Goal: Use online tool/utility: Utilize a website feature to perform a specific function

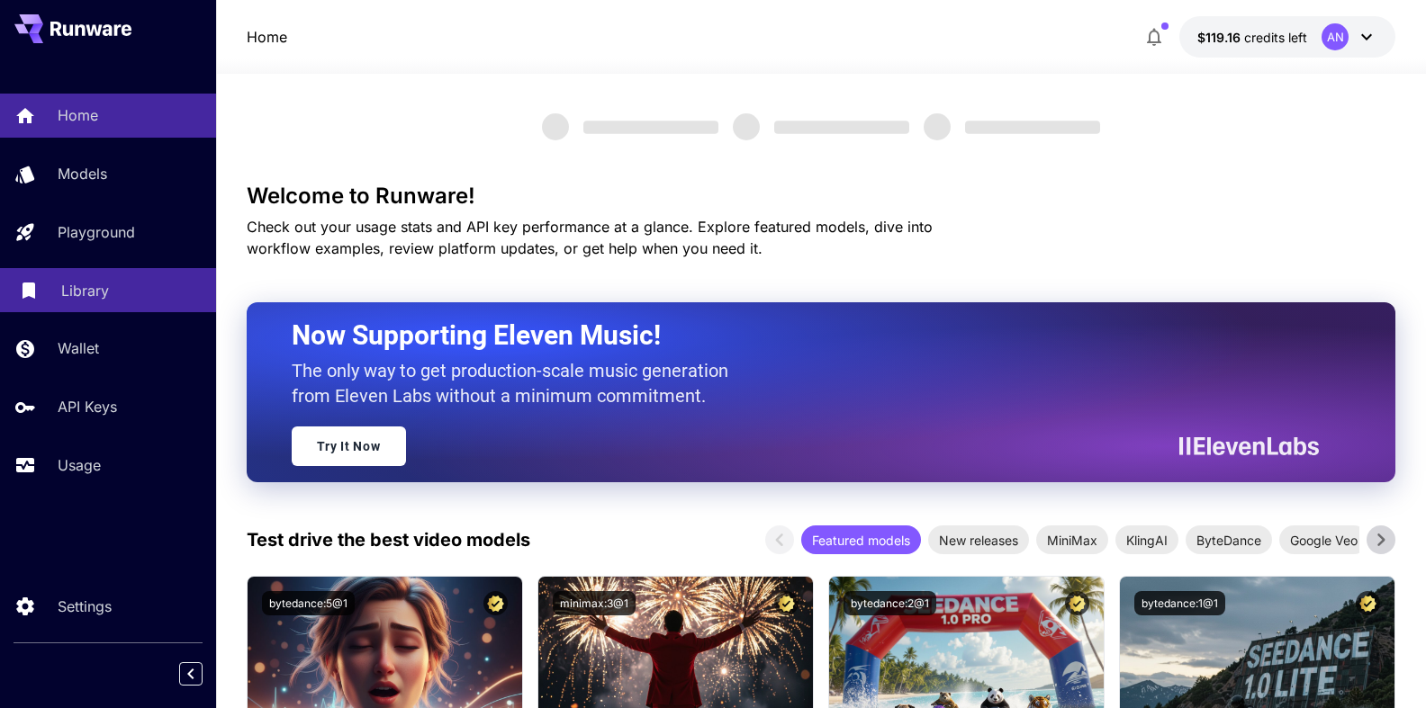
click at [86, 286] on p "Library" at bounding box center [85, 291] width 48 height 22
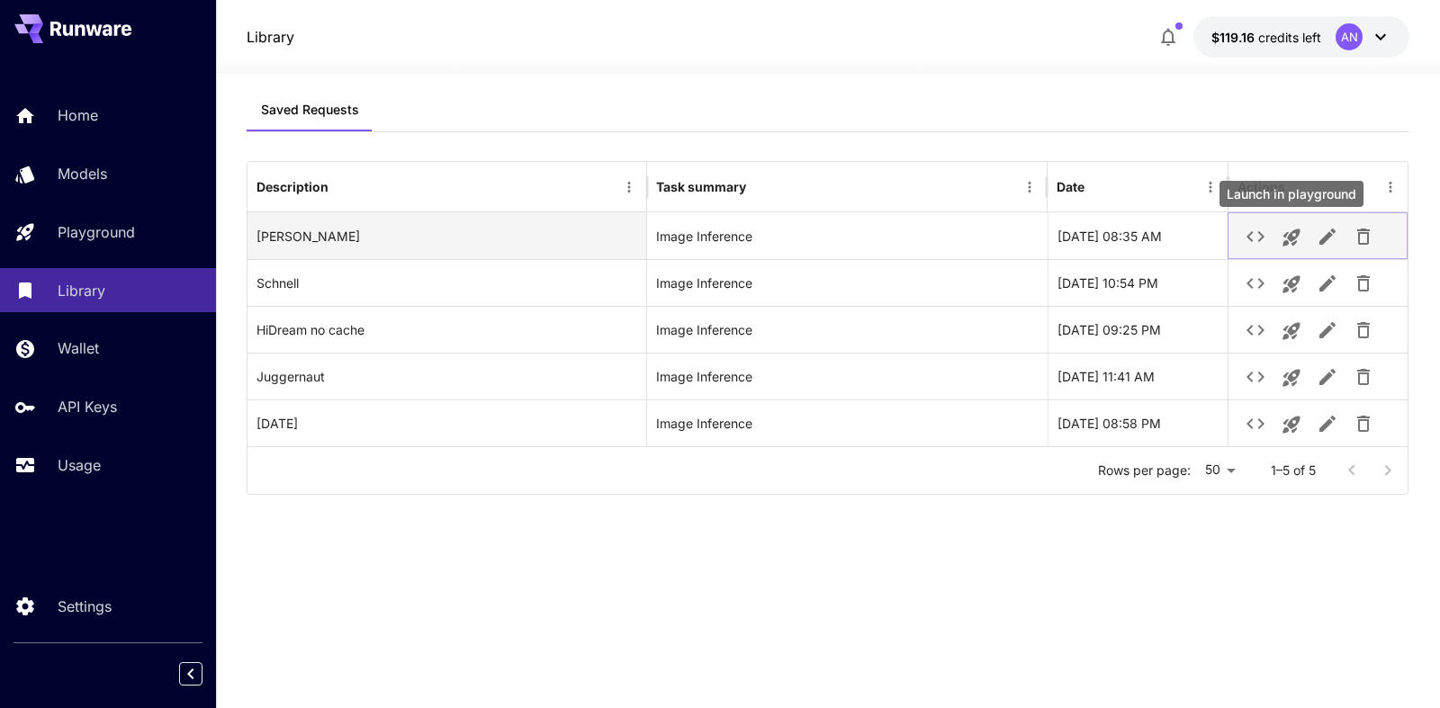
click at [1287, 236] on icon "Launch in playground" at bounding box center [1292, 238] width 22 height 22
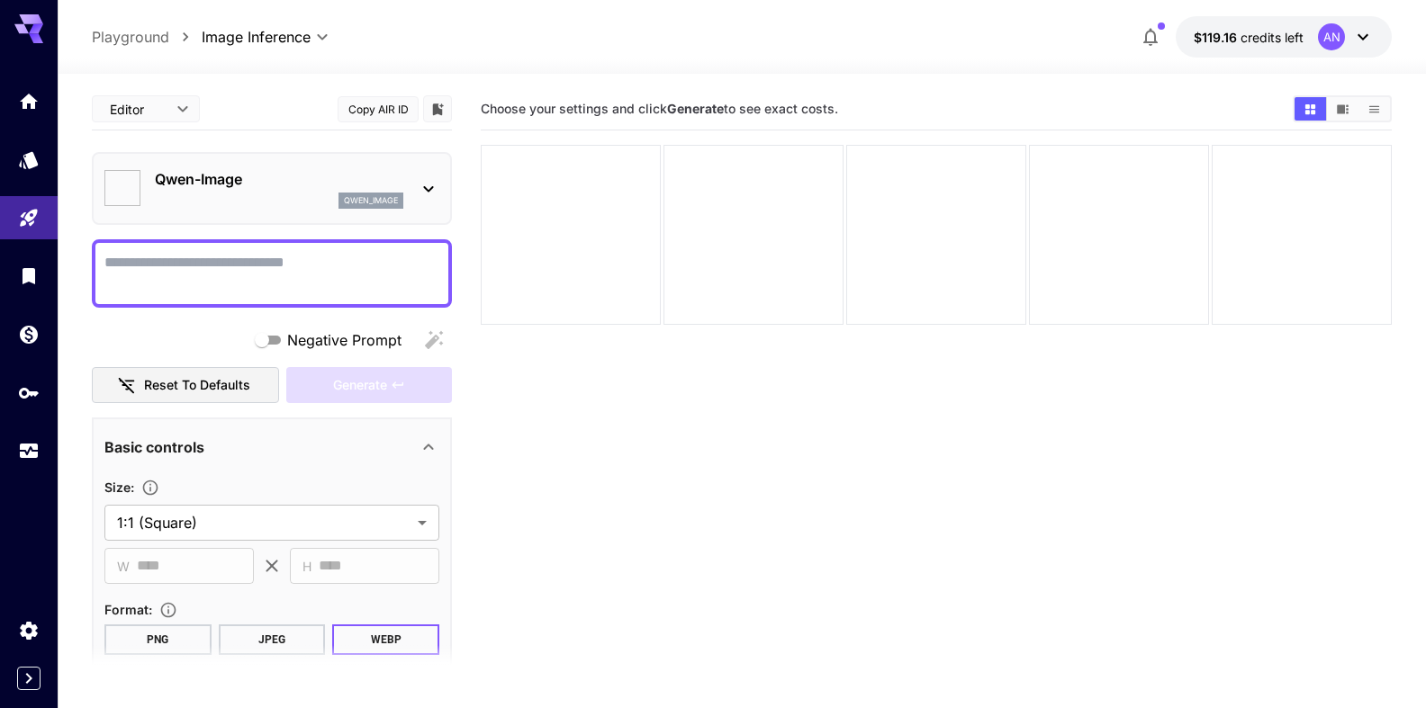
type input "**********"
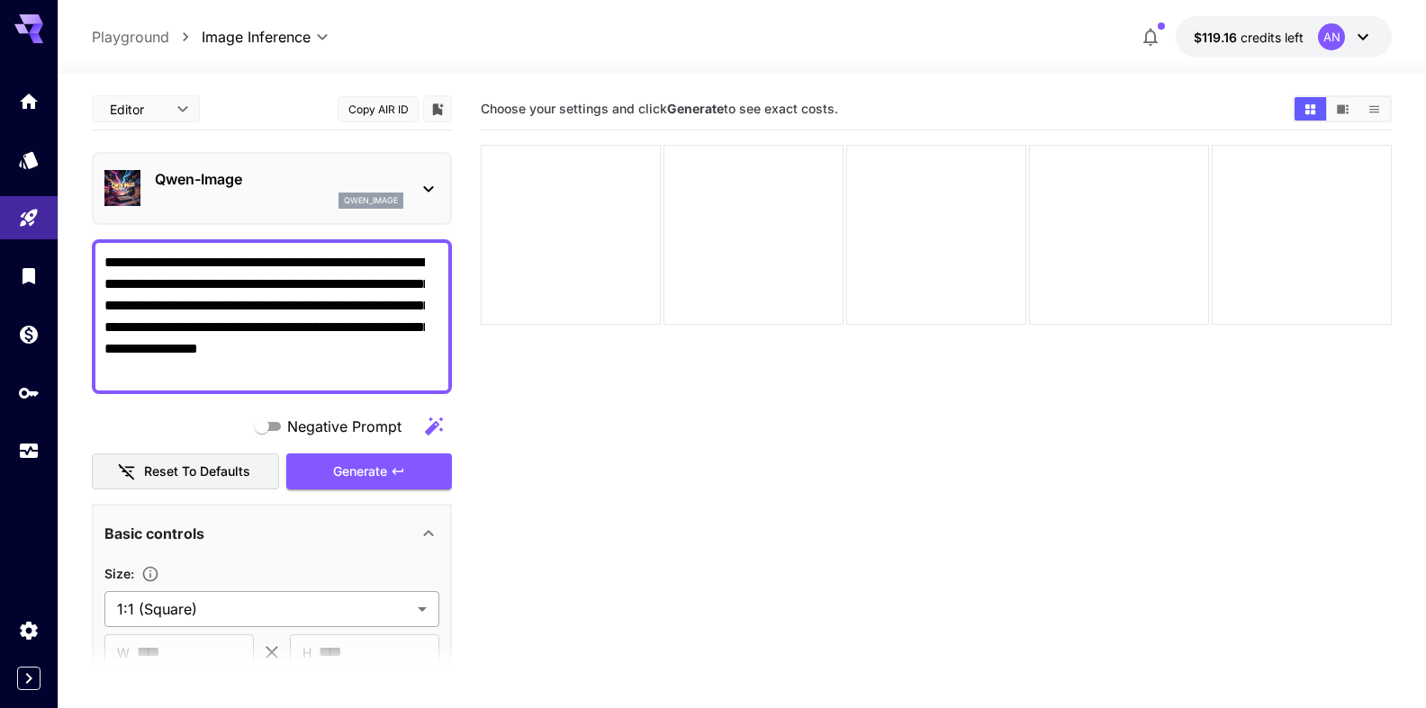
type textarea "**********"
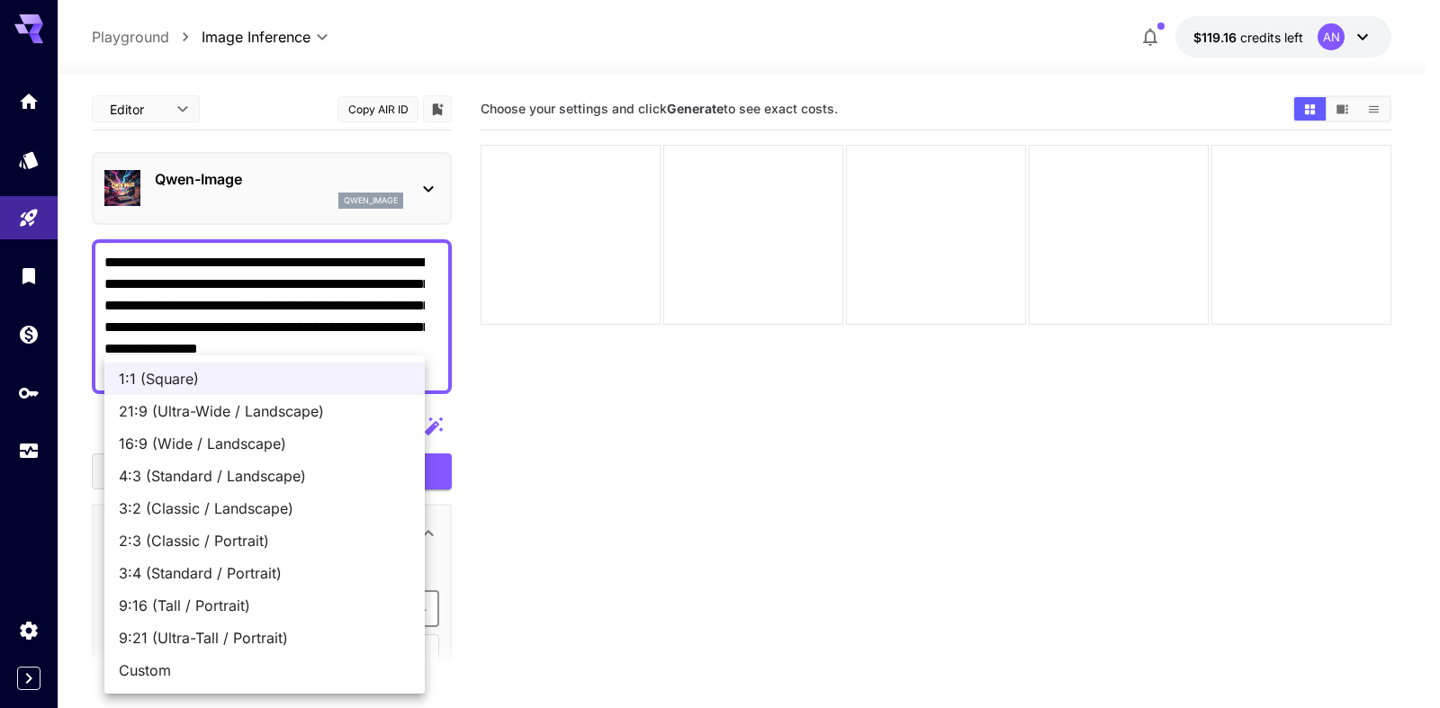
click at [215, 614] on body "**********" at bounding box center [720, 425] width 1440 height 851
click at [201, 605] on span "9:16 (Tall / Portrait)" at bounding box center [265, 606] width 292 height 22
type input "**********"
type input "***"
type input "****"
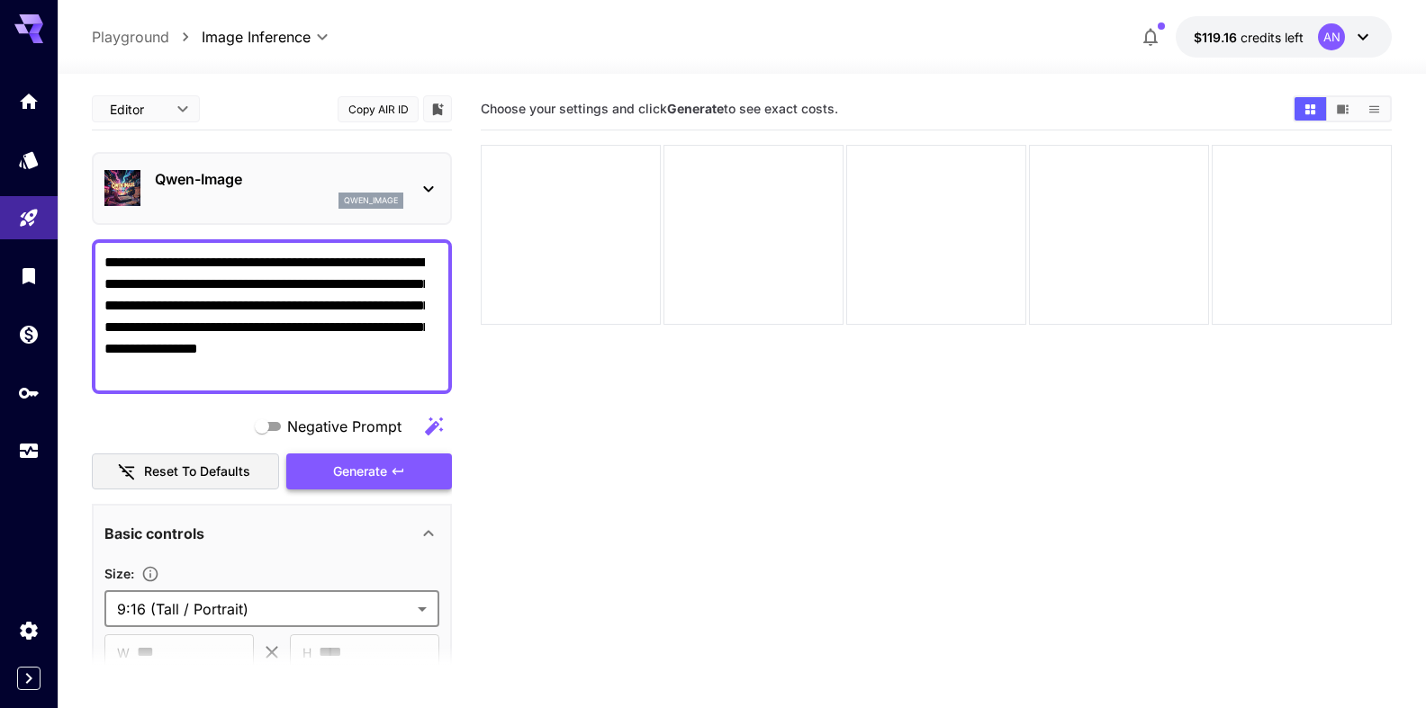
click at [345, 480] on span "Generate" at bounding box center [360, 472] width 54 height 23
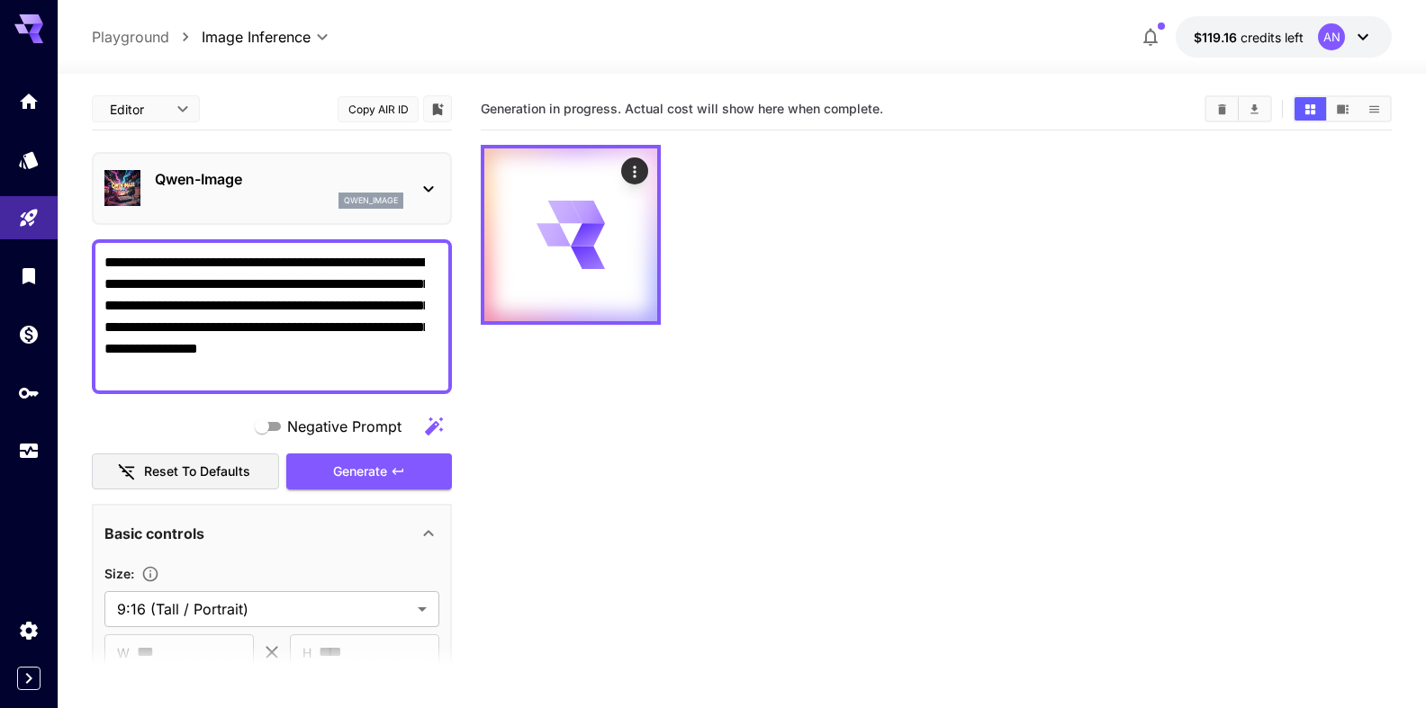
click at [212, 185] on p "Qwen-Image" at bounding box center [279, 179] width 248 height 22
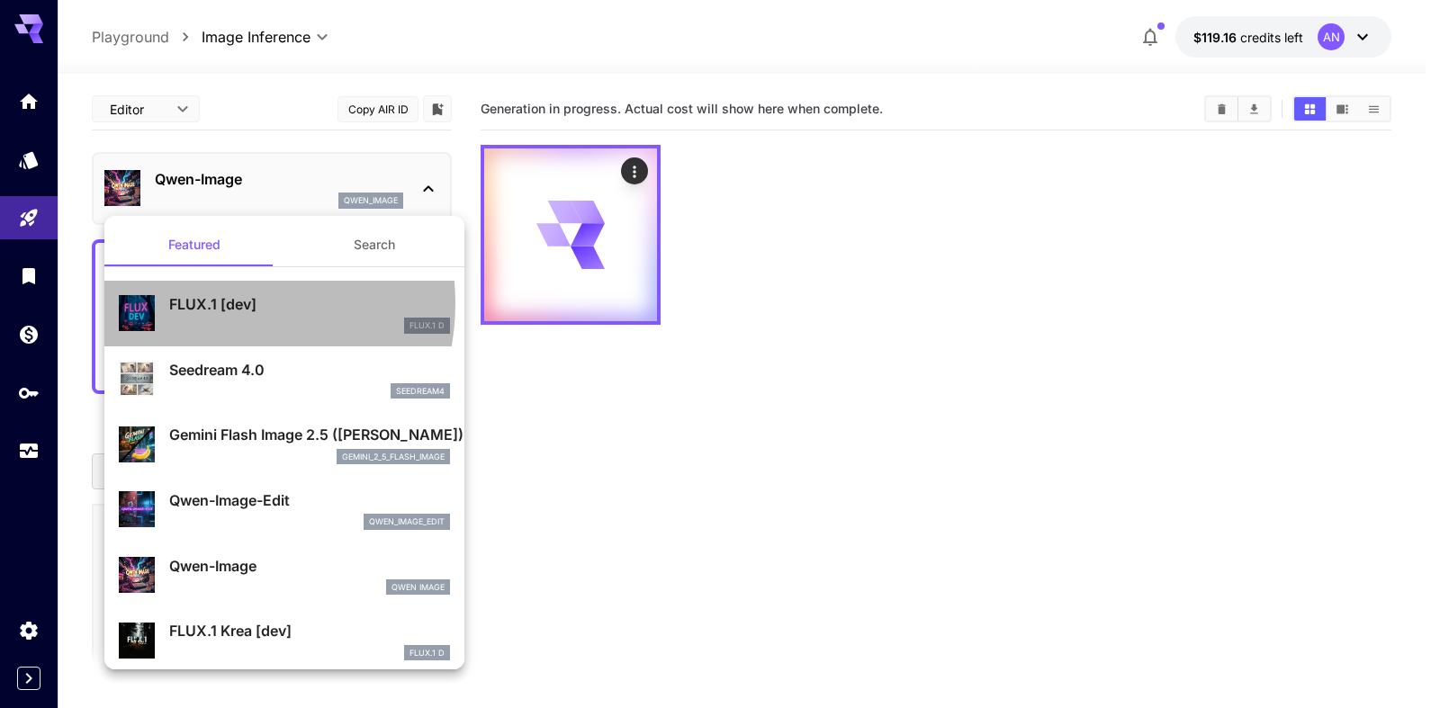
click at [215, 303] on p "FLUX.1 [dev]" at bounding box center [309, 304] width 281 height 22
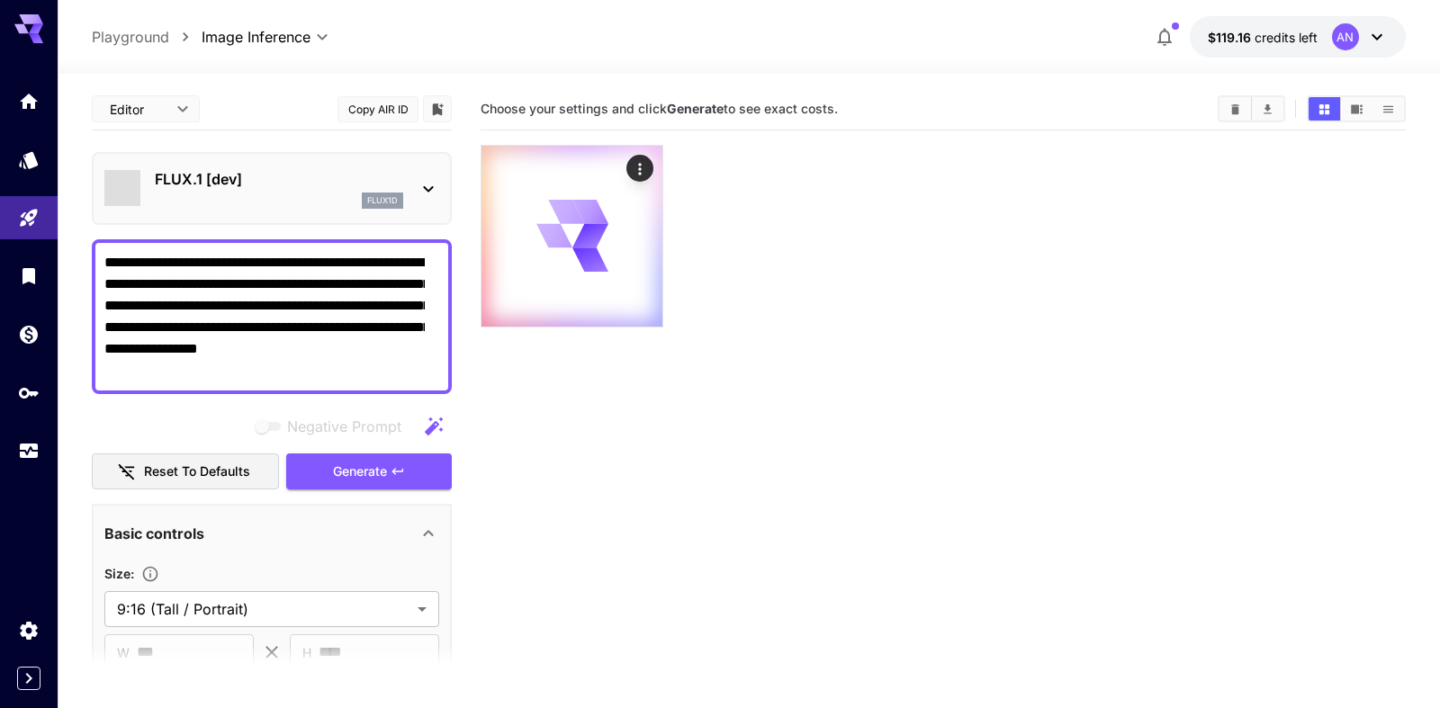
type input "**"
type input "***"
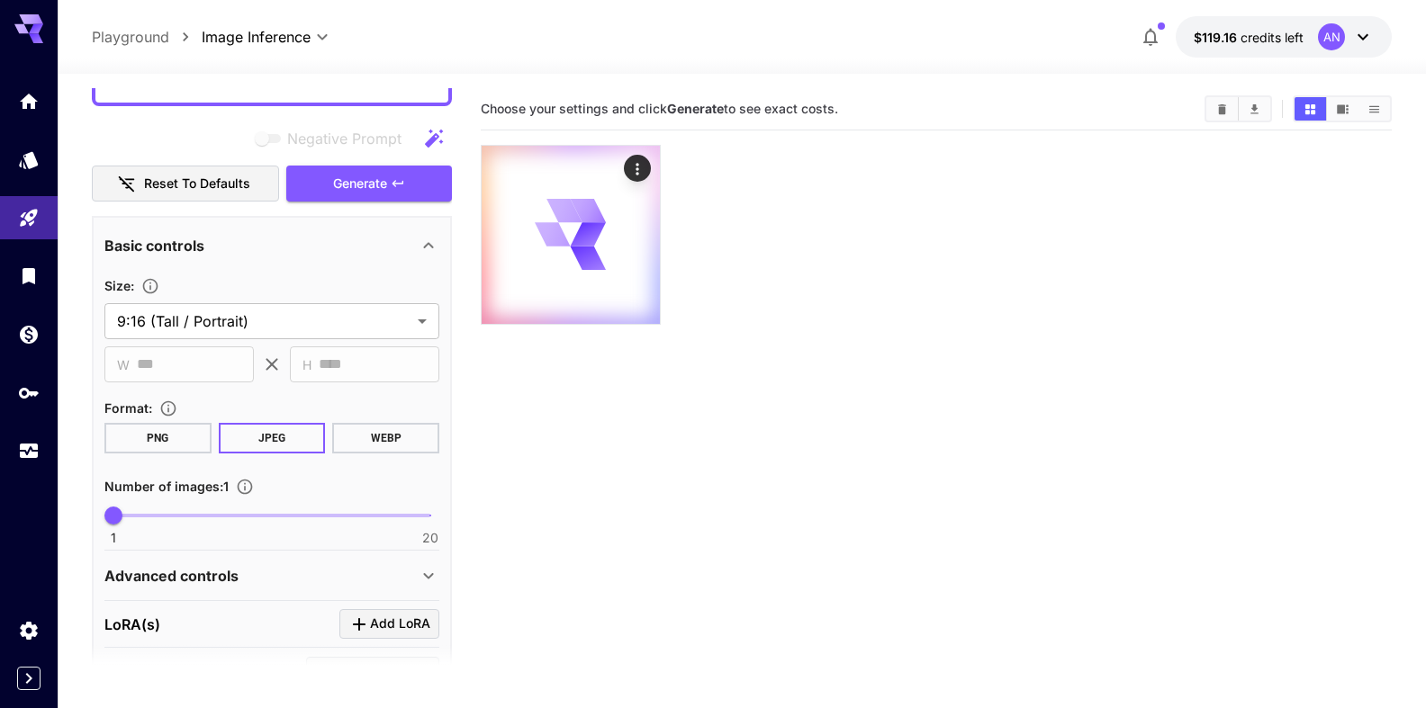
scroll to position [308, 0]
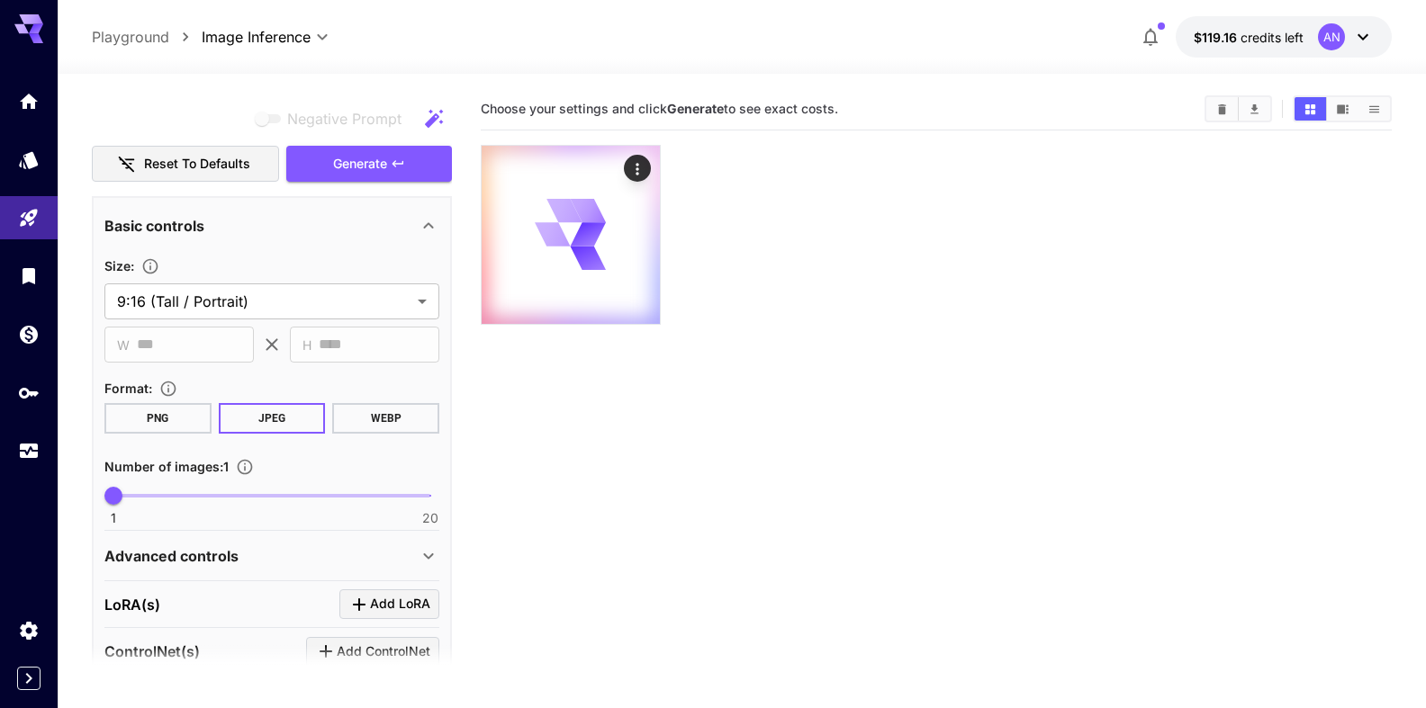
click at [383, 417] on button "WEBP" at bounding box center [385, 418] width 107 height 31
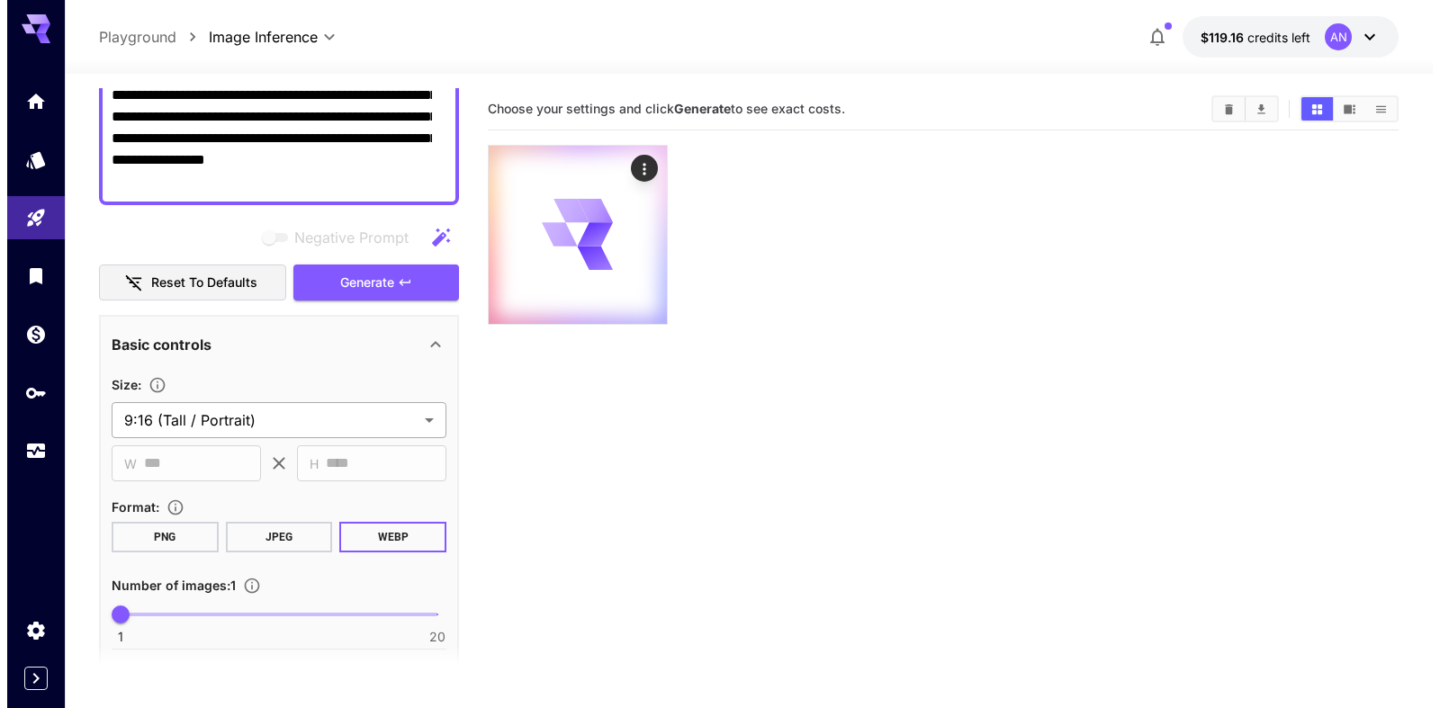
scroll to position [0, 0]
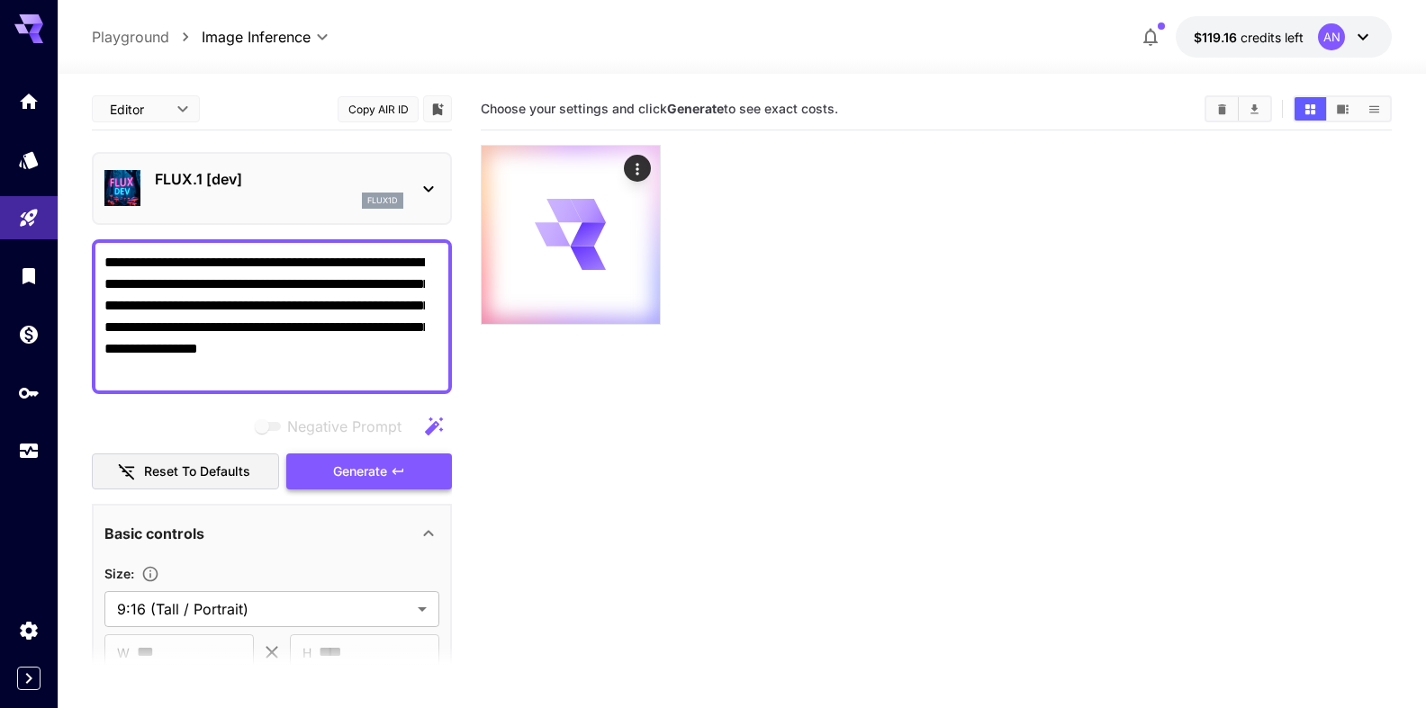
click at [356, 473] on span "Generate" at bounding box center [360, 472] width 54 height 23
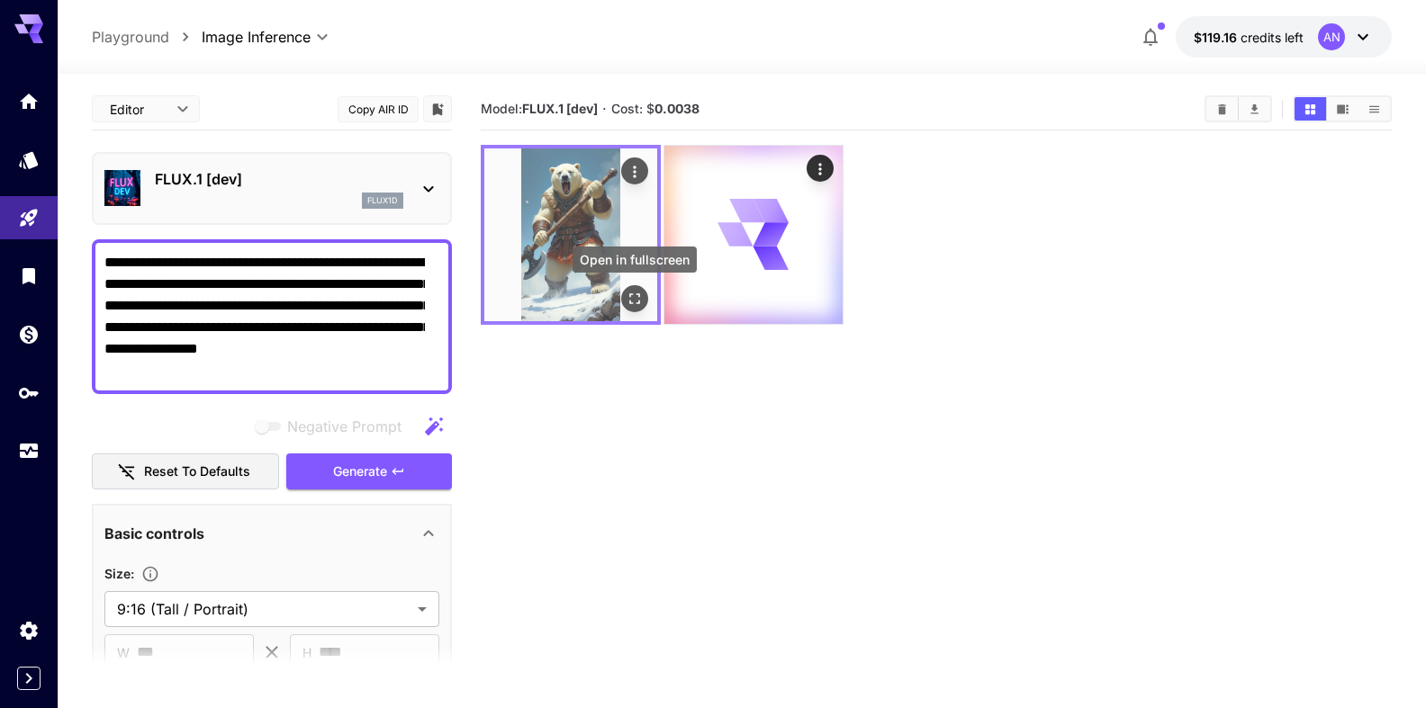
click at [644, 303] on button "Open in fullscreen" at bounding box center [634, 298] width 27 height 27
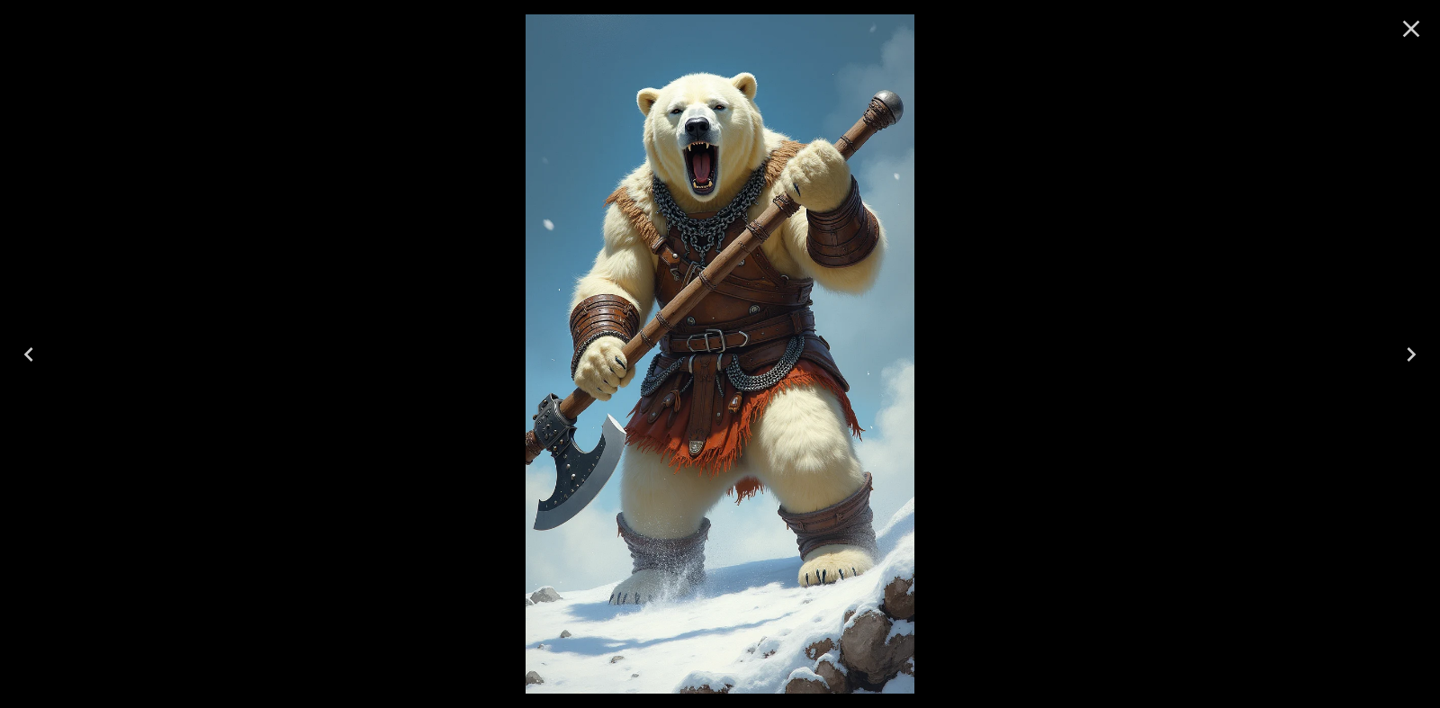
click at [1406, 32] on icon "Close" at bounding box center [1411, 28] width 29 height 29
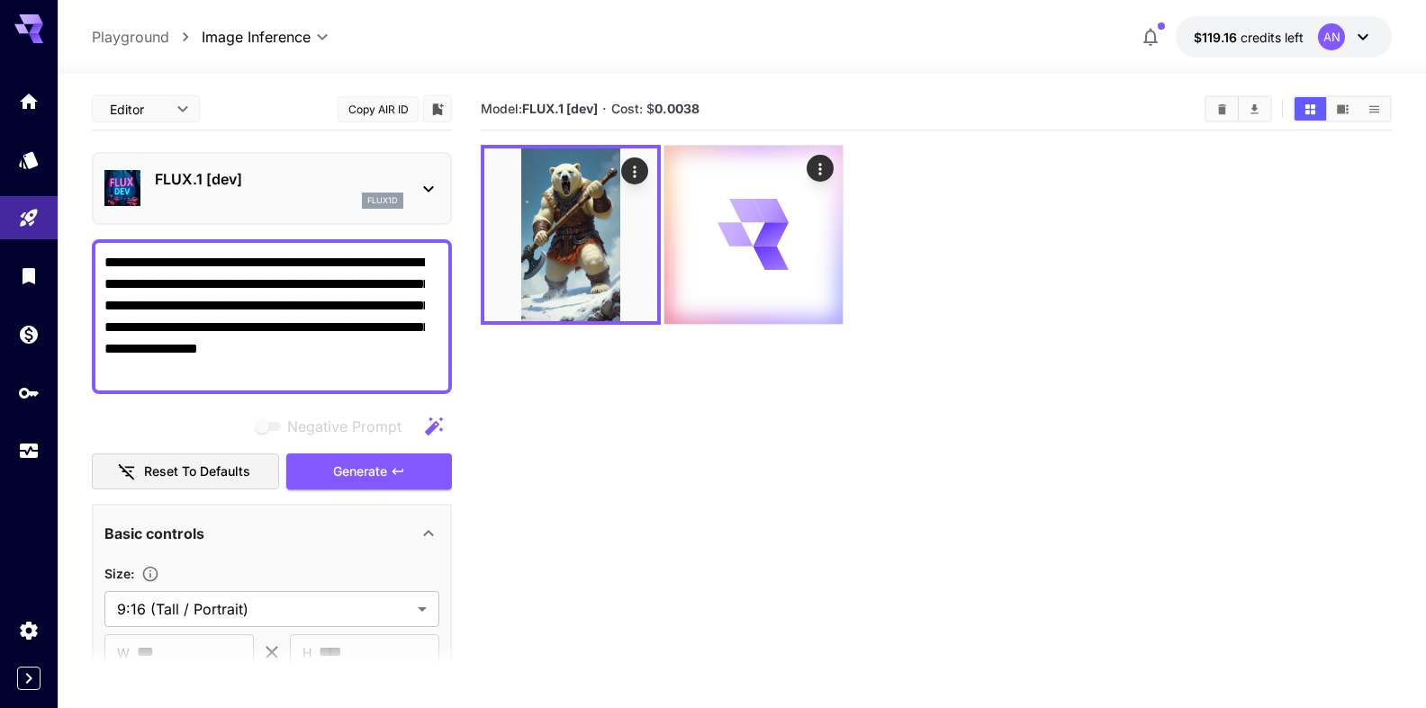
click at [198, 192] on div "FLUX.1 [dev] flux1d" at bounding box center [279, 188] width 248 height 41
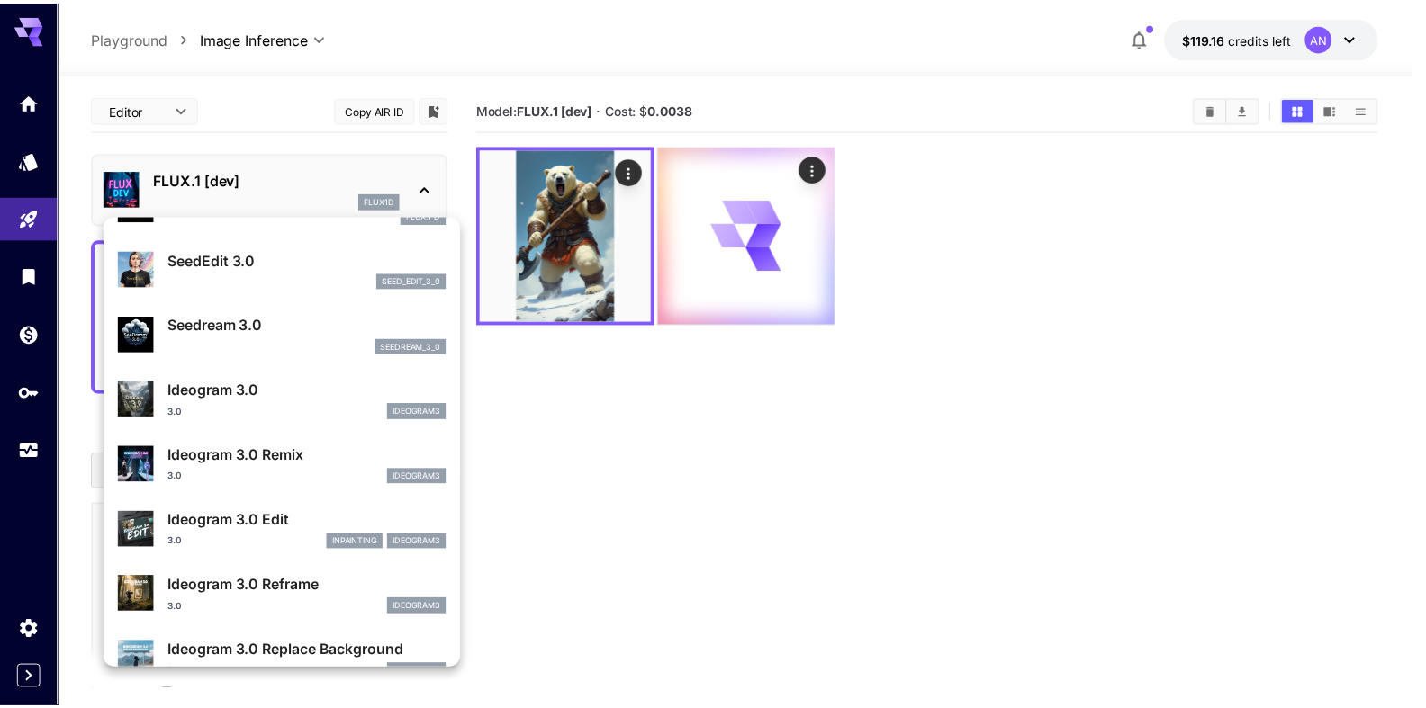
scroll to position [412, 0]
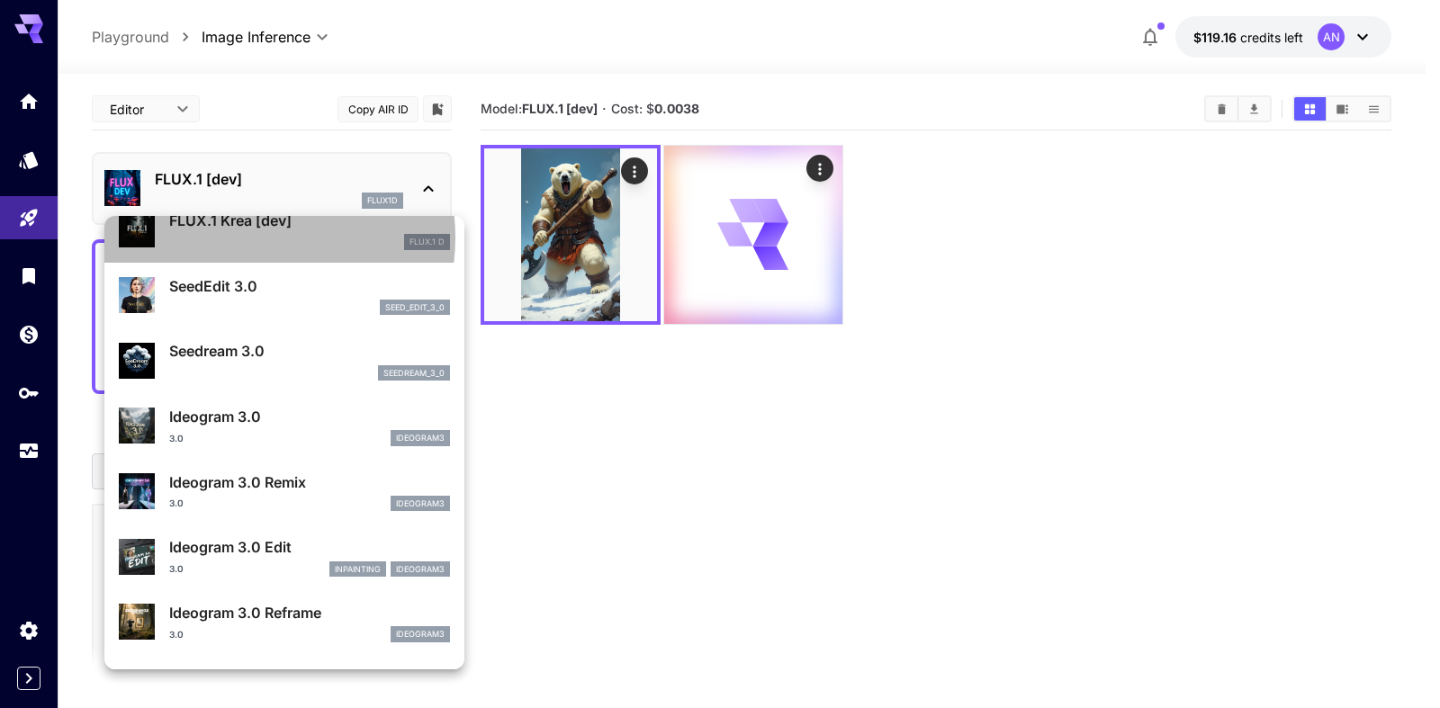
click at [250, 238] on div "FLUX.1 D" at bounding box center [309, 242] width 281 height 16
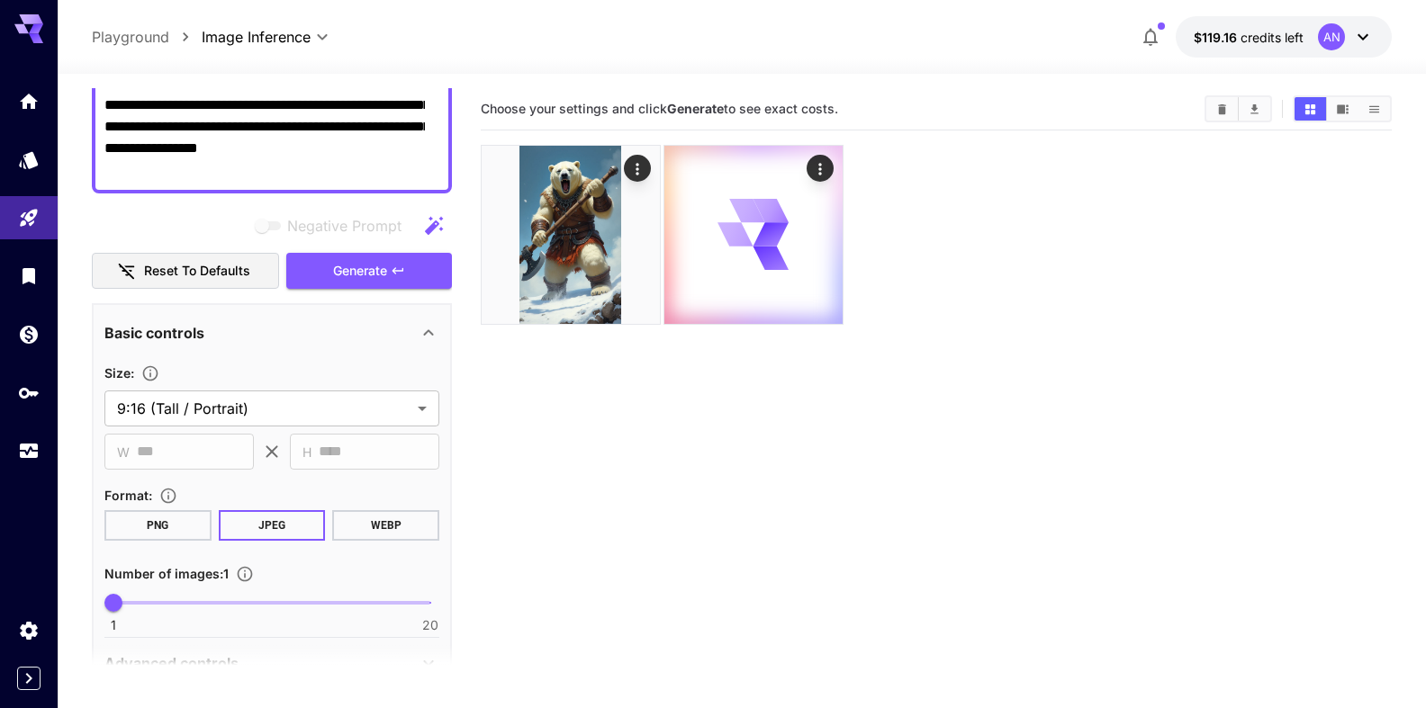
scroll to position [205, 0]
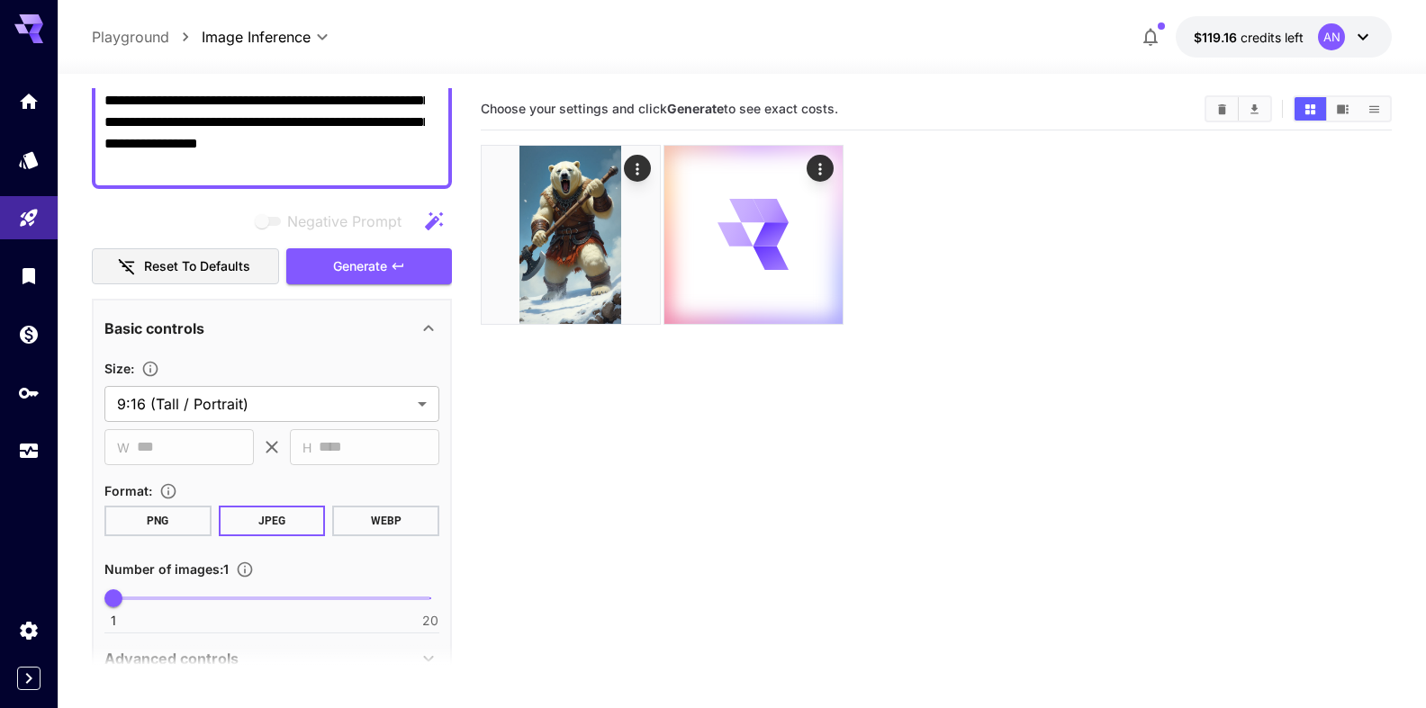
click at [378, 525] on button "WEBP" at bounding box center [385, 521] width 107 height 31
click at [368, 275] on span "Generate" at bounding box center [360, 267] width 54 height 23
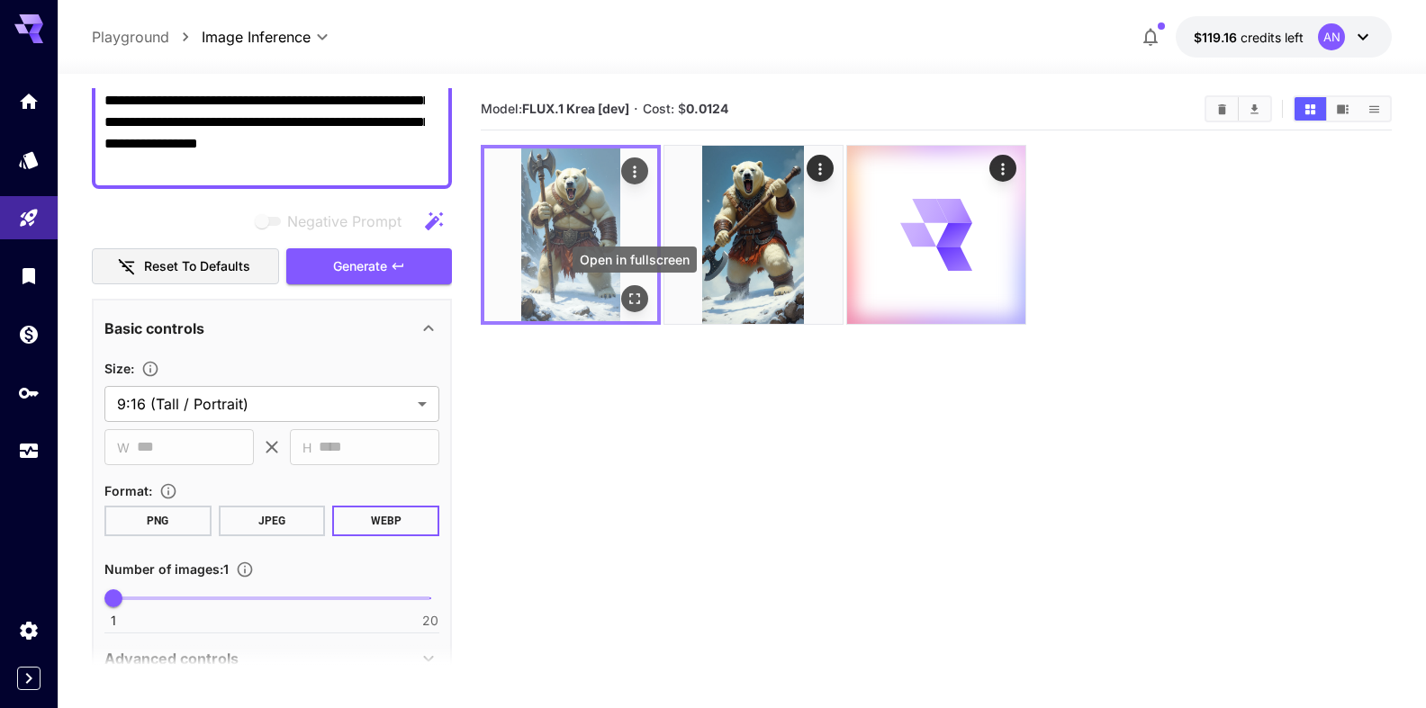
click at [636, 302] on icon "Open in fullscreen" at bounding box center [635, 299] width 18 height 18
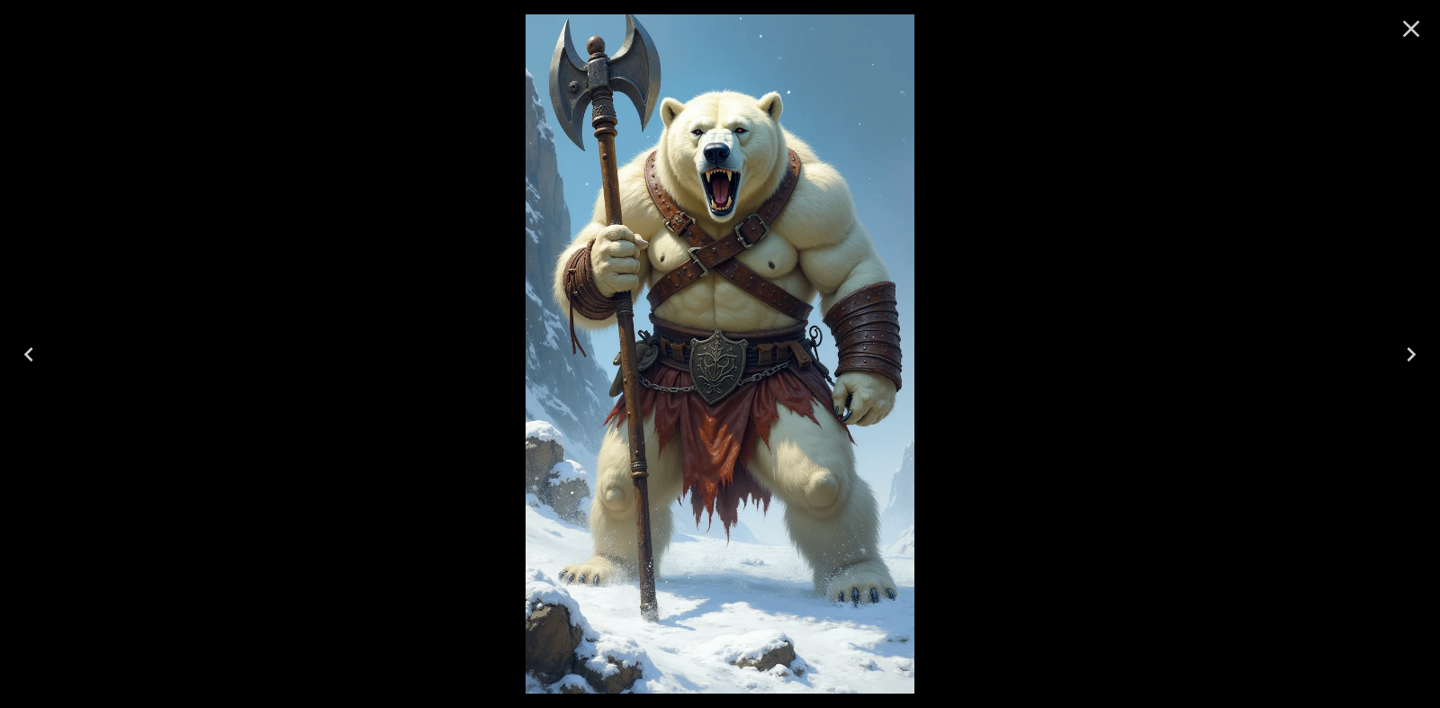
click at [1390, 31] on button "Close" at bounding box center [1411, 28] width 43 height 43
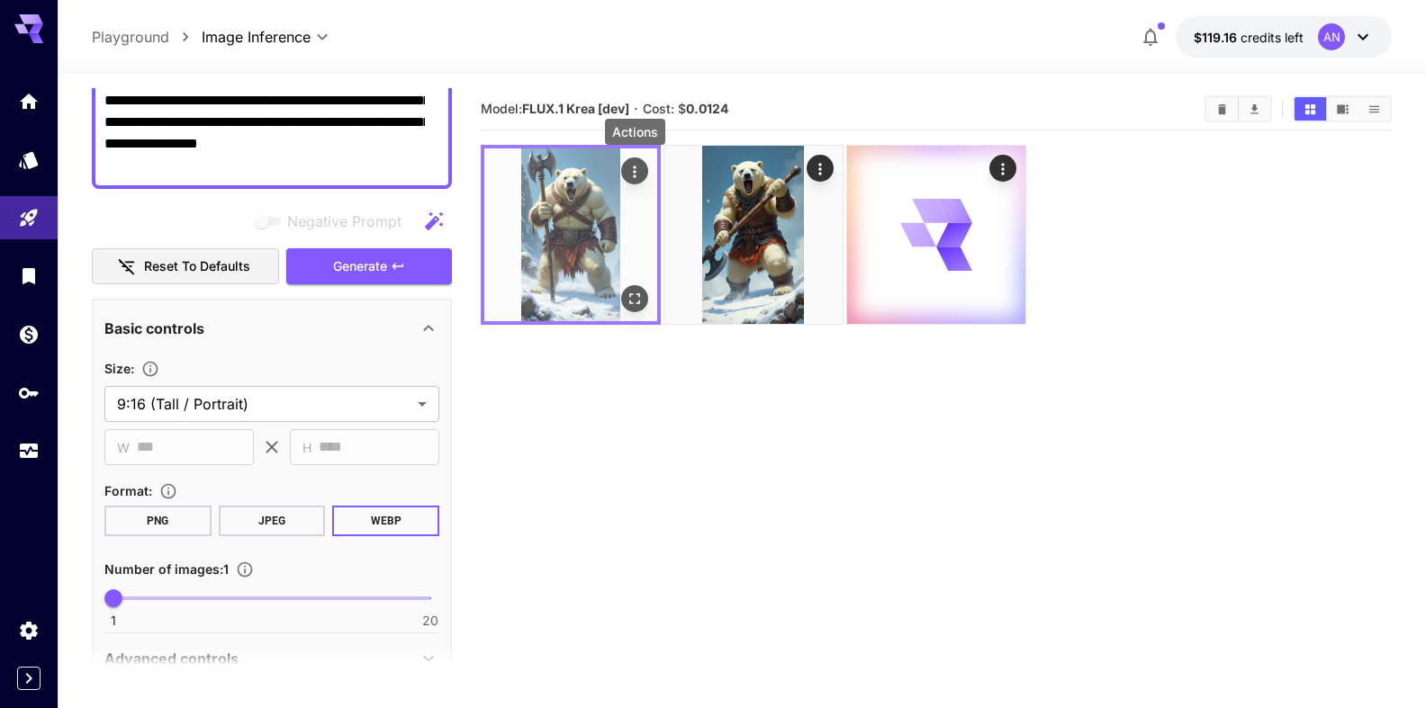
click at [638, 167] on icon "Actions" at bounding box center [635, 172] width 18 height 18
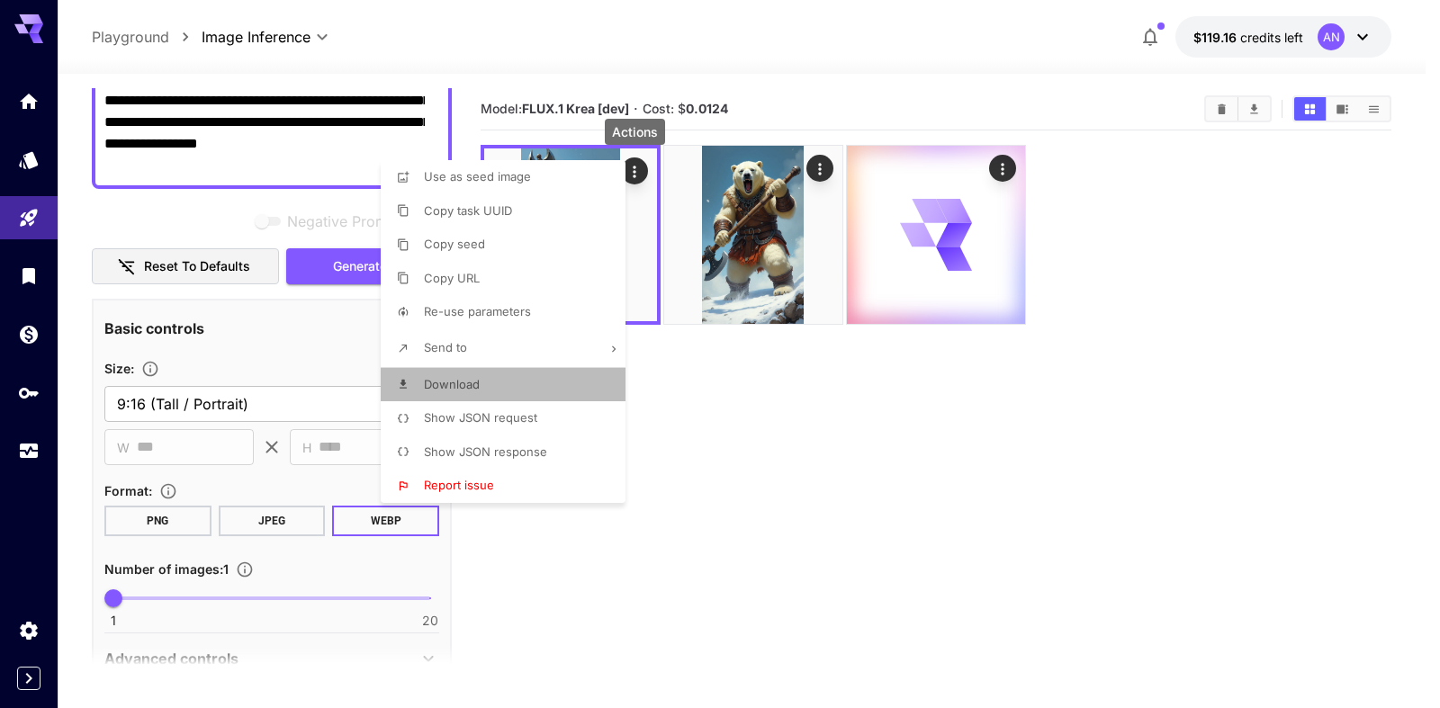
click at [448, 380] on span "Download" at bounding box center [452, 384] width 56 height 14
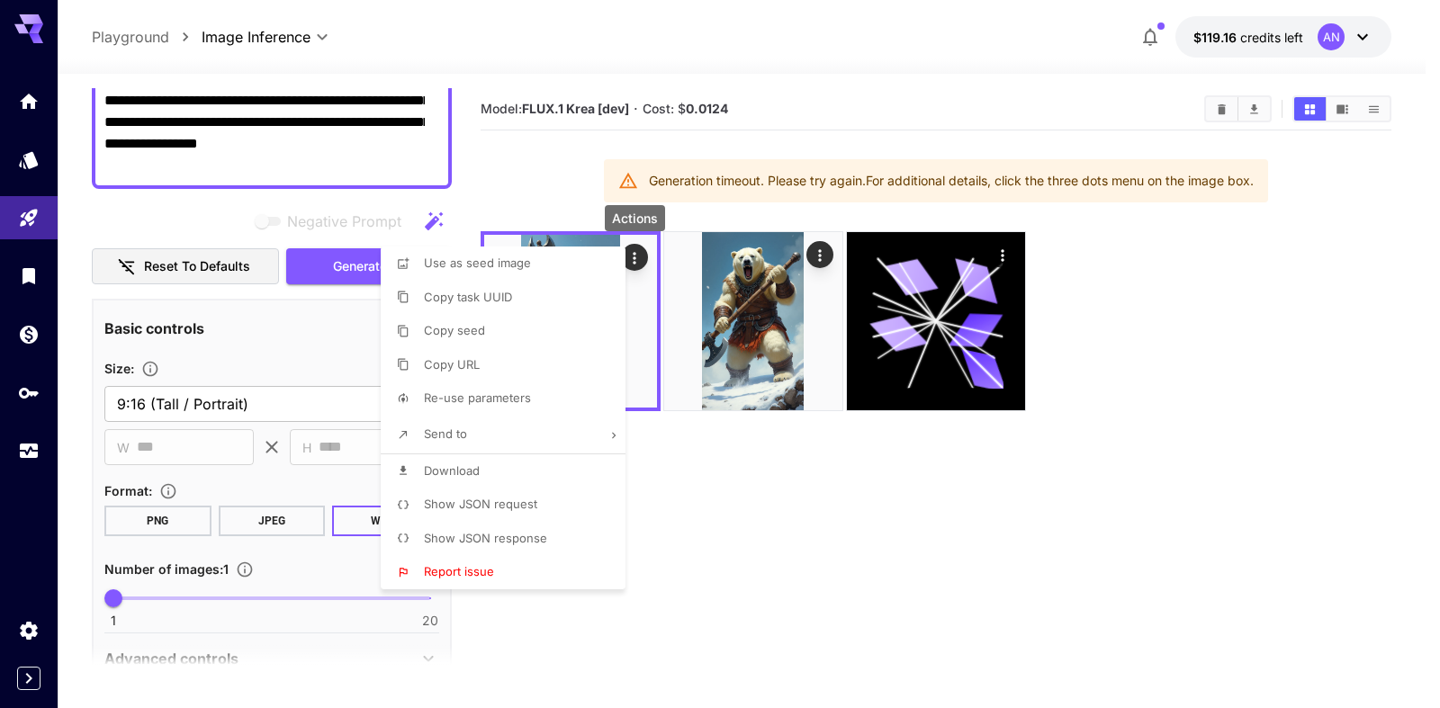
click at [851, 500] on div at bounding box center [720, 354] width 1440 height 708
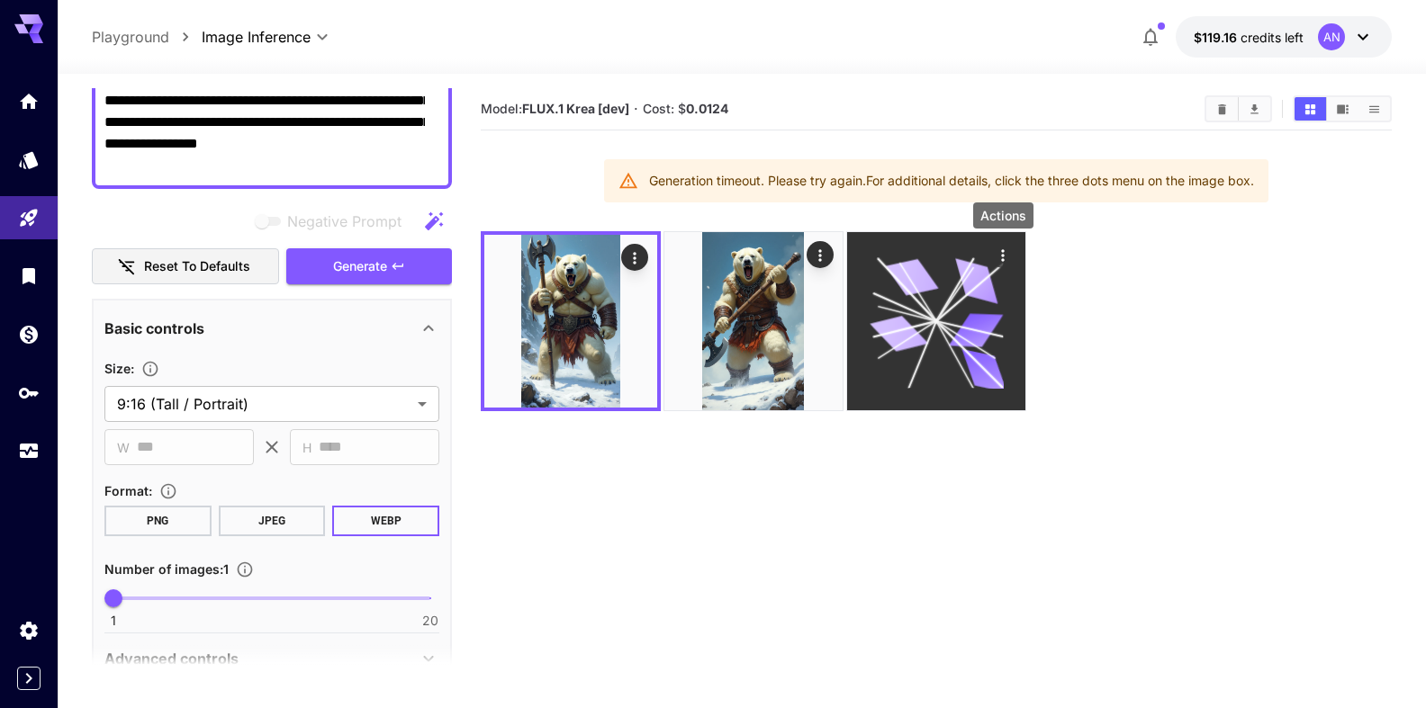
click at [1002, 257] on icon "Actions" at bounding box center [1003, 256] width 18 height 18
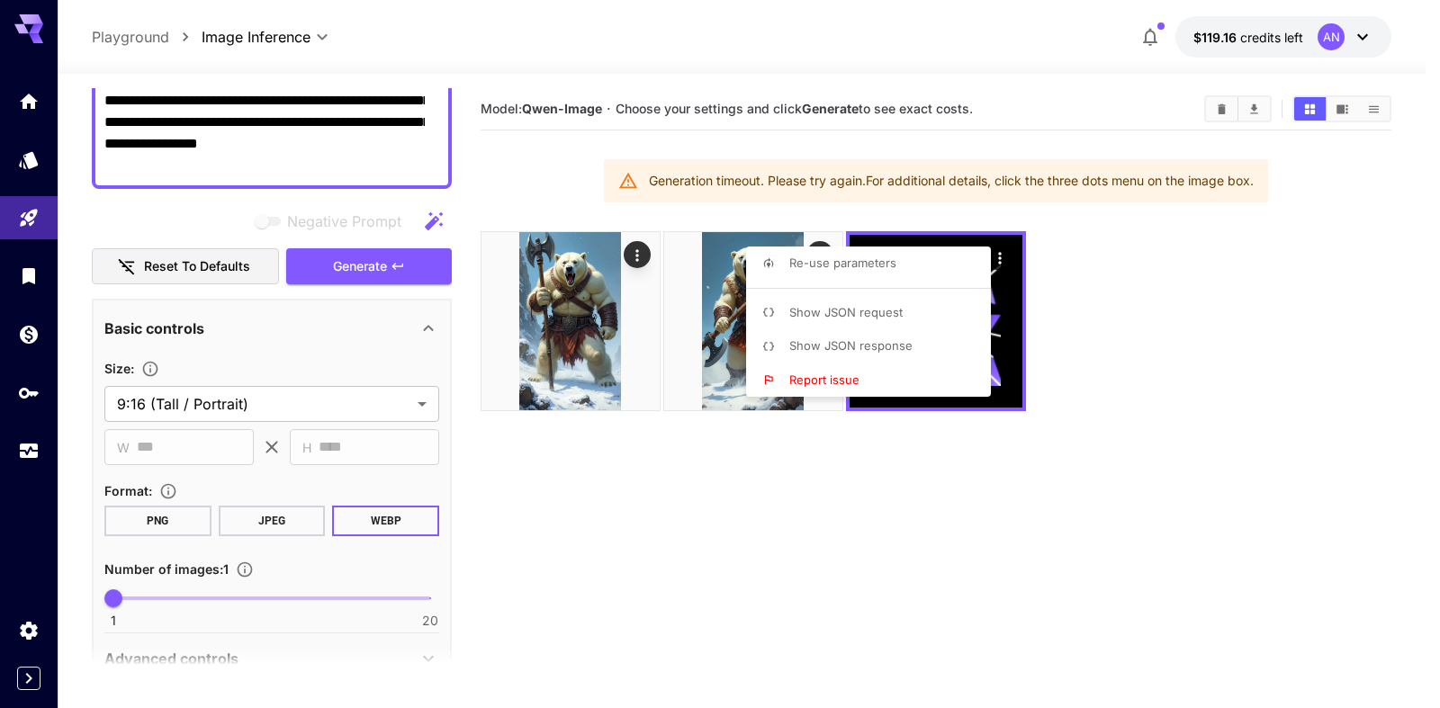
click at [1175, 325] on div at bounding box center [720, 354] width 1440 height 708
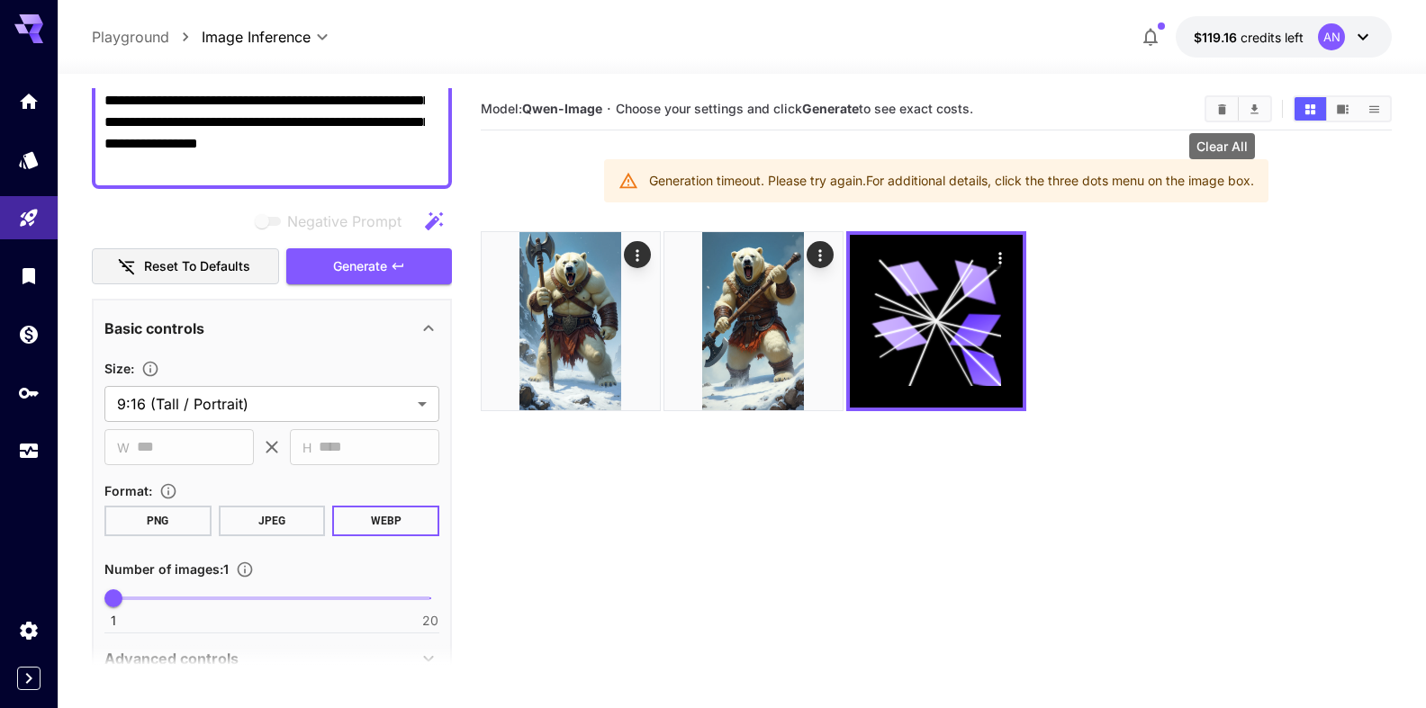
click at [1223, 110] on icon "Clear All" at bounding box center [1222, 109] width 8 height 10
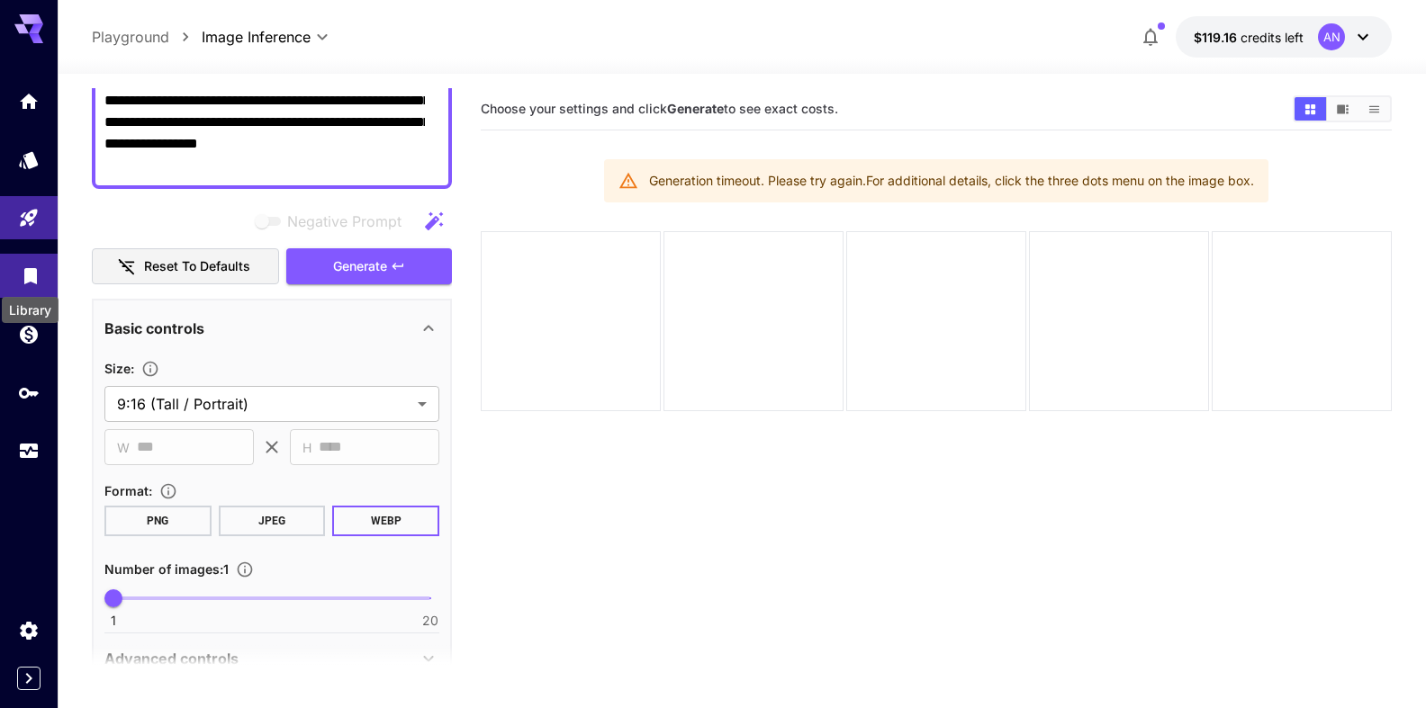
click at [24, 281] on icon "Library" at bounding box center [30, 274] width 13 height 16
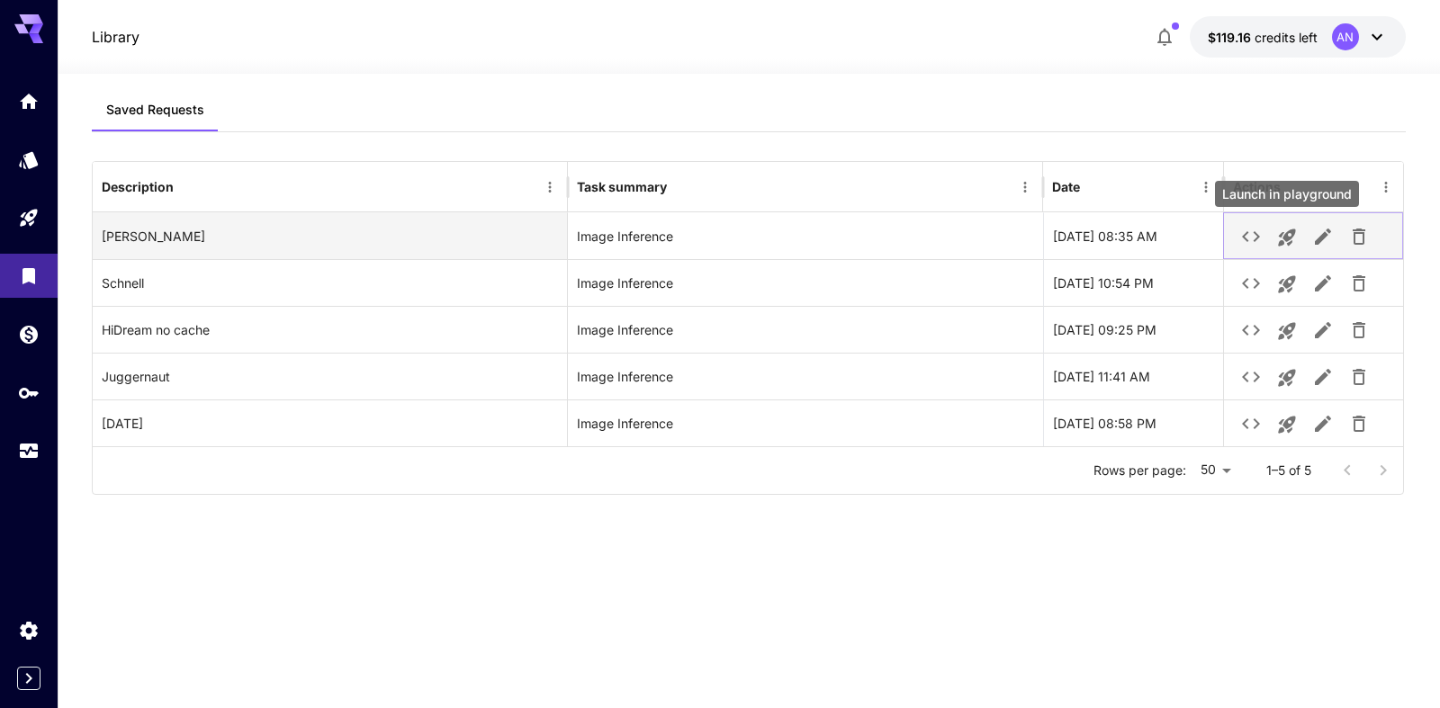
click at [1291, 239] on icon "Launch in playground" at bounding box center [1287, 238] width 22 height 22
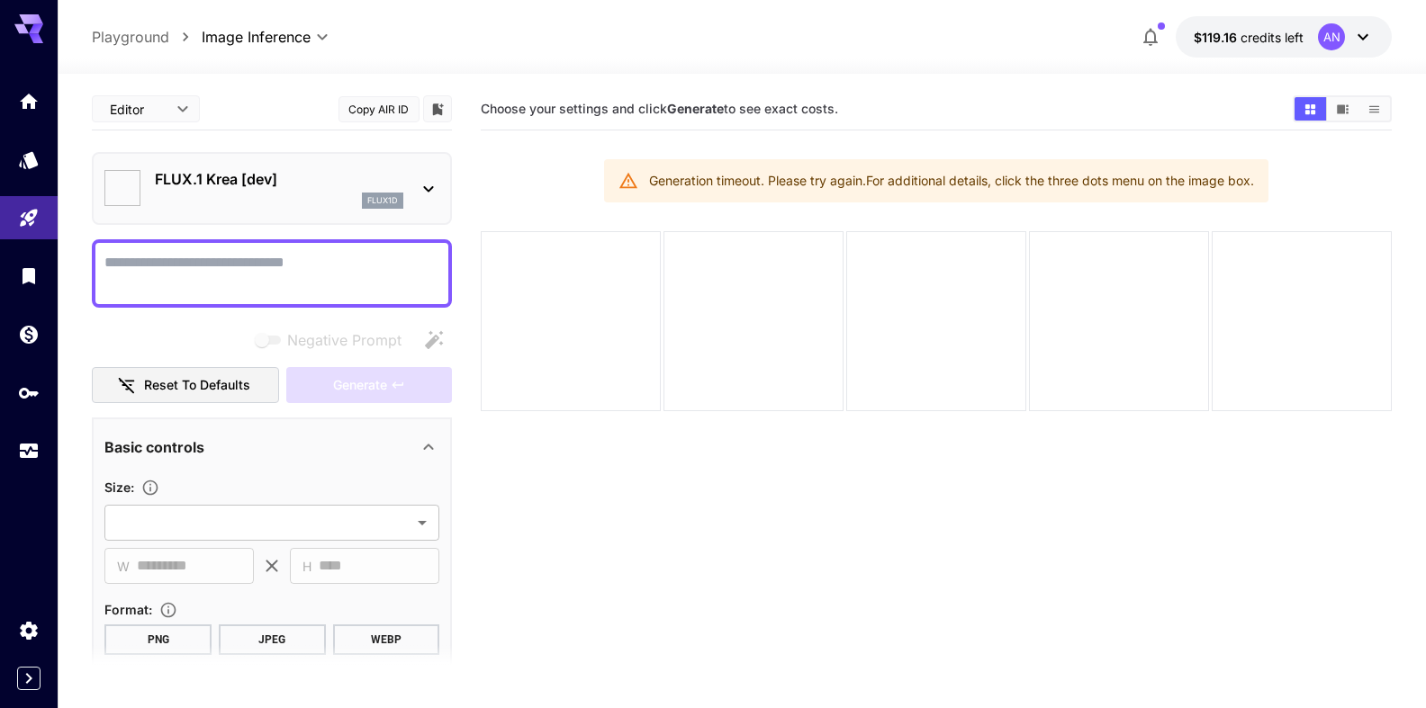
type input "**********"
type input "****"
type input "**"
type input "***"
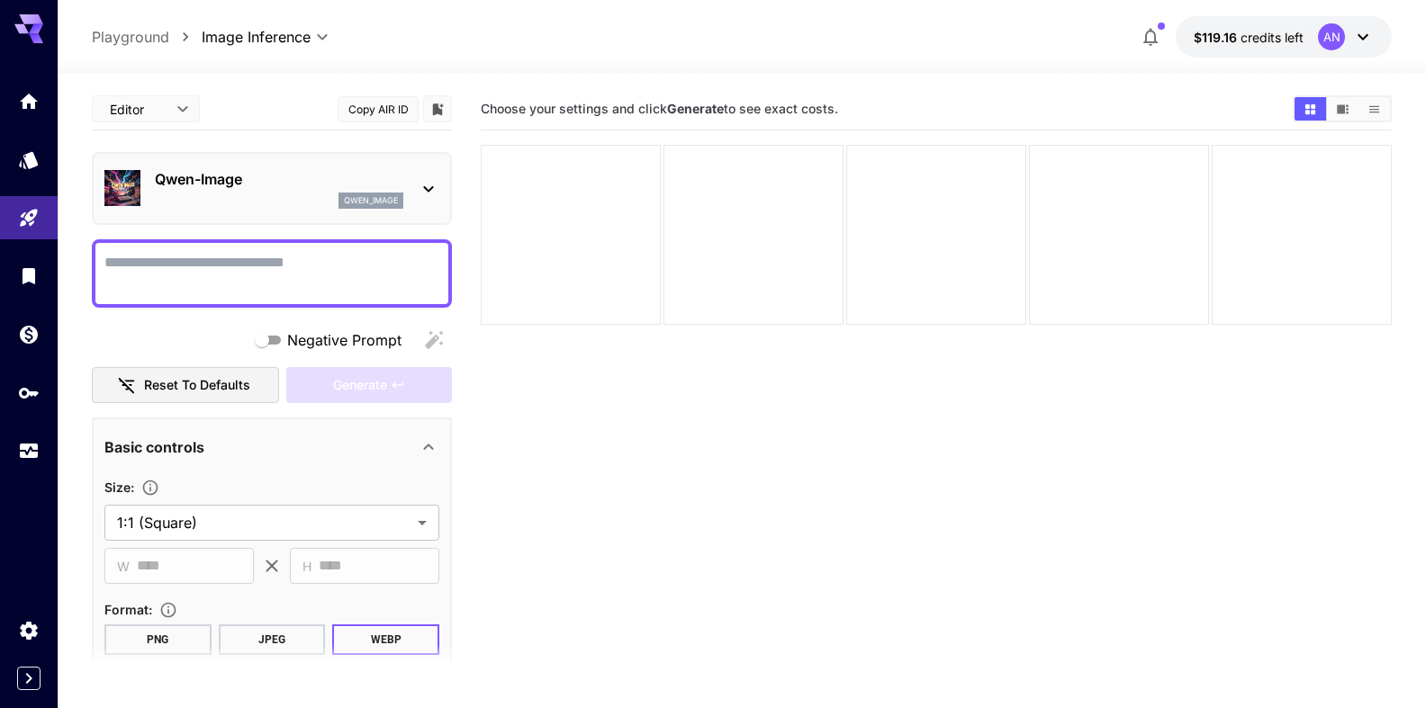
click at [181, 271] on textarea "Negative Prompt" at bounding box center [271, 273] width 335 height 43
click at [216, 260] on textarea "Negative Prompt" at bounding box center [271, 273] width 335 height 43
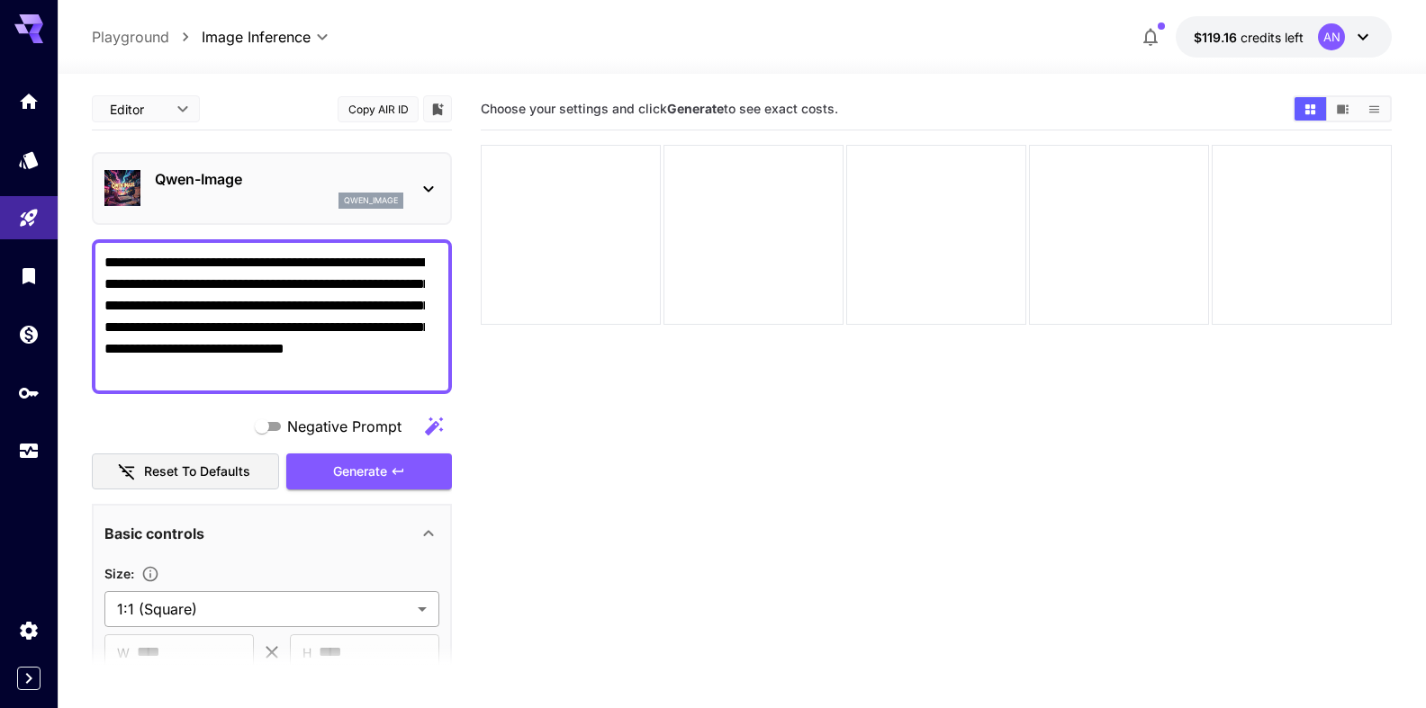
type textarea "**********"
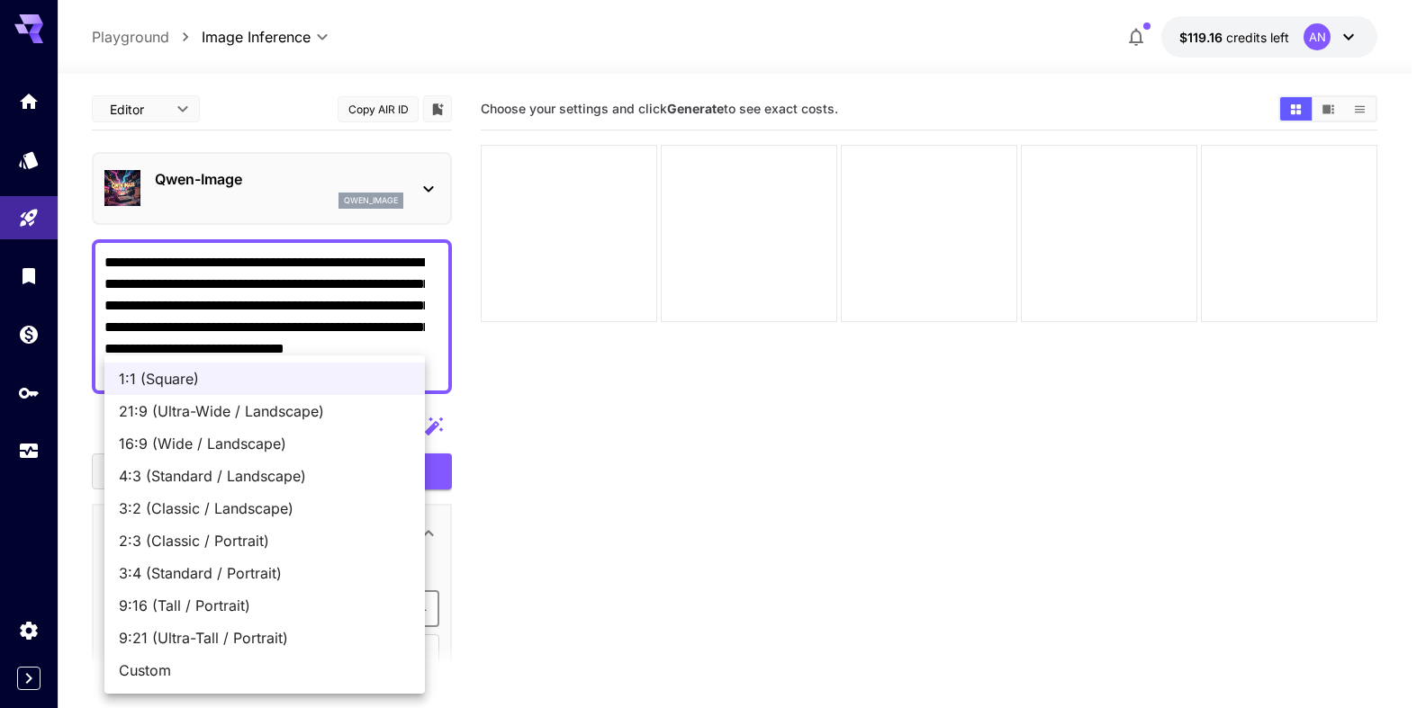
click at [288, 616] on body "**********" at bounding box center [713, 425] width 1426 height 851
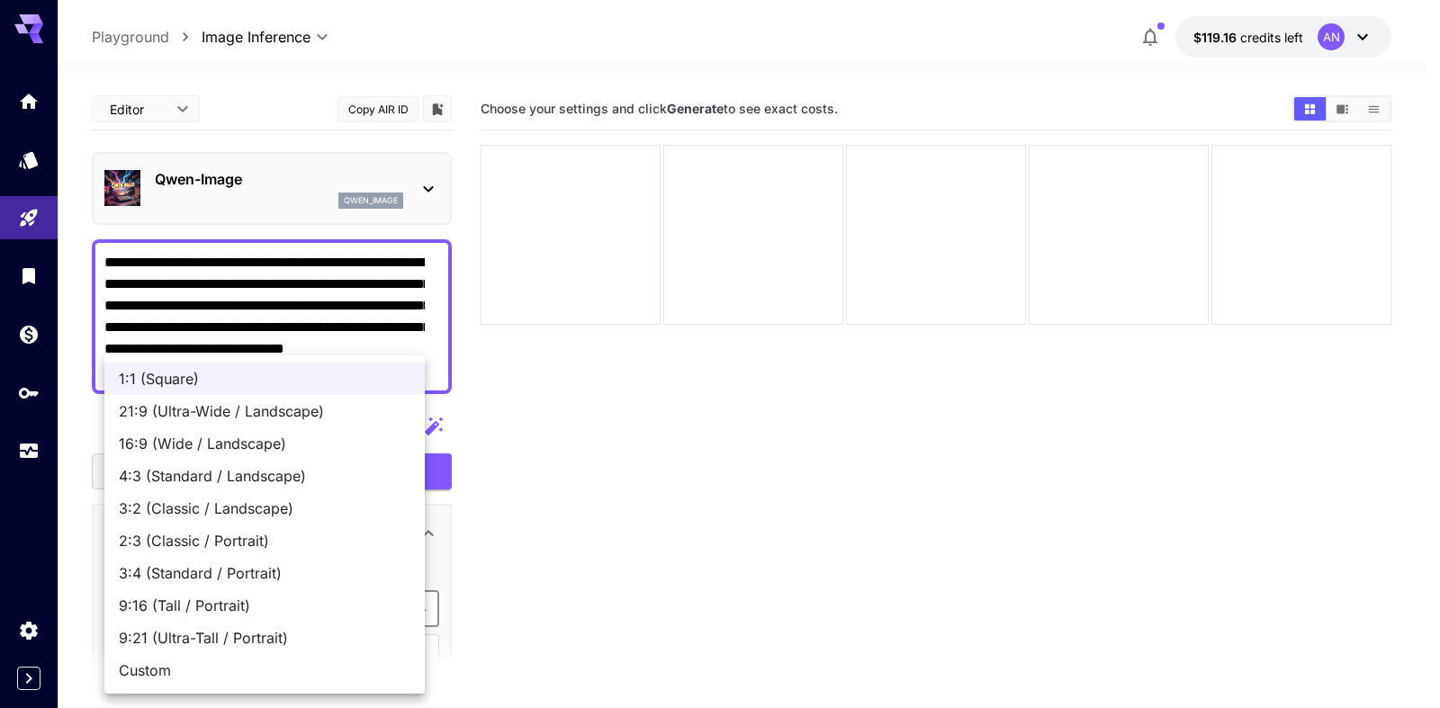
click at [238, 606] on span "9:16 (Tall / Portrait)" at bounding box center [265, 606] width 292 height 22
type input "**********"
type input "***"
type input "****"
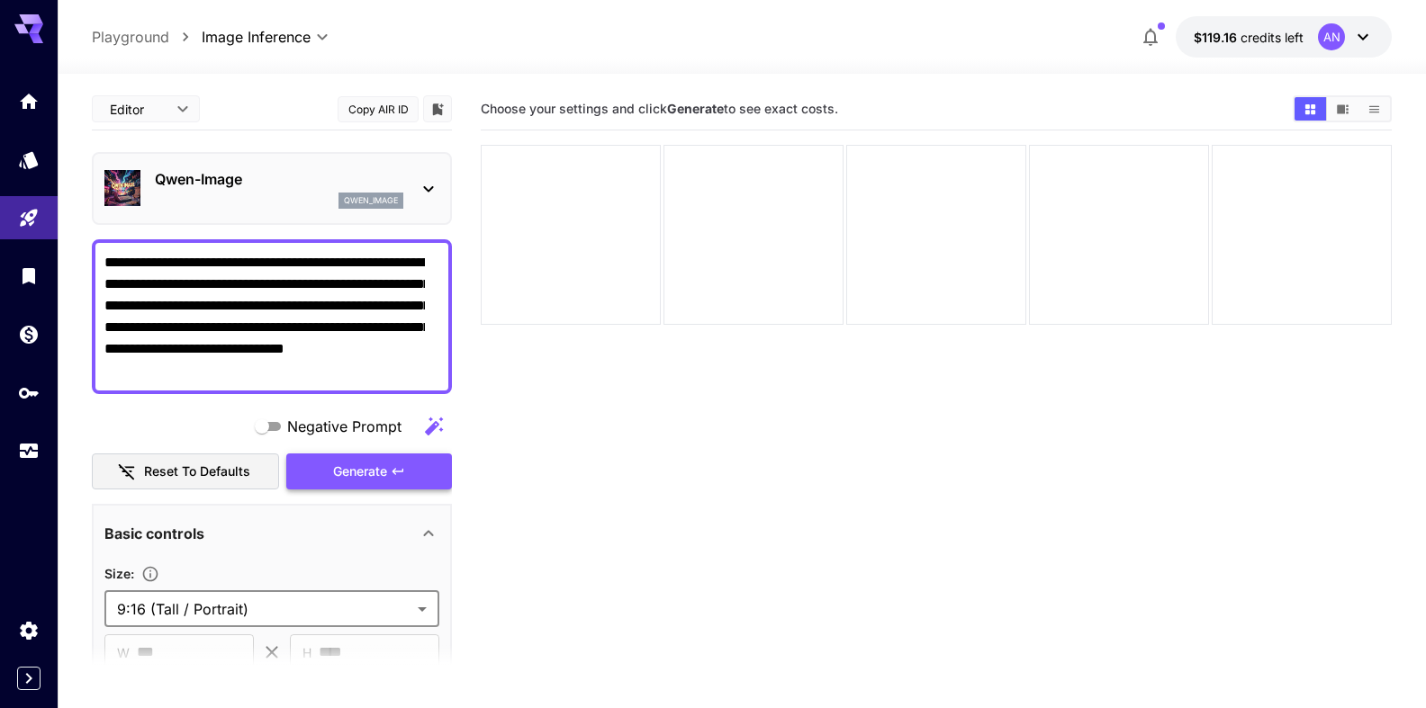
click at [345, 474] on span "Generate" at bounding box center [360, 472] width 54 height 23
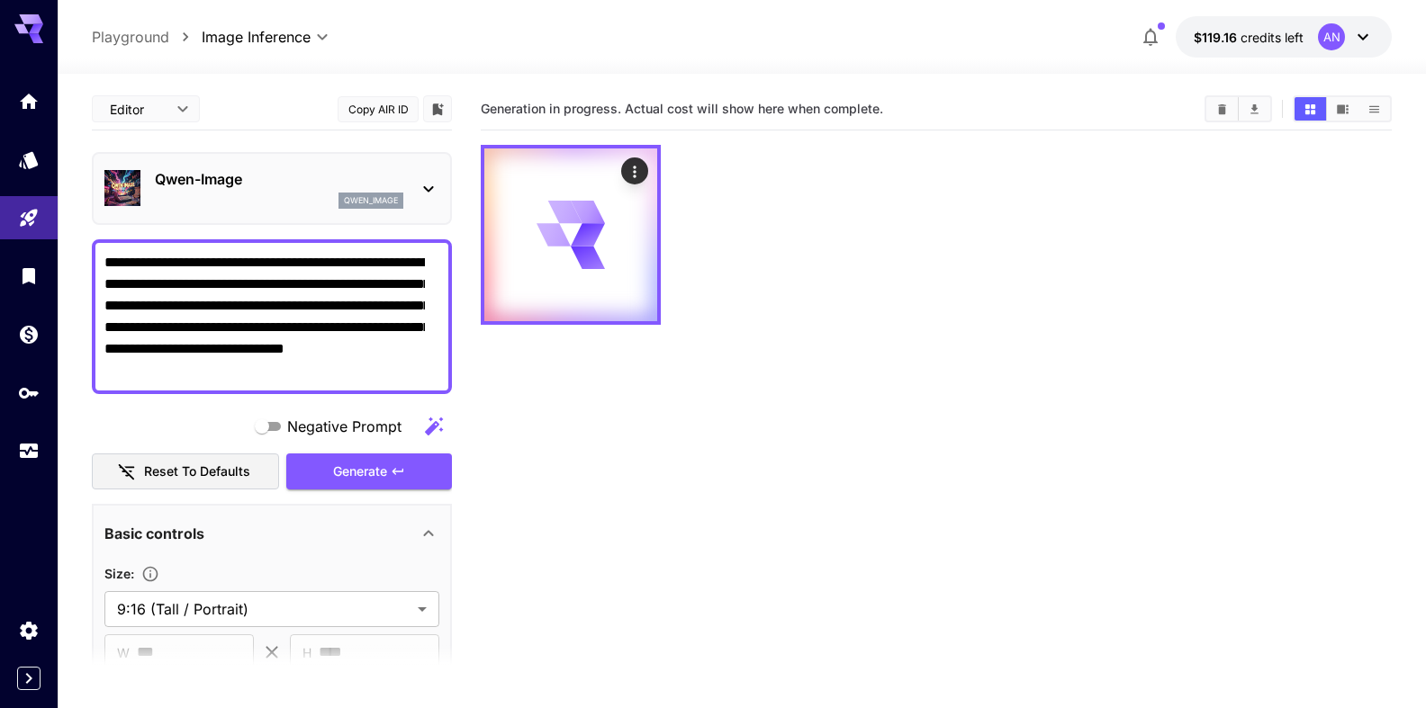
click at [226, 190] on div "Qwen-Image qwen_image" at bounding box center [279, 188] width 248 height 41
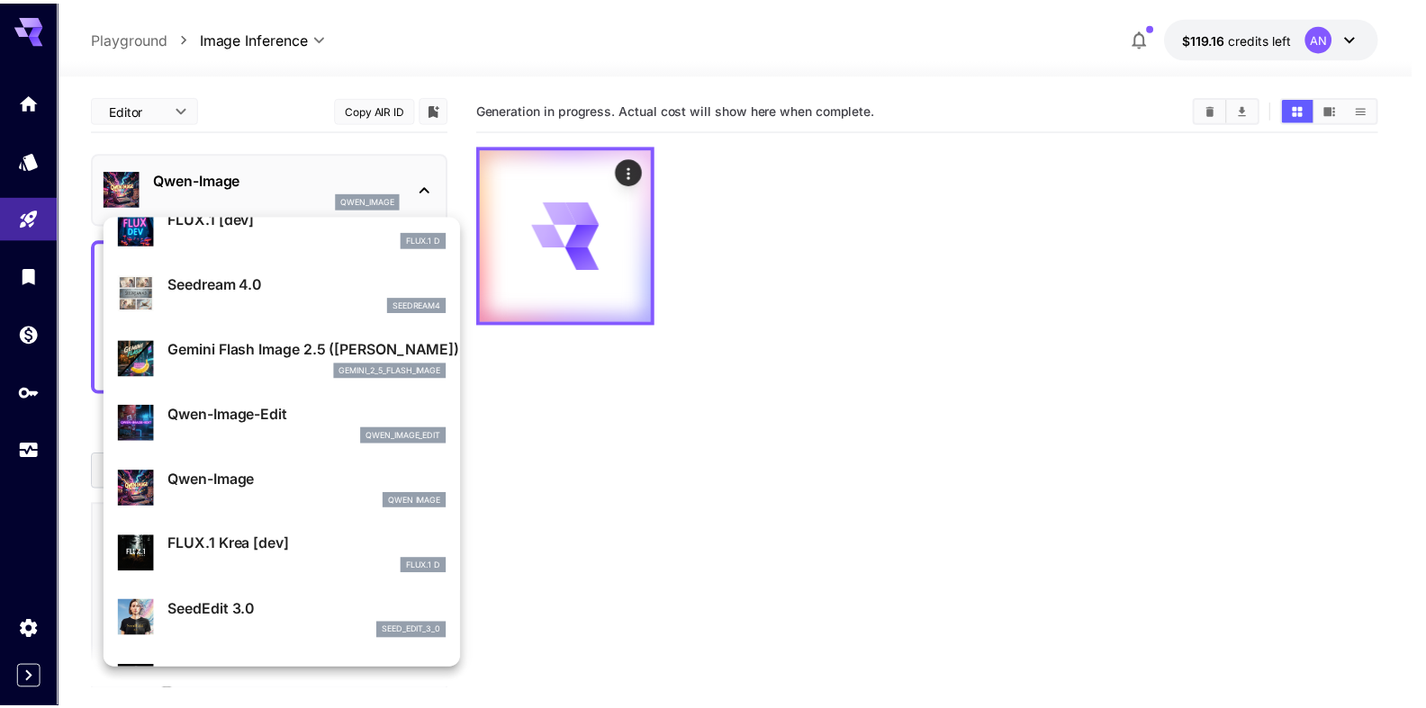
scroll to position [103, 0]
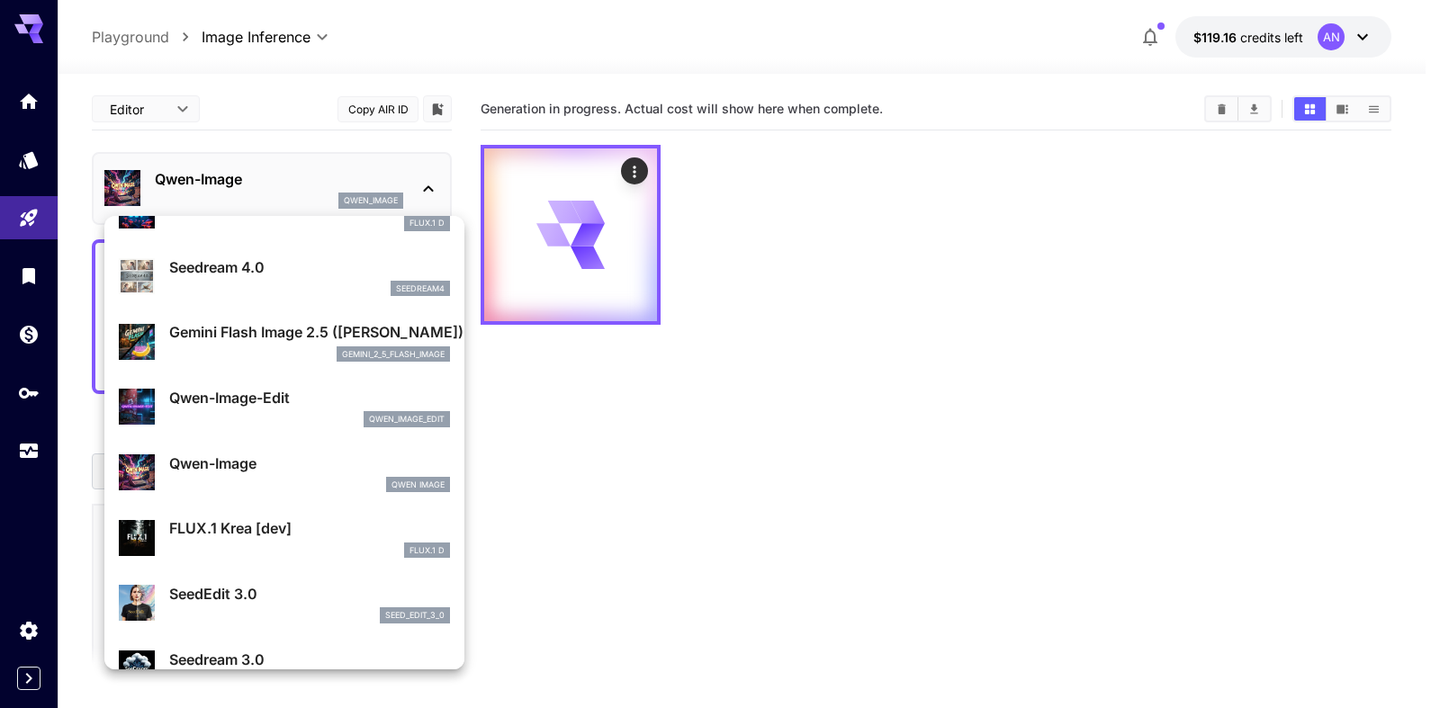
click at [237, 527] on p "FLUX.1 Krea [dev]" at bounding box center [309, 529] width 281 height 22
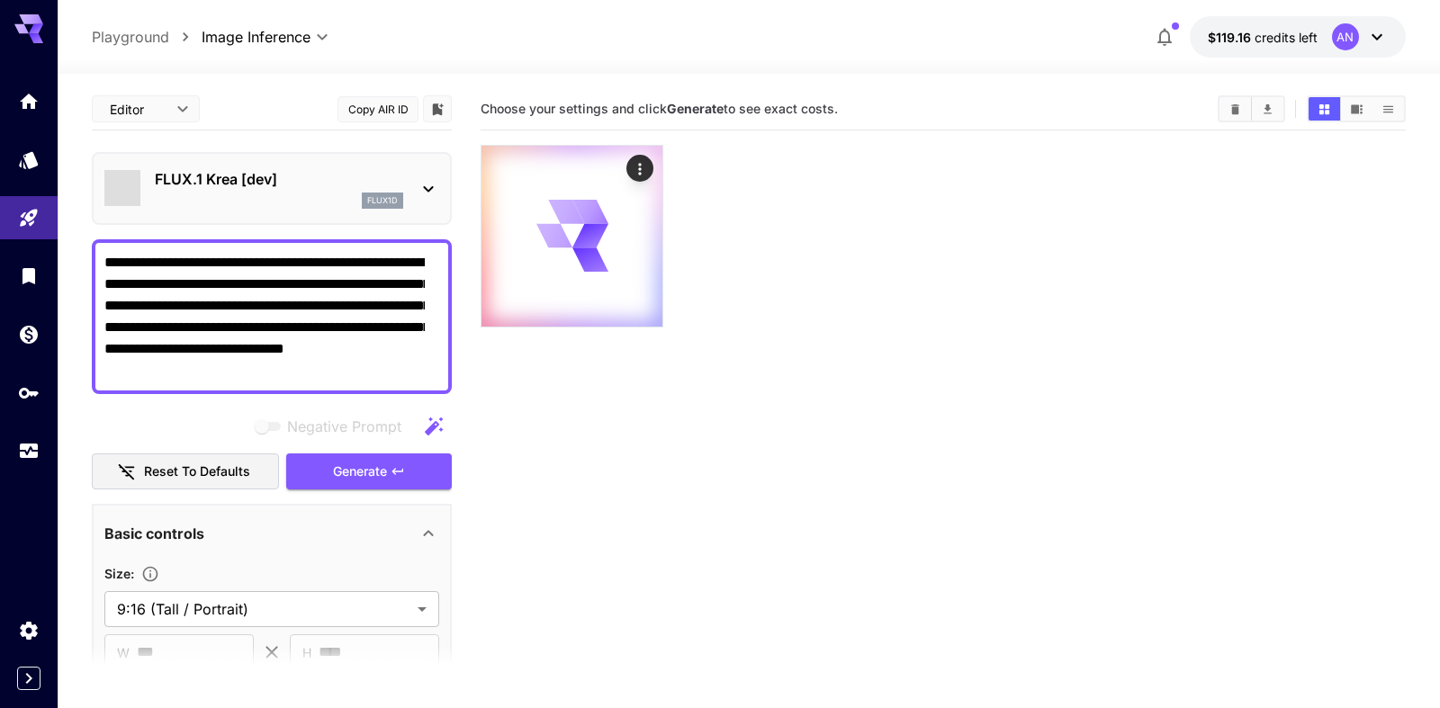
type input "**"
type input "***"
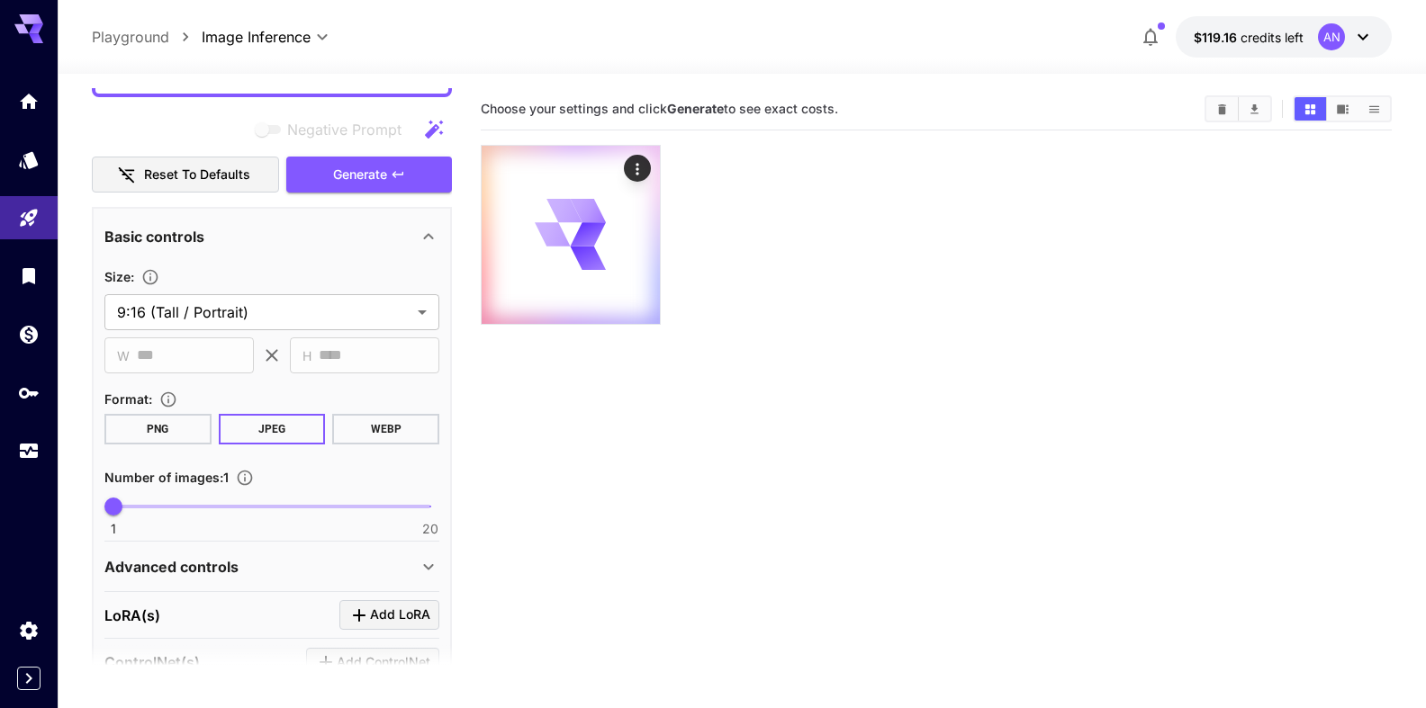
scroll to position [308, 0]
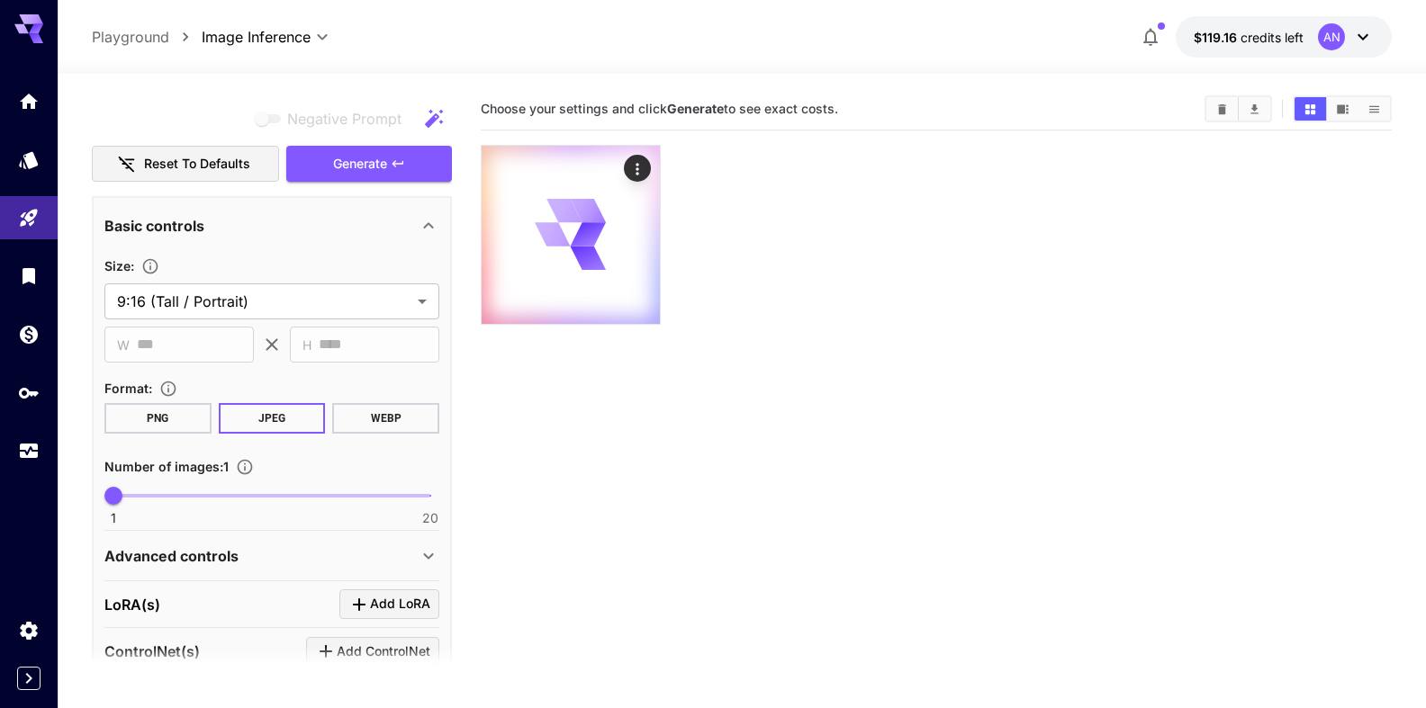
click at [374, 414] on button "WEBP" at bounding box center [385, 418] width 107 height 31
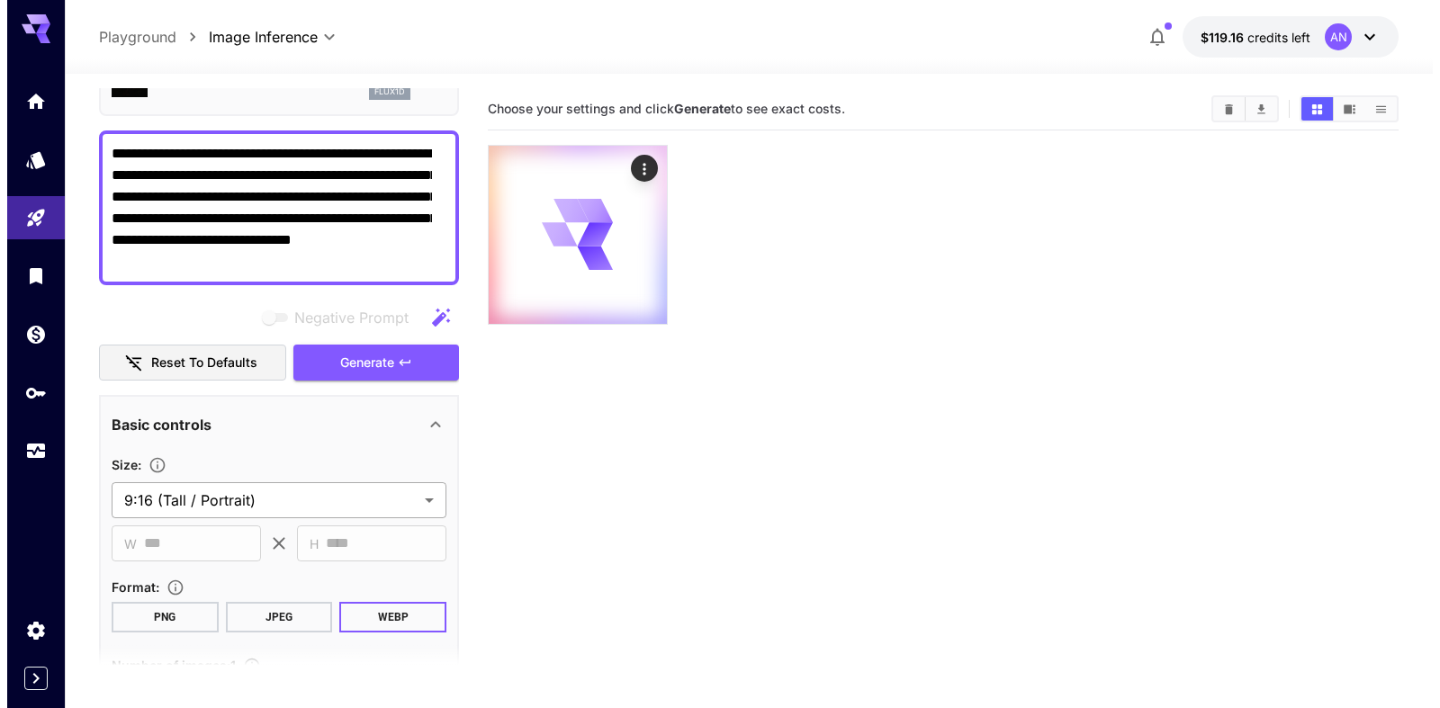
scroll to position [0, 0]
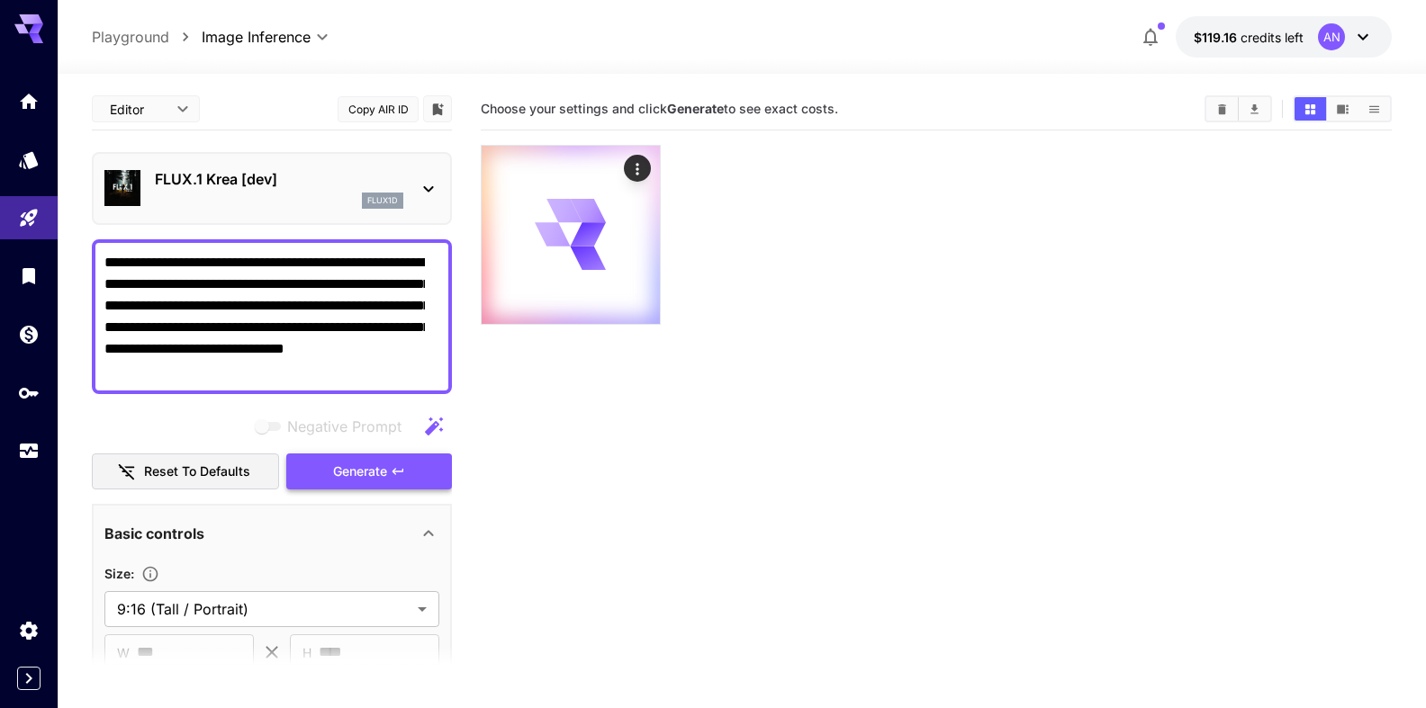
click at [349, 478] on span "Generate" at bounding box center [360, 472] width 54 height 23
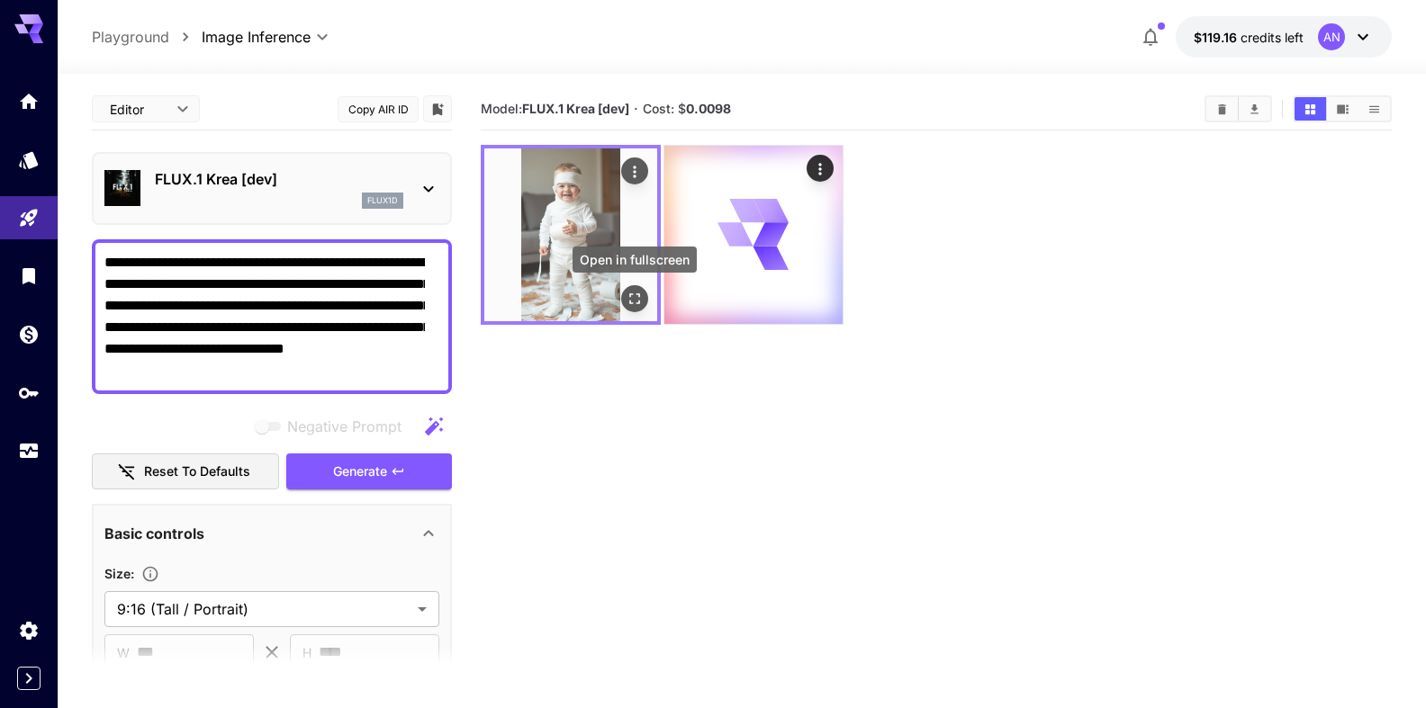
click at [629, 298] on icon "Open in fullscreen" at bounding box center [635, 299] width 18 height 18
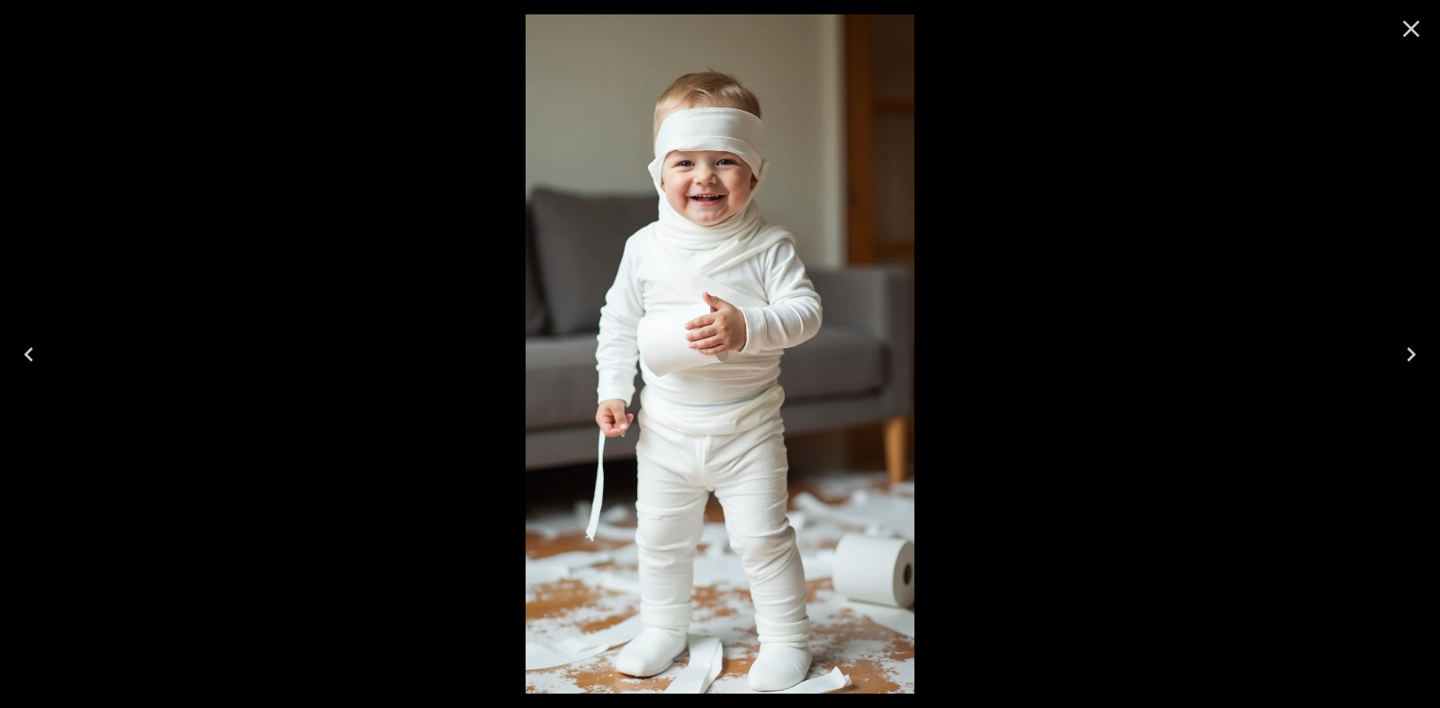
click at [1398, 42] on icon "Close" at bounding box center [1411, 28] width 29 height 29
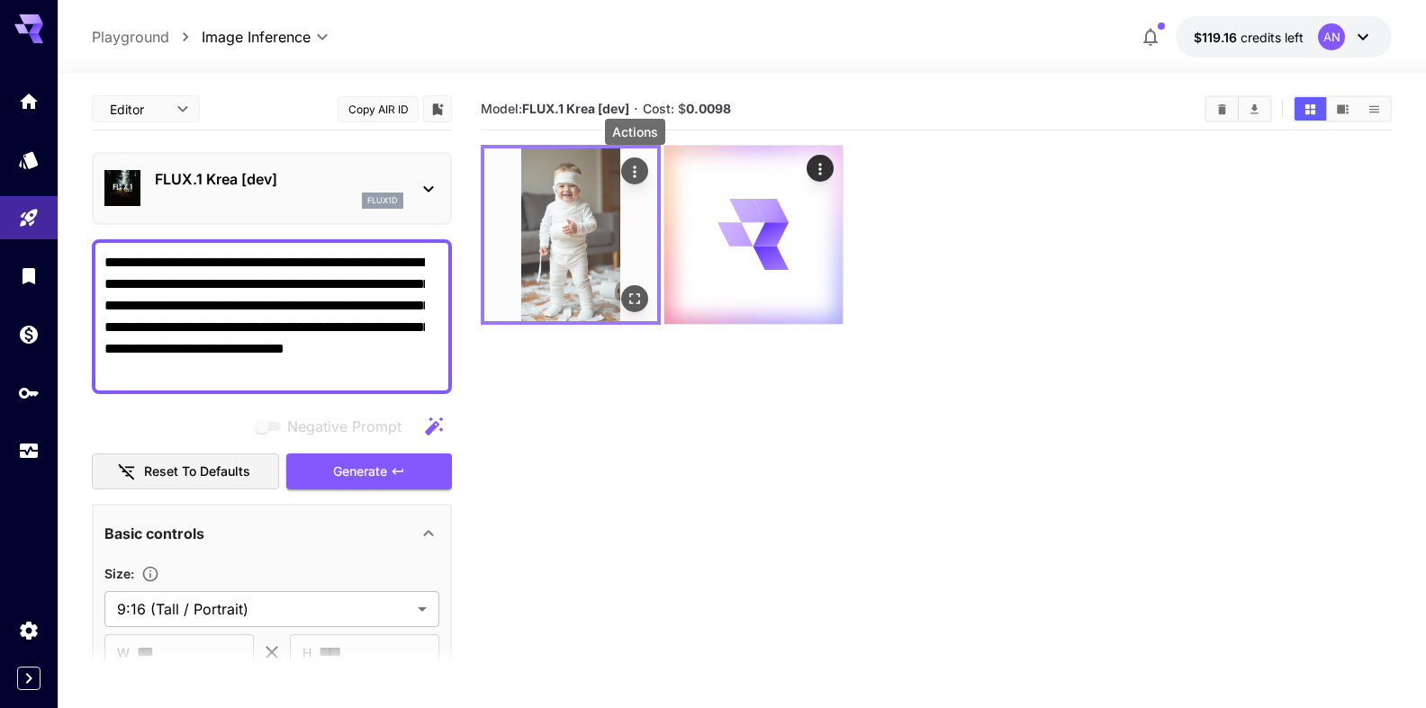
click at [630, 161] on div "Actions" at bounding box center [635, 171] width 18 height 22
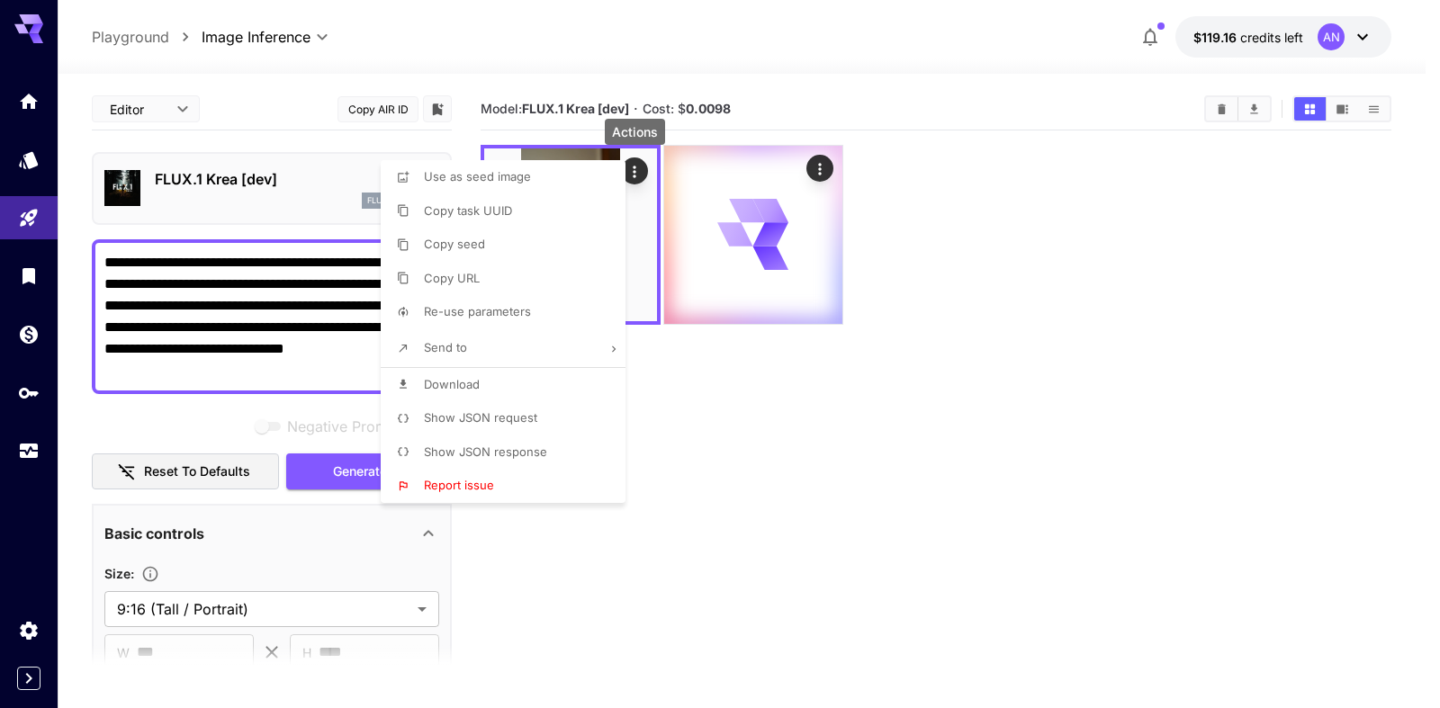
click at [463, 385] on span "Download" at bounding box center [452, 384] width 56 height 14
click at [708, 371] on div at bounding box center [720, 354] width 1440 height 708
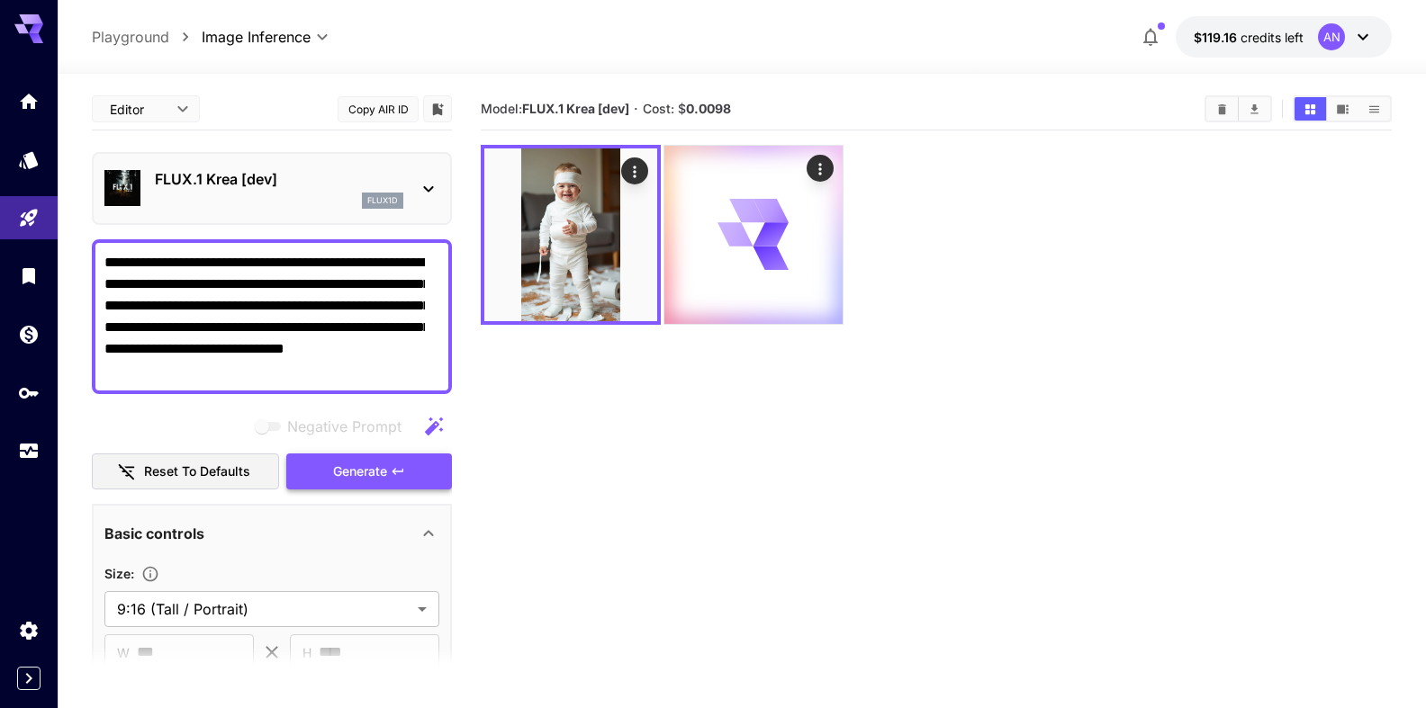
click at [347, 473] on span "Generate" at bounding box center [360, 472] width 54 height 23
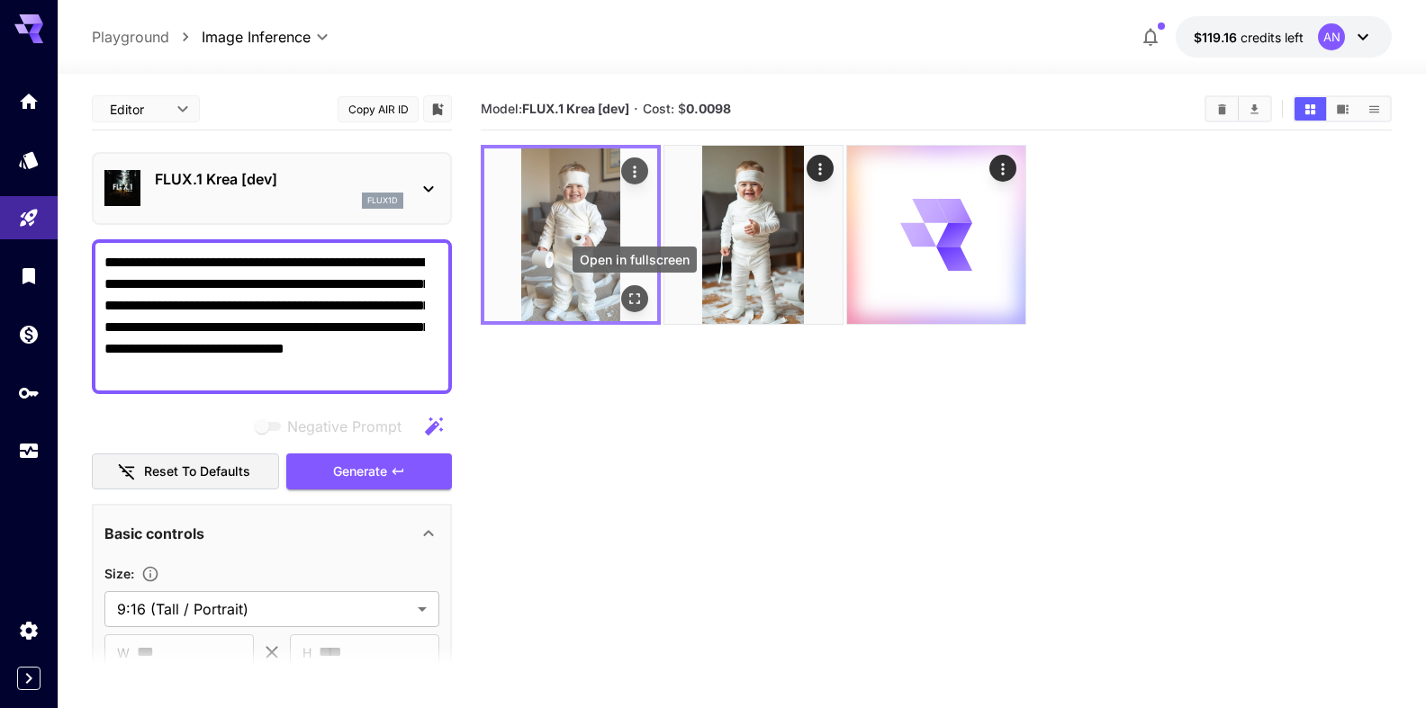
click at [638, 307] on icon "Open in fullscreen" at bounding box center [635, 299] width 18 height 18
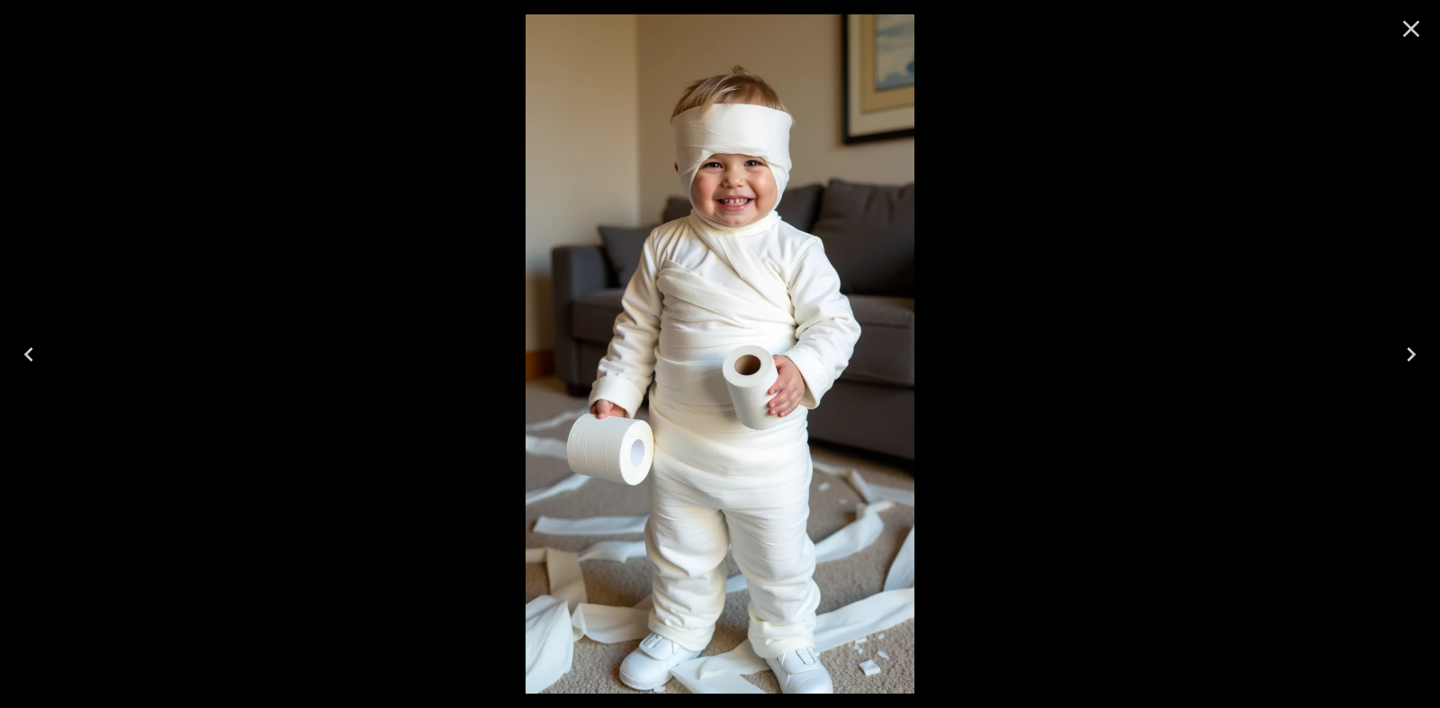
click at [1420, 32] on icon "Close" at bounding box center [1411, 28] width 29 height 29
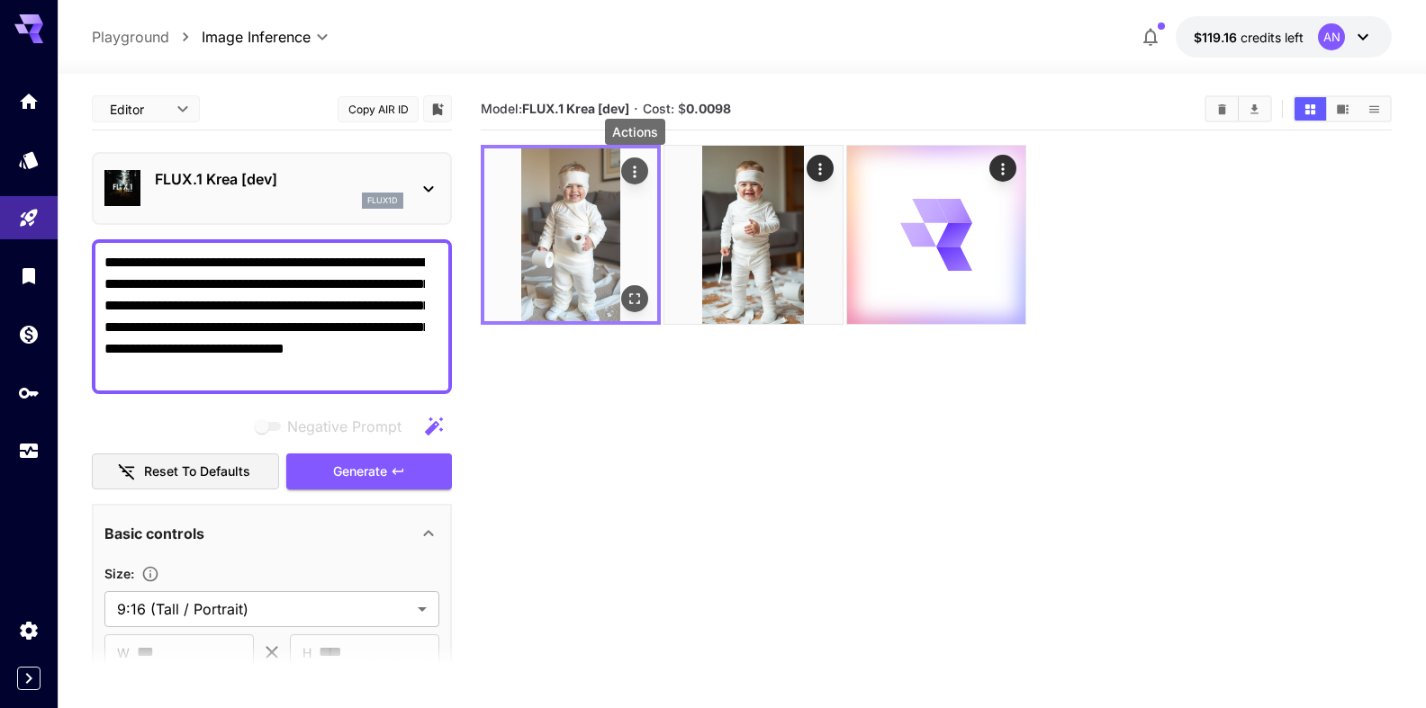
click at [636, 176] on icon "Actions" at bounding box center [635, 172] width 18 height 18
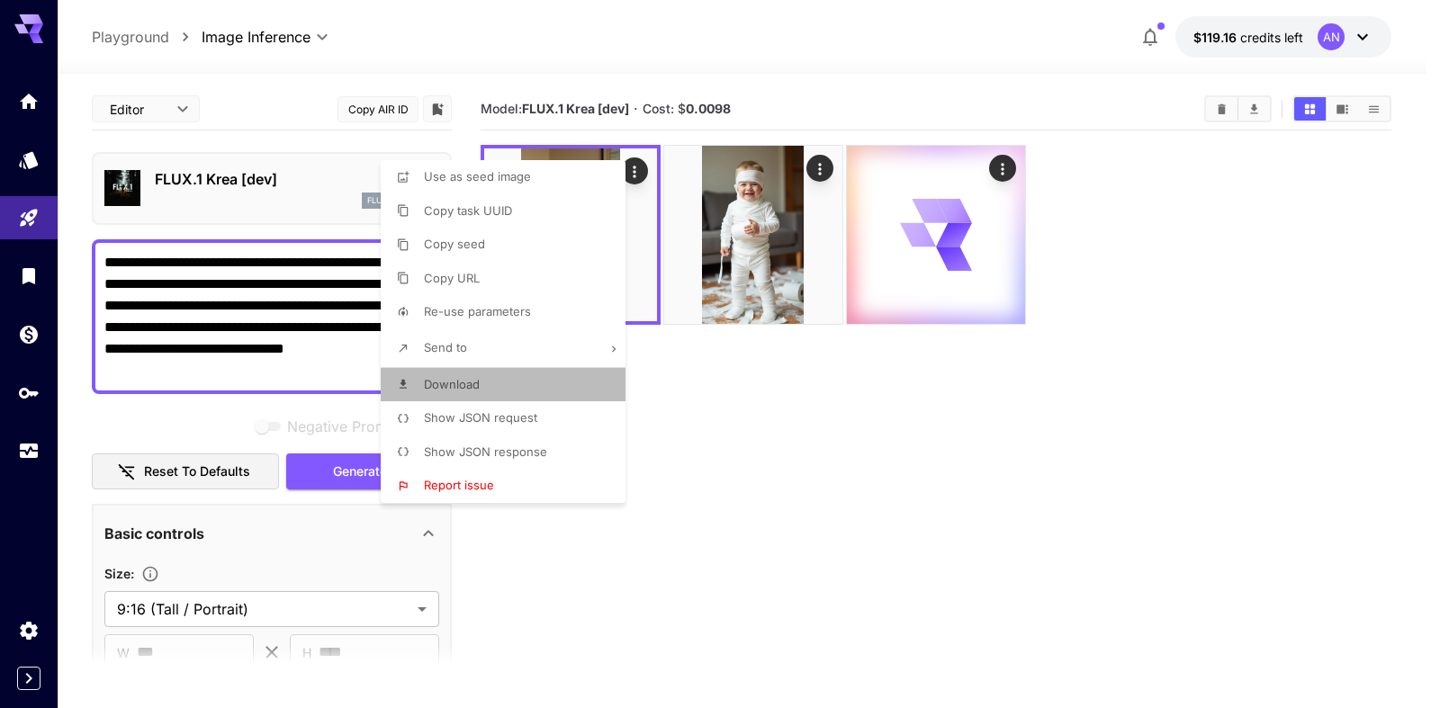
click at [455, 385] on span "Download" at bounding box center [452, 384] width 56 height 14
click at [753, 442] on div at bounding box center [720, 354] width 1440 height 708
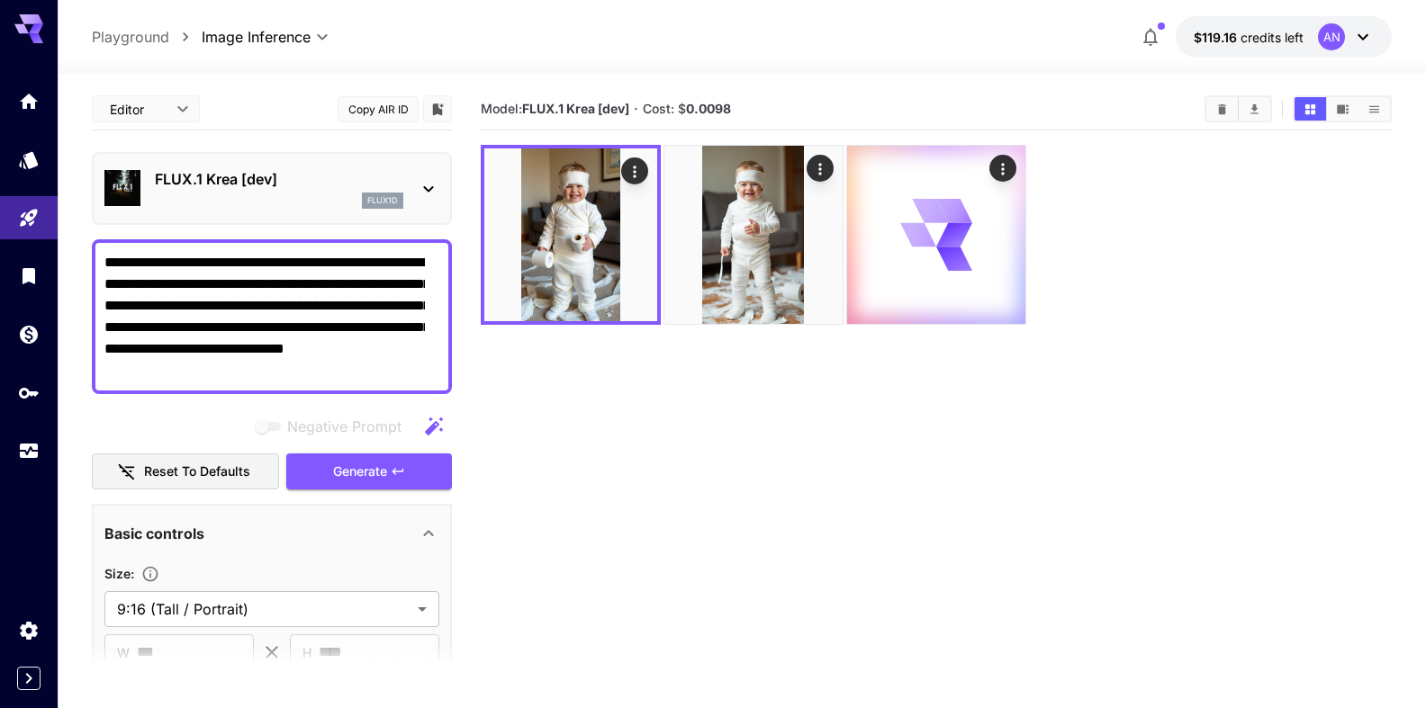
click at [254, 188] on p "FLUX.1 Krea [dev]" at bounding box center [279, 179] width 248 height 22
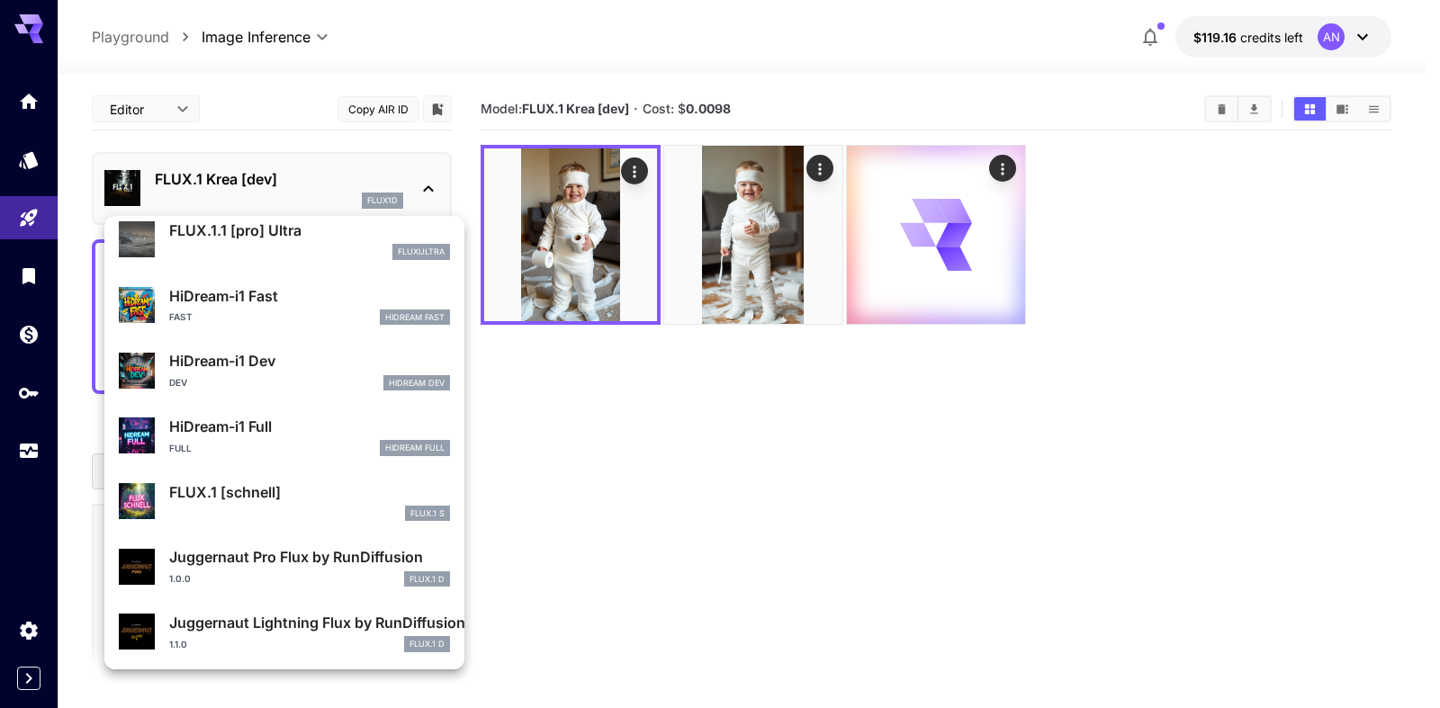
scroll to position [1456, 0]
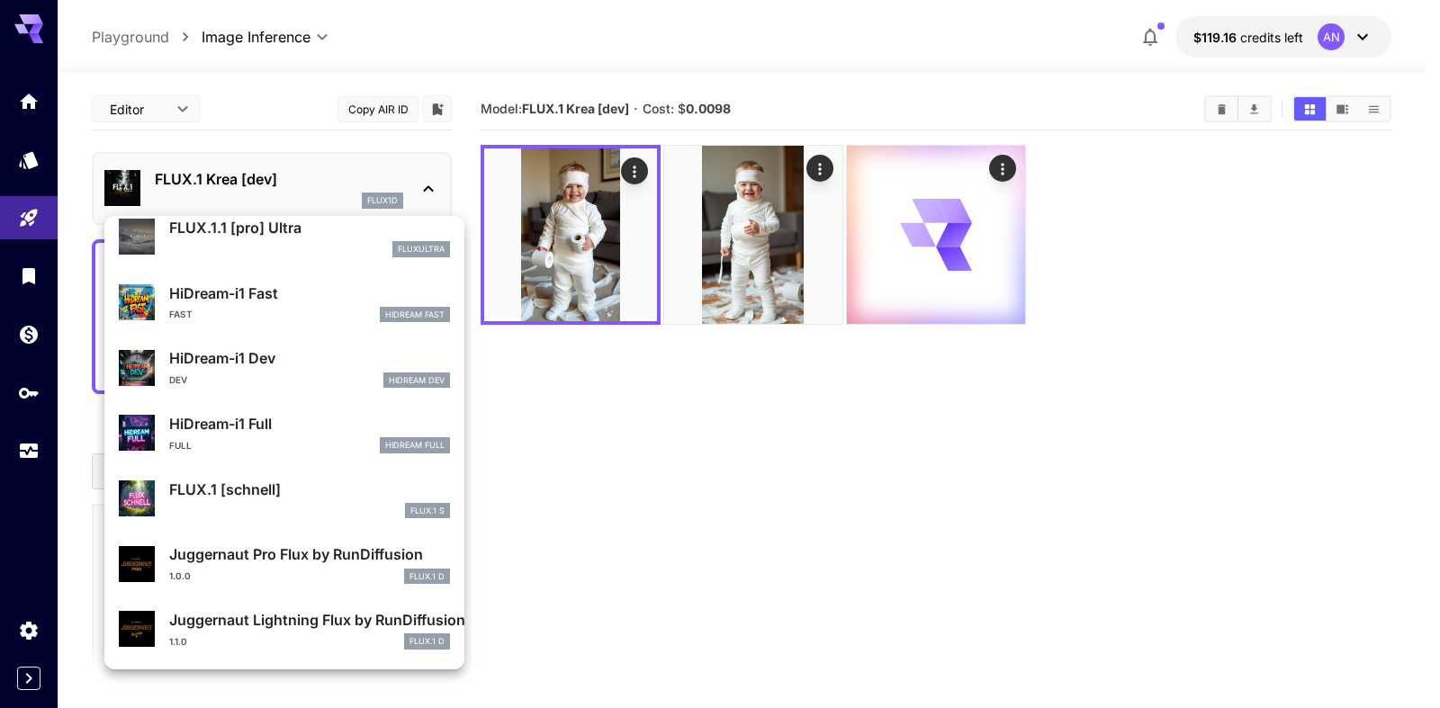
click at [257, 289] on p "HiDream-i1 Fast" at bounding box center [309, 294] width 281 height 22
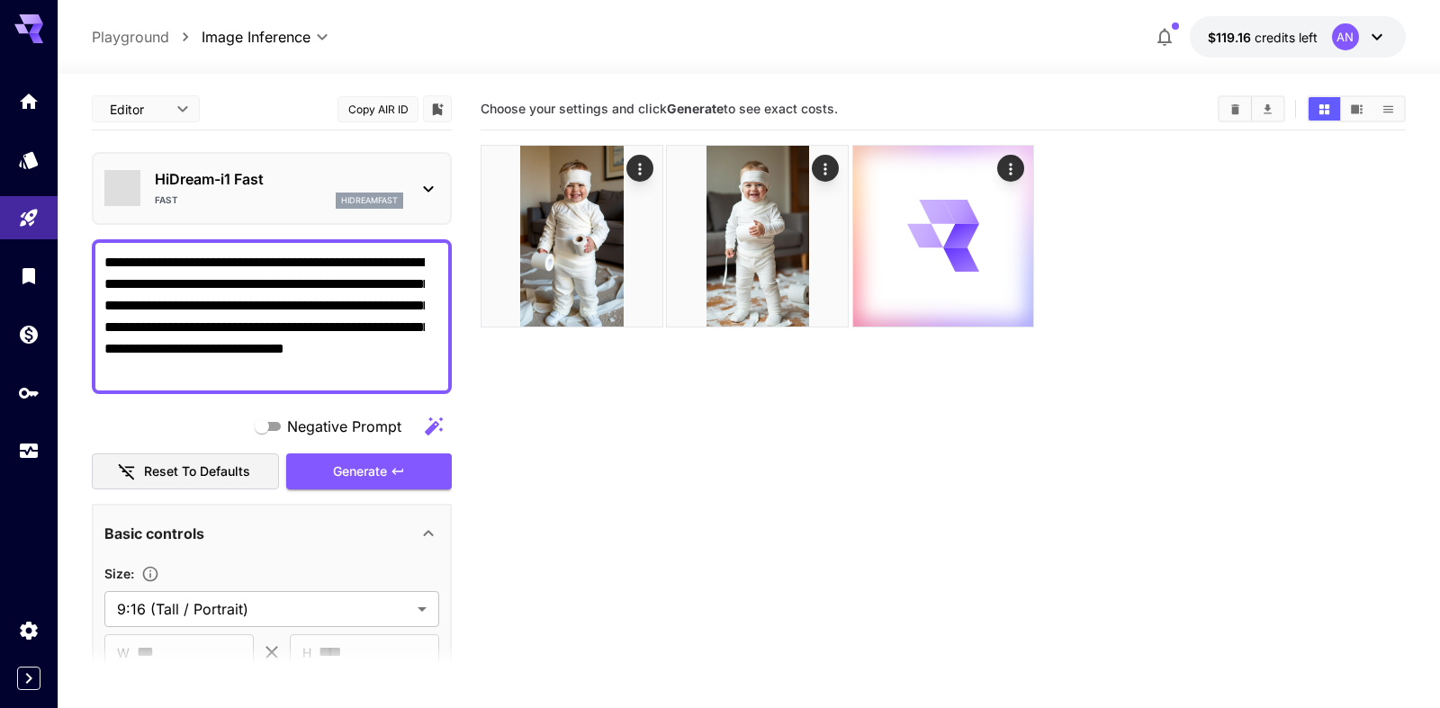
type input "**"
type input "*"
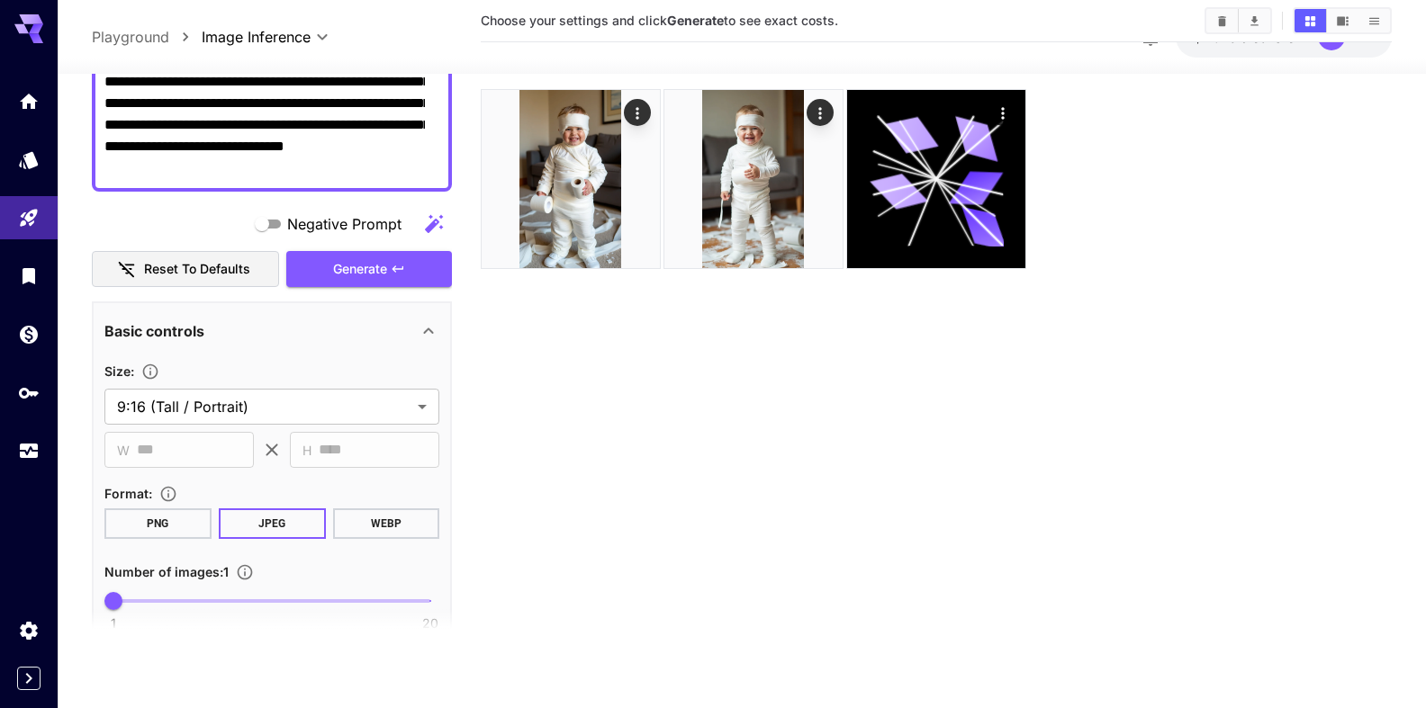
scroll to position [205, 0]
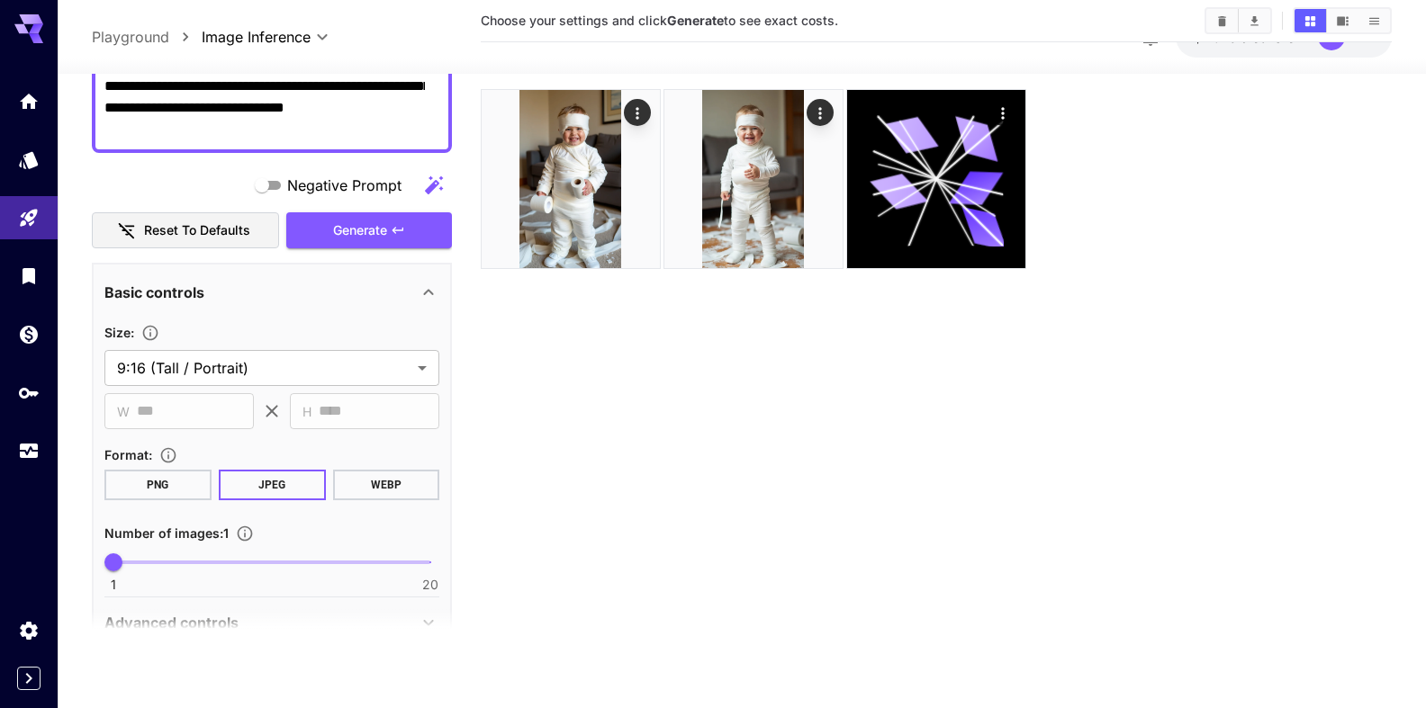
click at [371, 480] on button "WEBP" at bounding box center [385, 485] width 107 height 31
click at [348, 218] on button "Generate" at bounding box center [369, 230] width 166 height 37
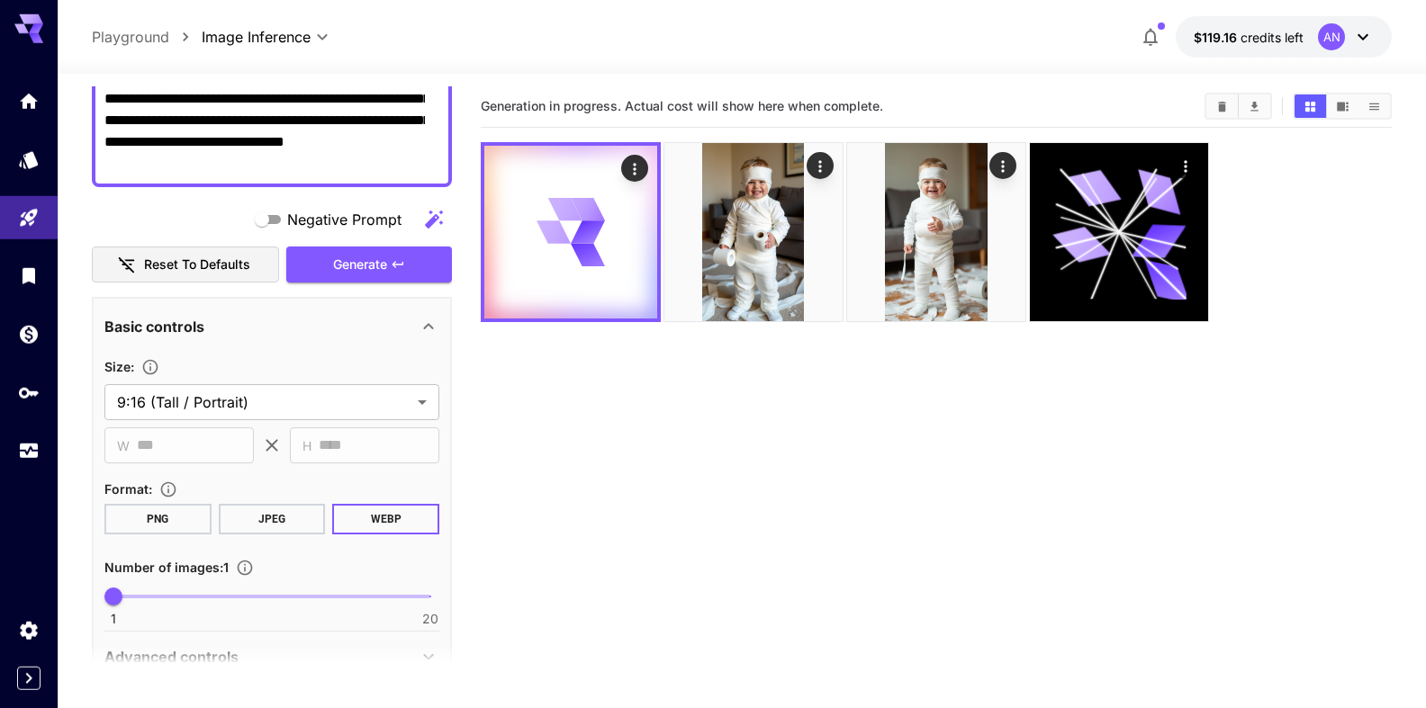
scroll to position [0, 0]
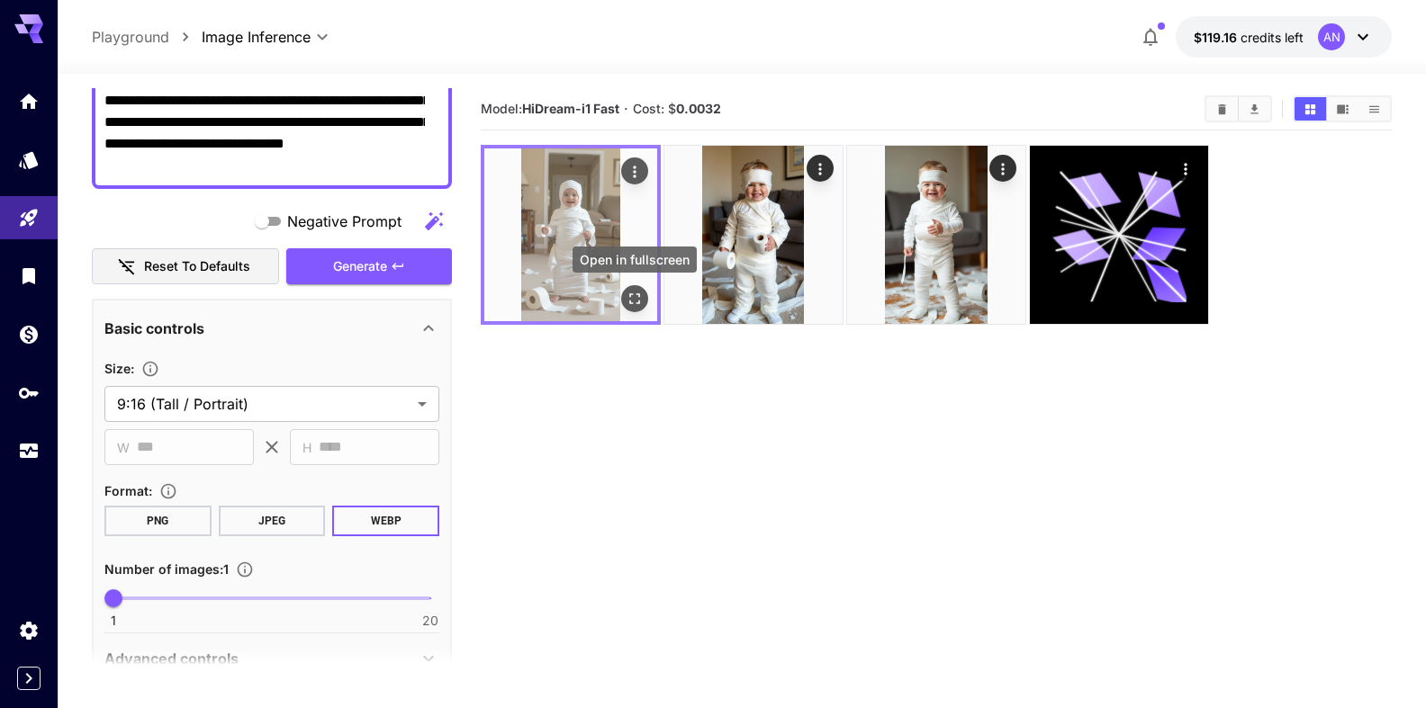
click at [644, 297] on button "Open in fullscreen" at bounding box center [634, 298] width 27 height 27
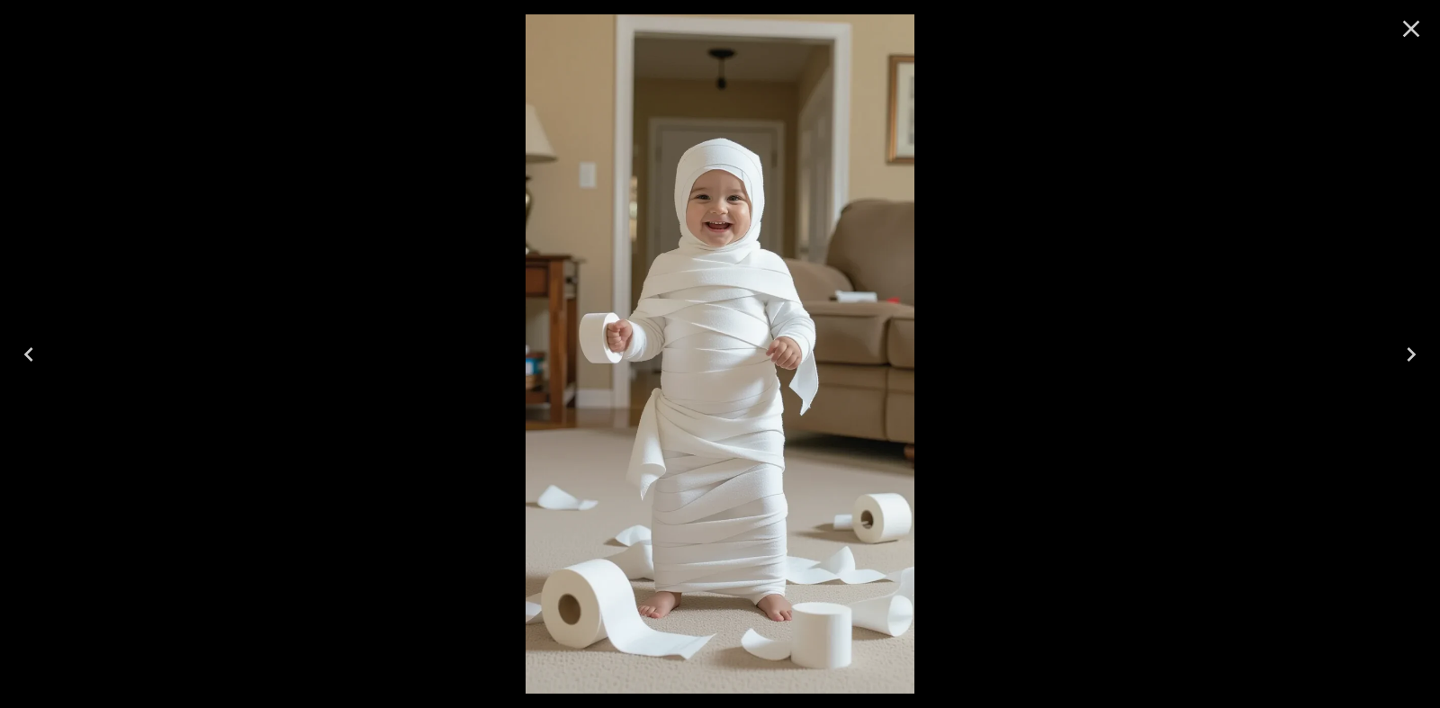
click at [1419, 26] on icon "Close" at bounding box center [1411, 28] width 29 height 29
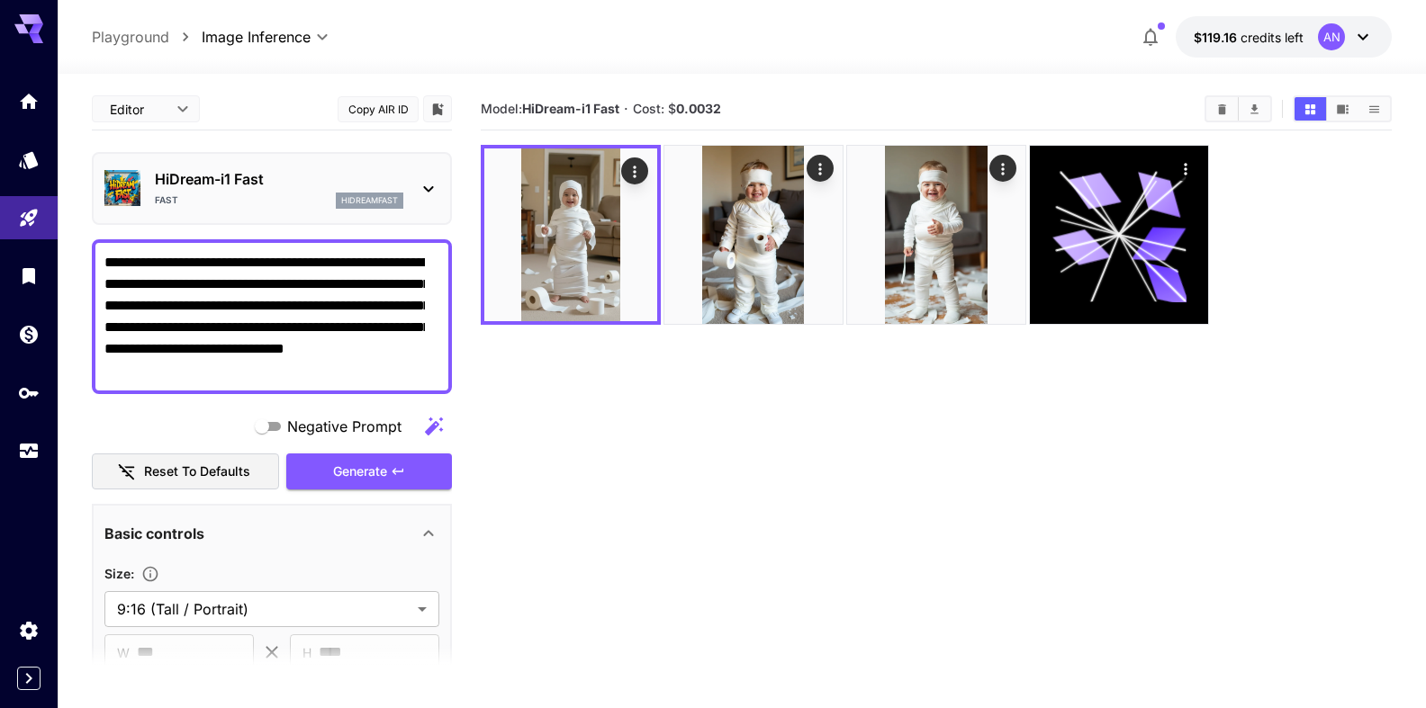
click at [239, 195] on div "Fast hidreamfast" at bounding box center [279, 201] width 248 height 16
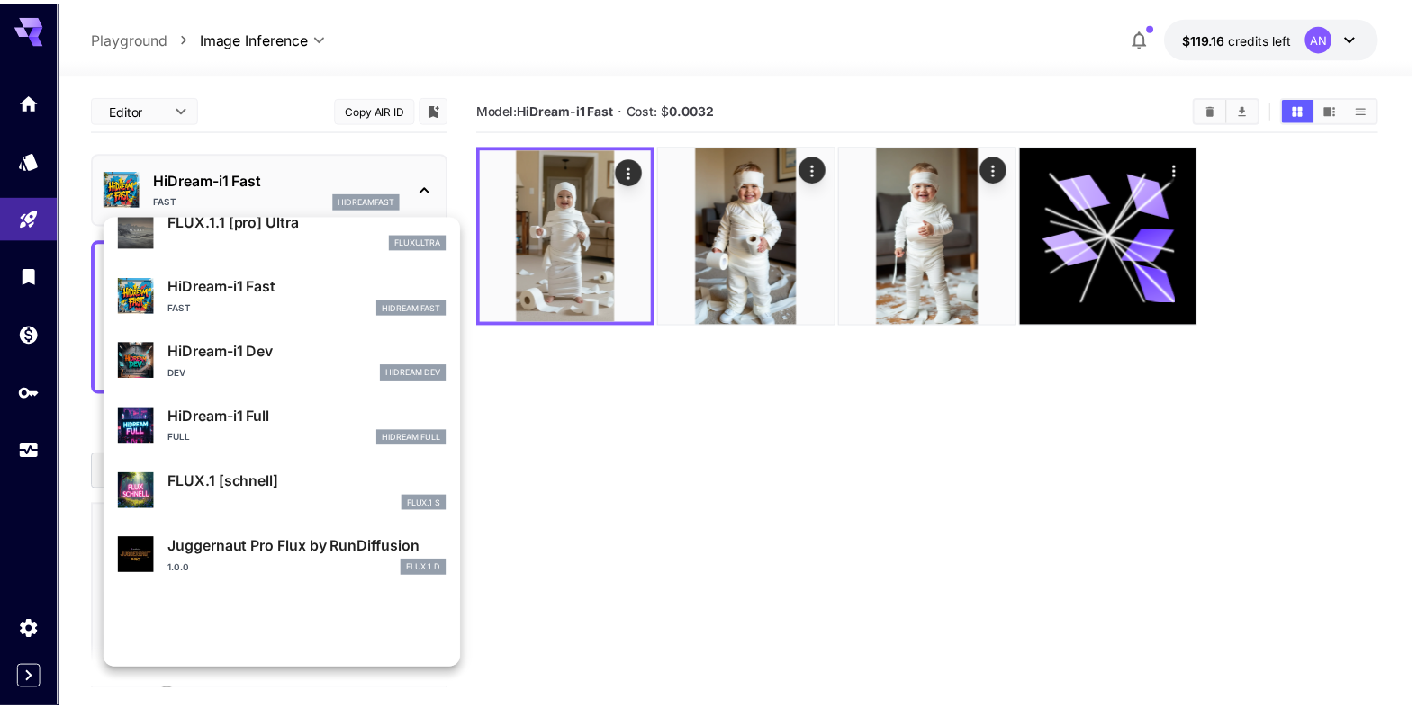
scroll to position [1456, 0]
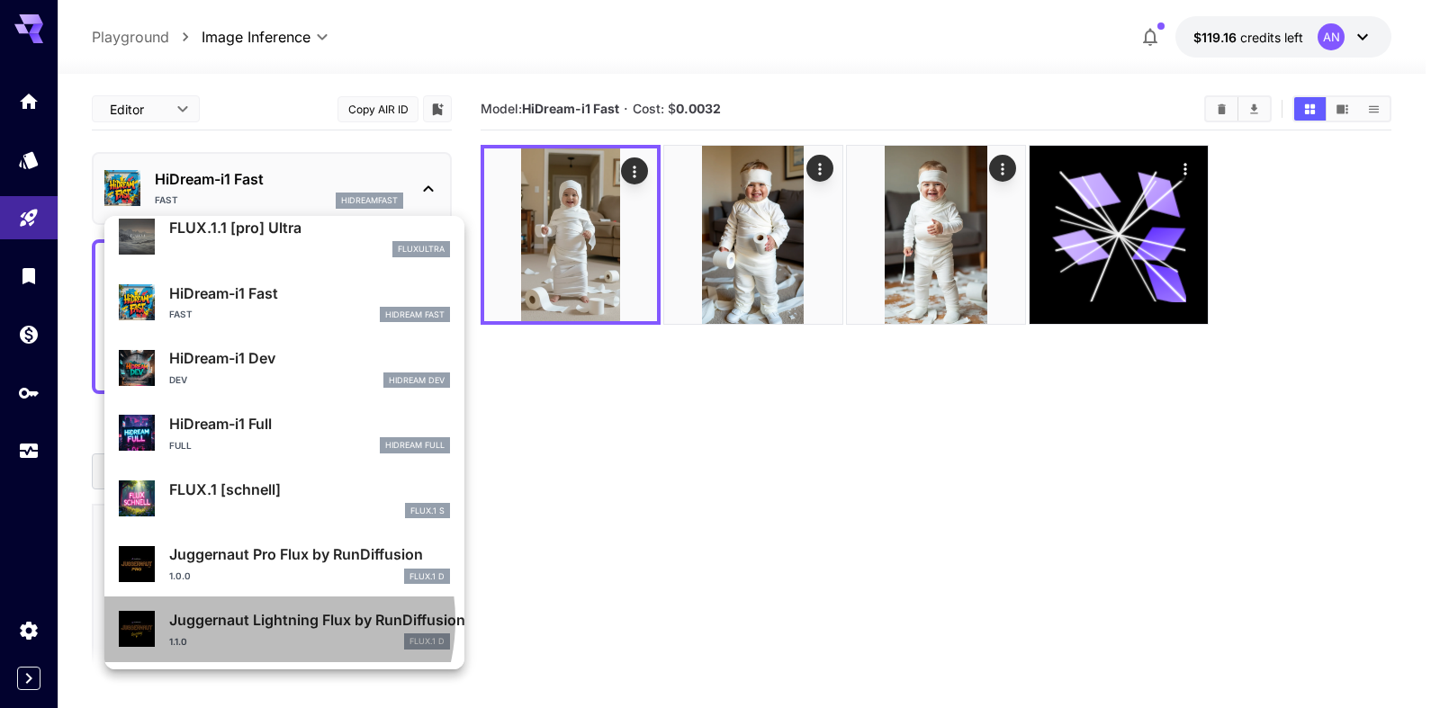
click at [264, 620] on p "Juggernaut Lightning Flux by RunDiffusion" at bounding box center [309, 620] width 281 height 22
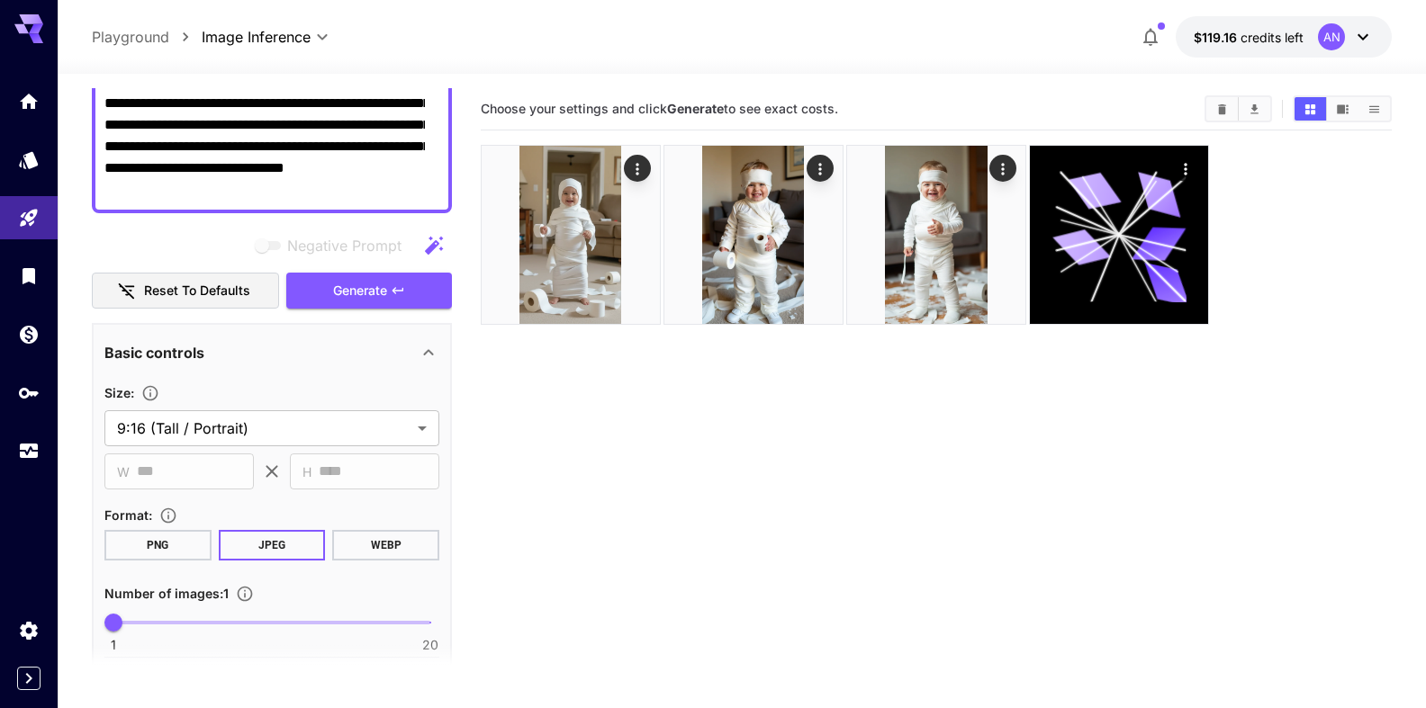
scroll to position [205, 0]
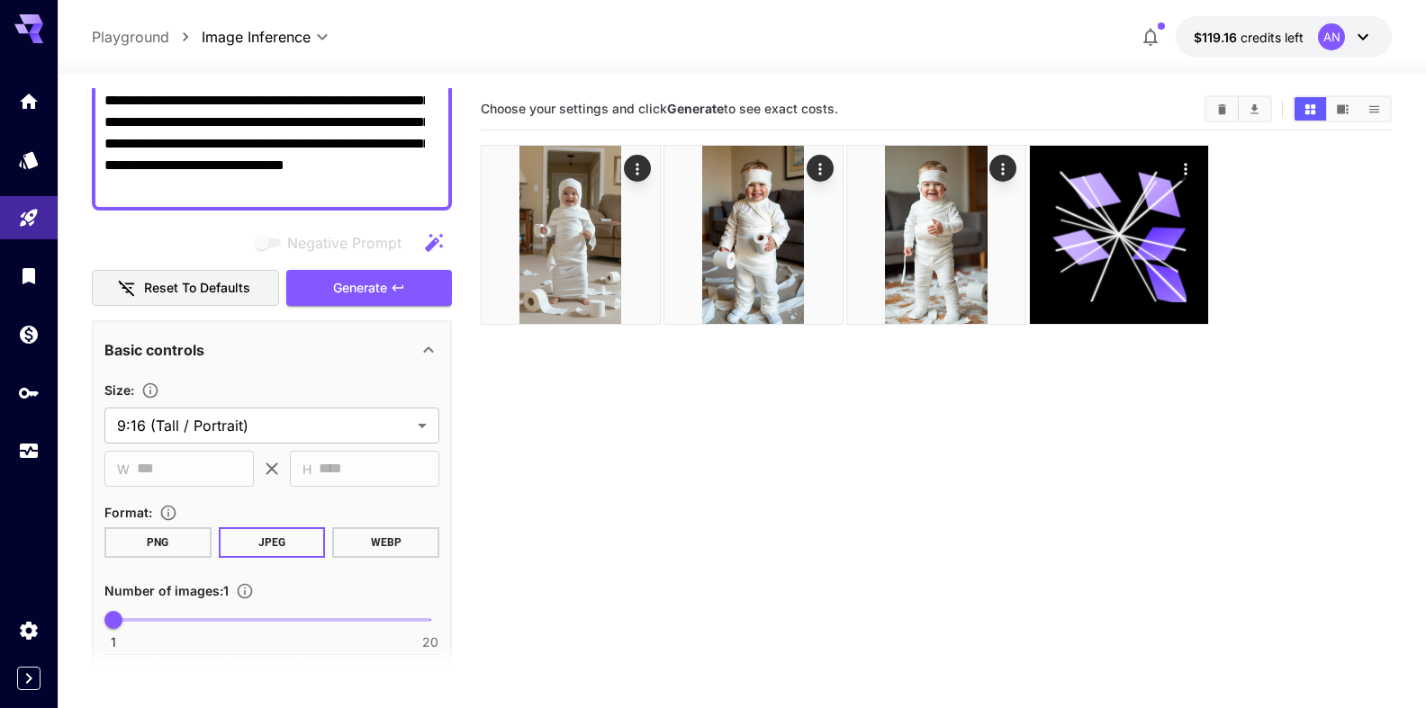
click at [361, 549] on button "WEBP" at bounding box center [385, 542] width 107 height 31
click at [357, 277] on span "Generate" at bounding box center [360, 288] width 54 height 23
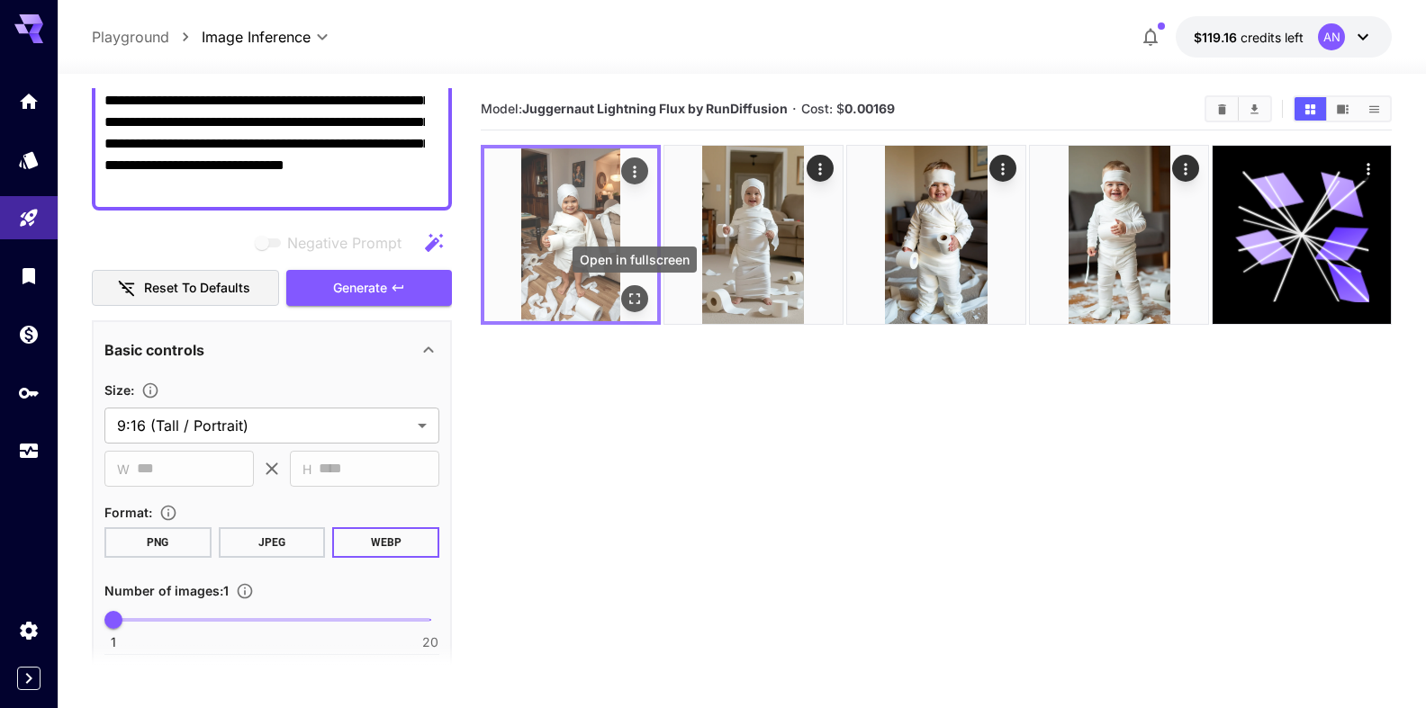
click at [636, 301] on icon "Open in fullscreen" at bounding box center [635, 299] width 18 height 18
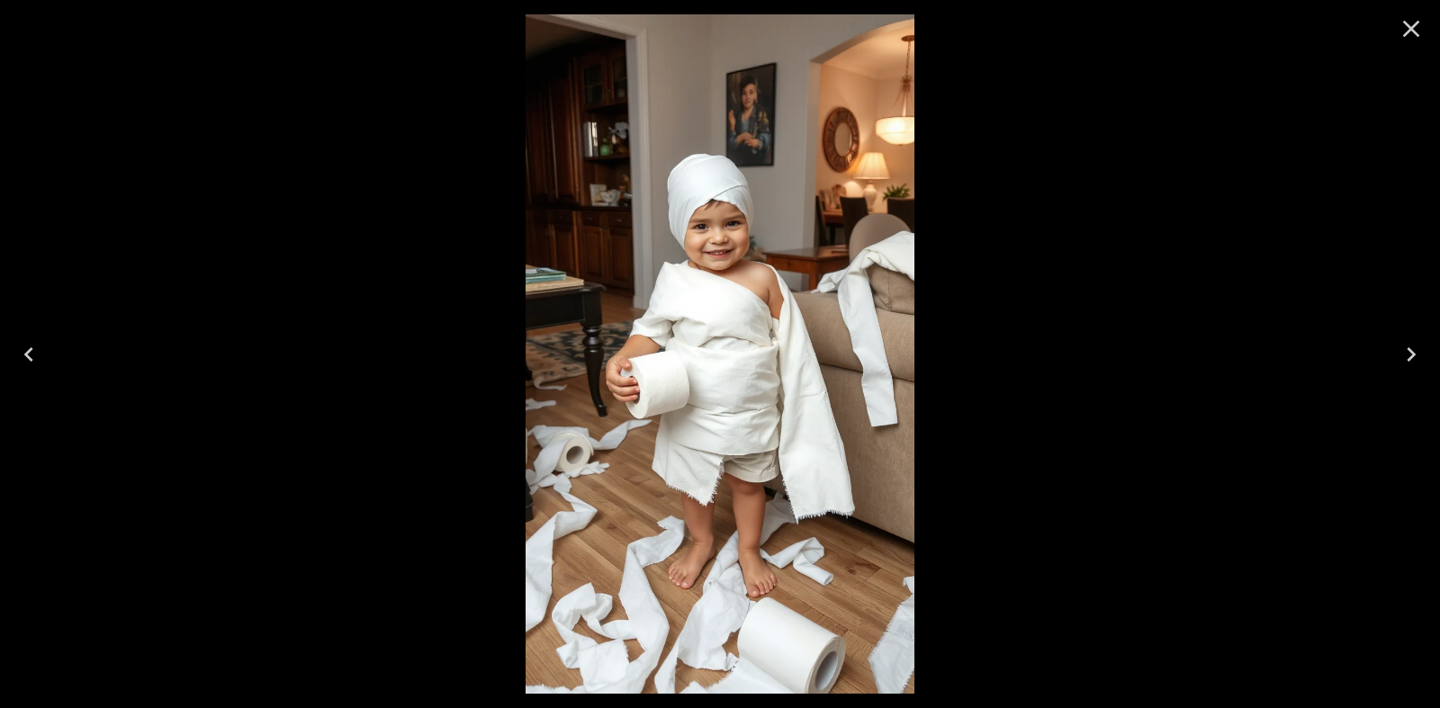
click at [1400, 30] on icon "Close" at bounding box center [1411, 28] width 29 height 29
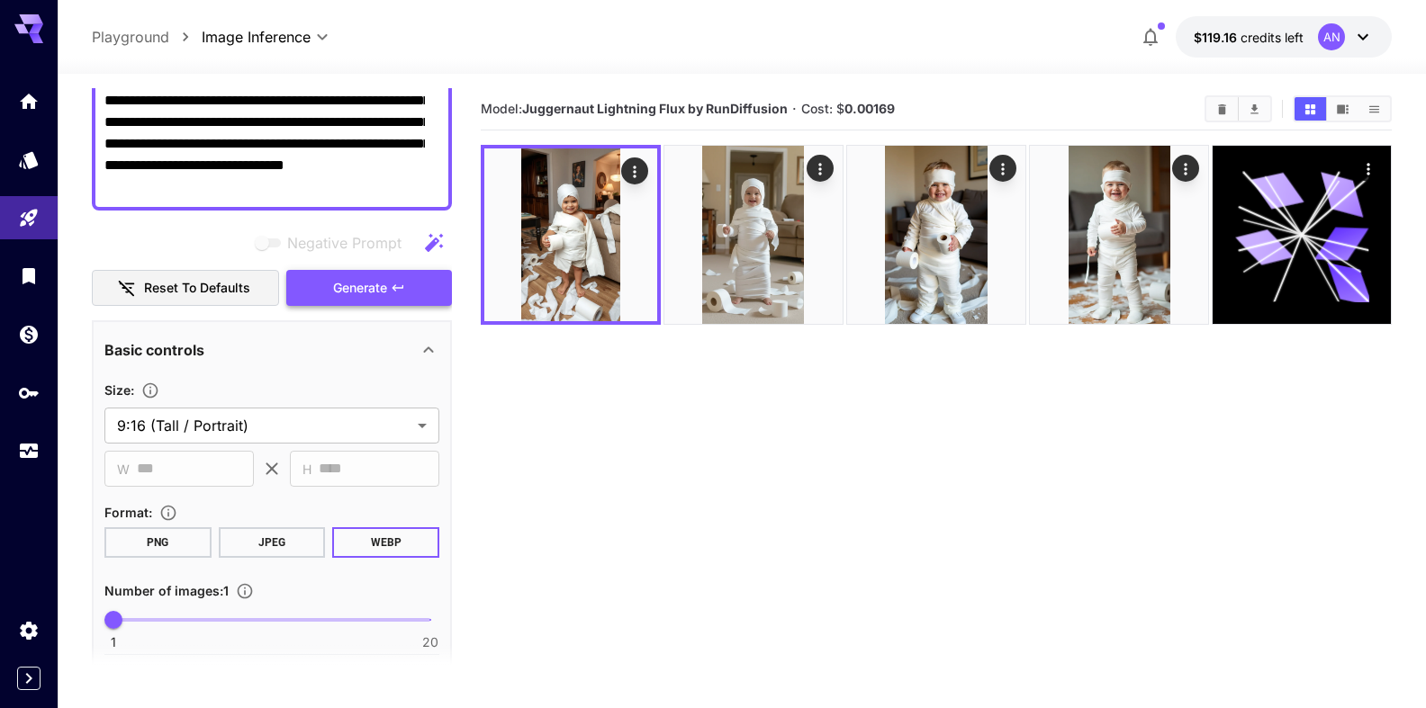
click at [333, 287] on span "Generate" at bounding box center [360, 288] width 54 height 23
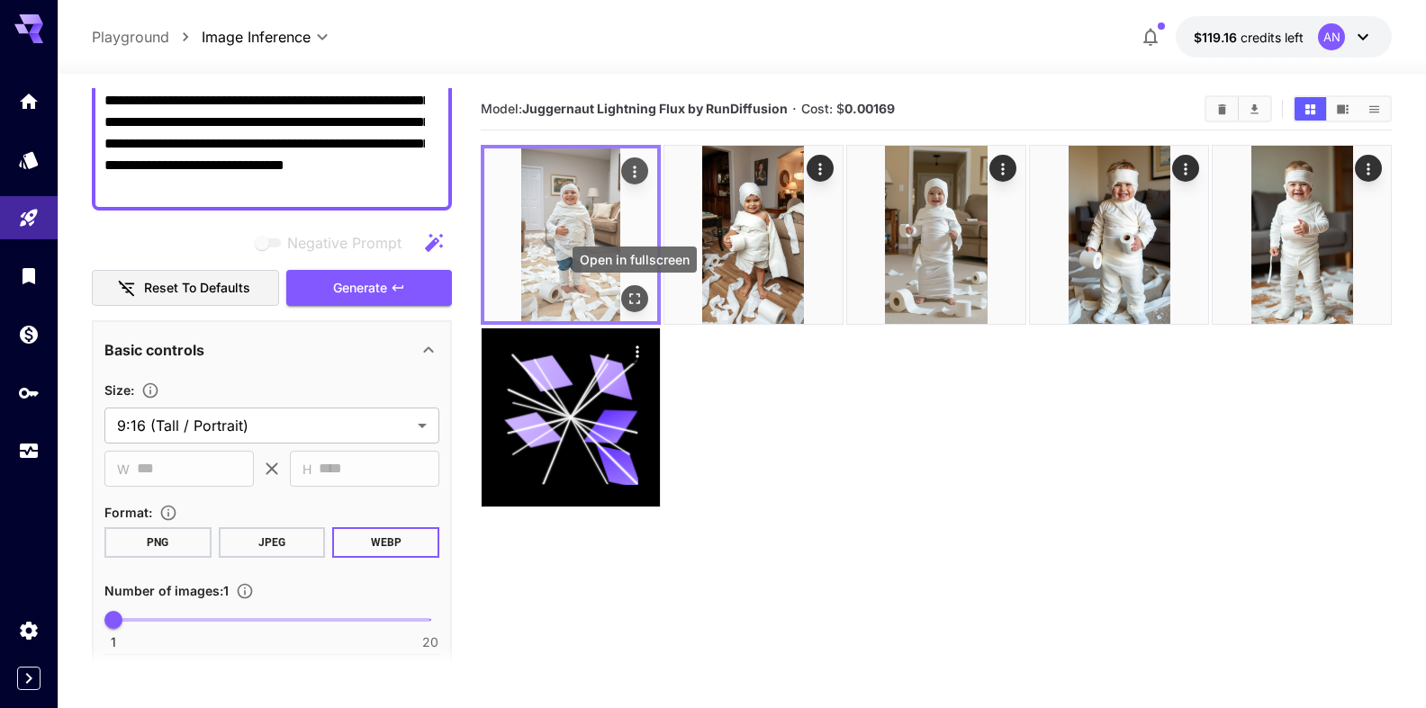
click at [633, 303] on icon "Open in fullscreen" at bounding box center [634, 298] width 11 height 11
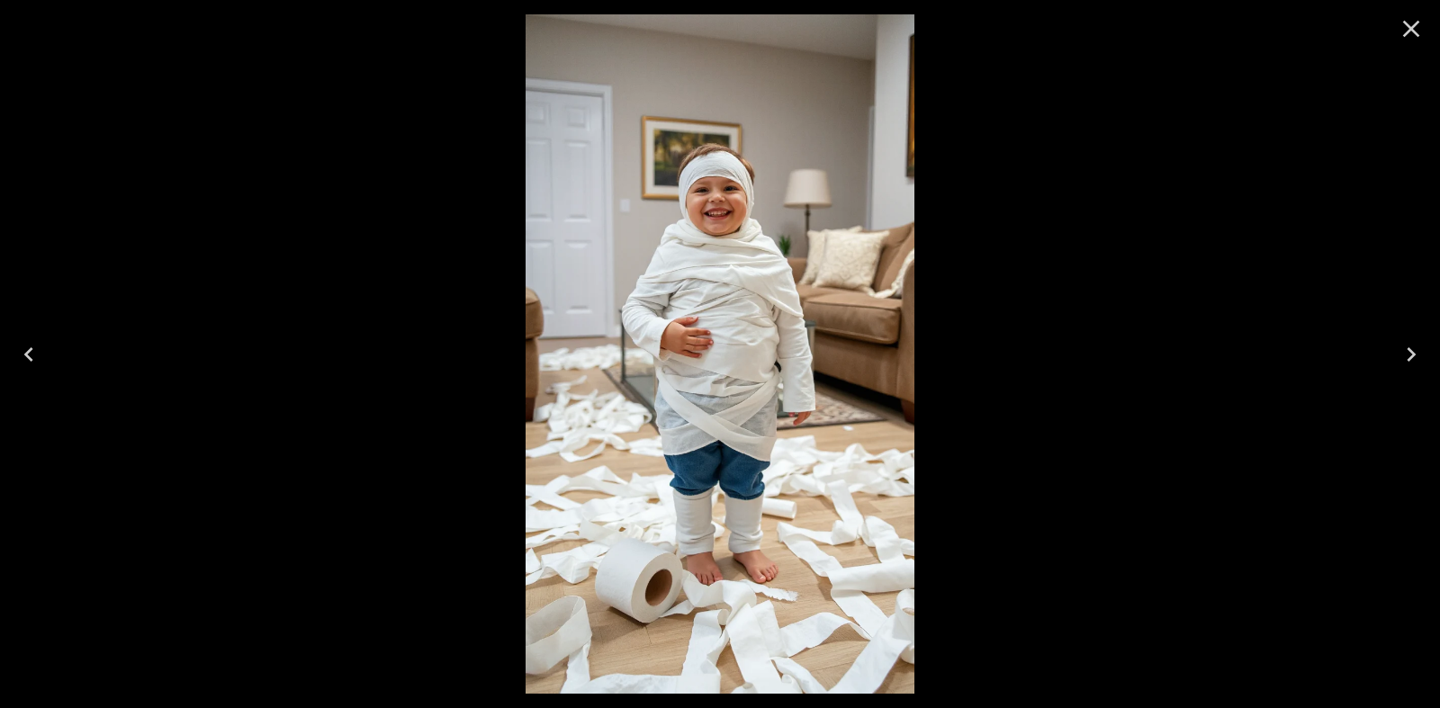
click at [1401, 28] on icon "Close" at bounding box center [1411, 28] width 29 height 29
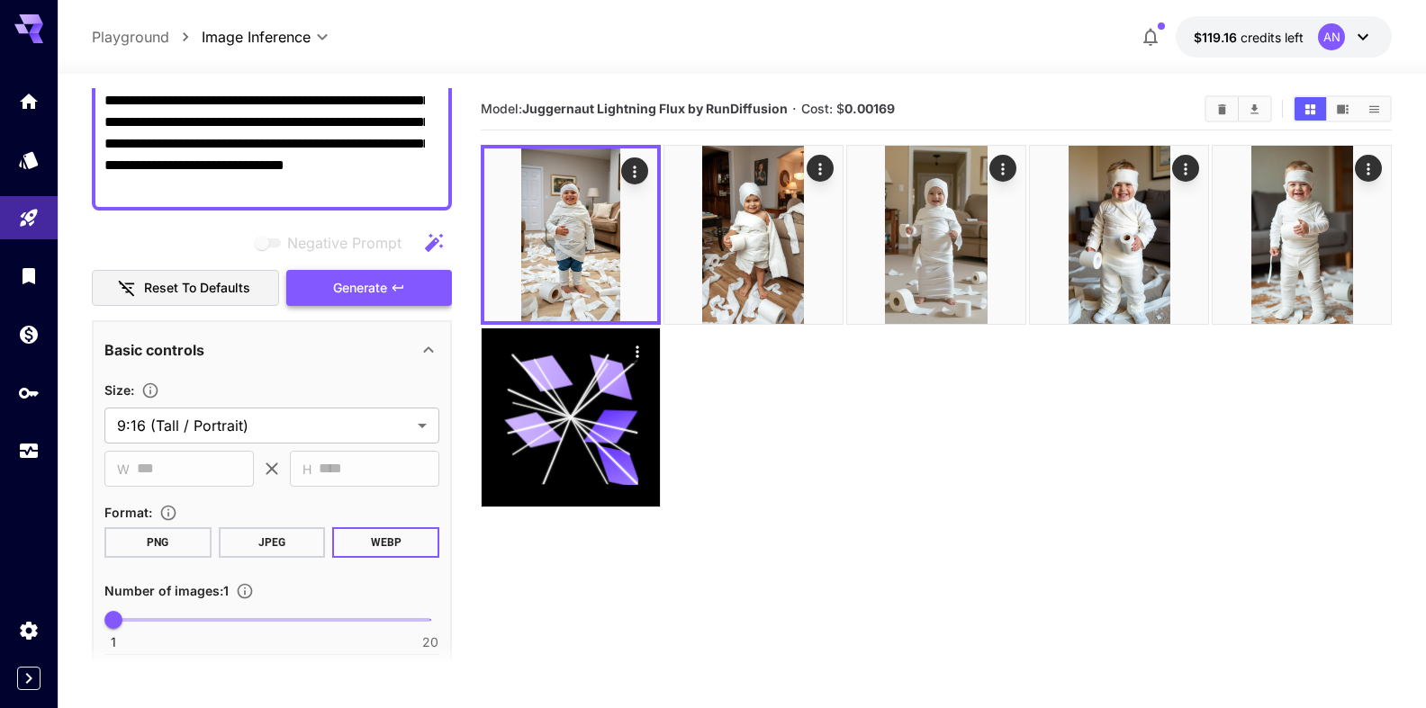
click at [347, 288] on span "Generate" at bounding box center [360, 288] width 54 height 23
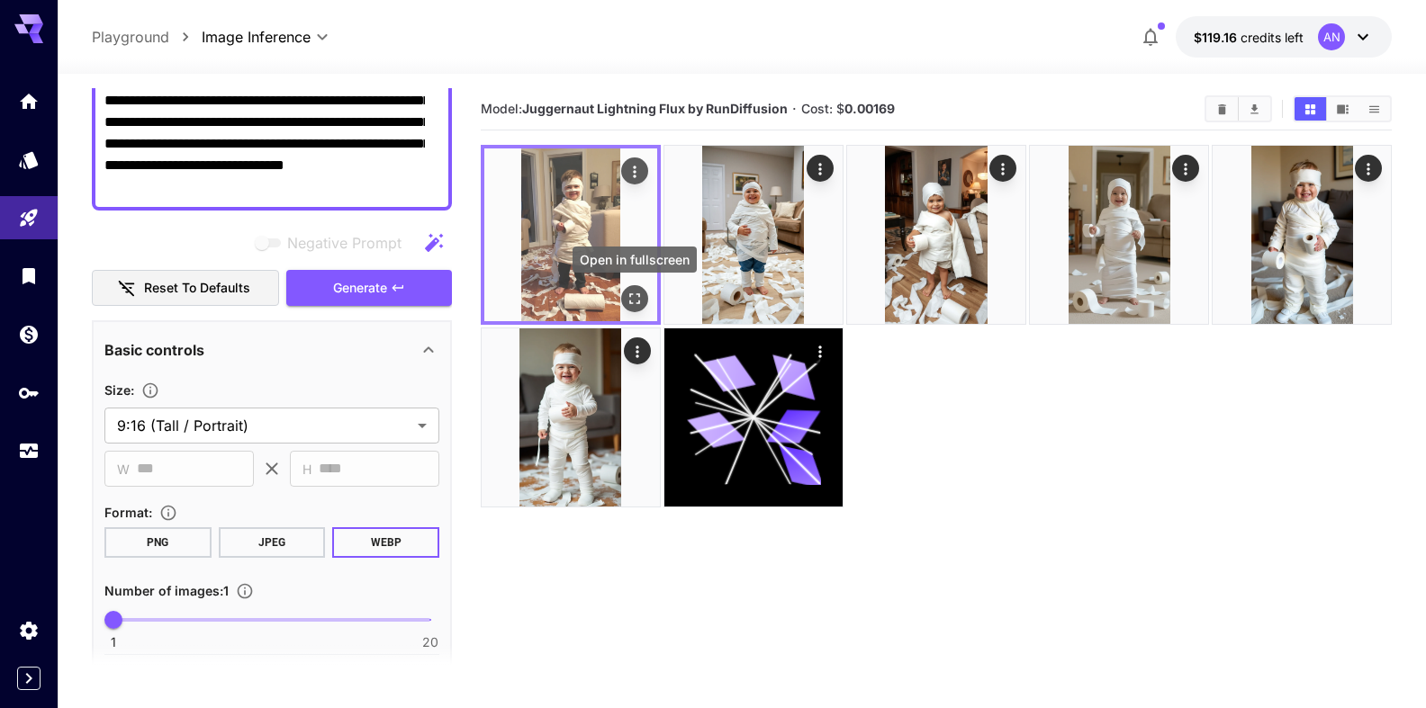
click at [630, 289] on button "Open in fullscreen" at bounding box center [634, 298] width 27 height 27
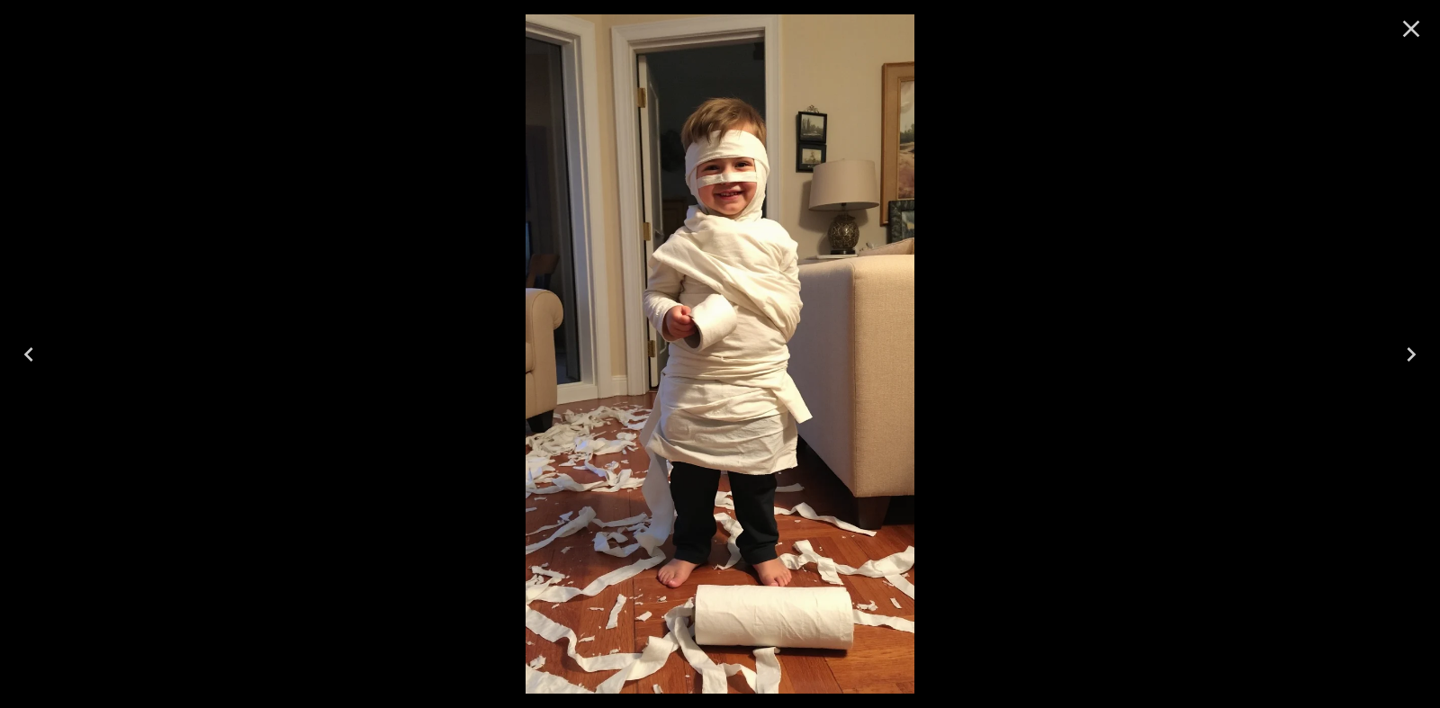
click at [1404, 19] on icon "Close" at bounding box center [1411, 28] width 29 height 29
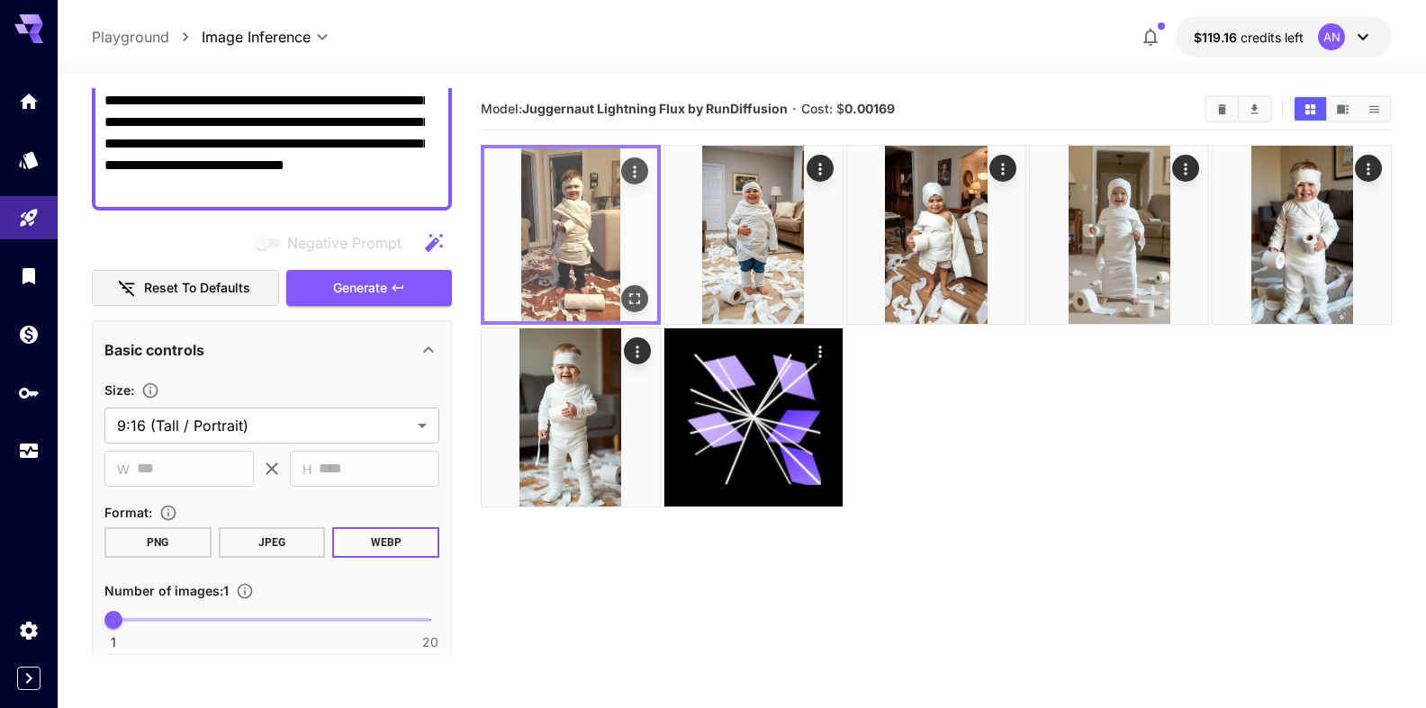
click at [620, 166] on img at bounding box center [570, 235] width 173 height 173
click at [638, 172] on icon "Actions" at bounding box center [635, 172] width 18 height 18
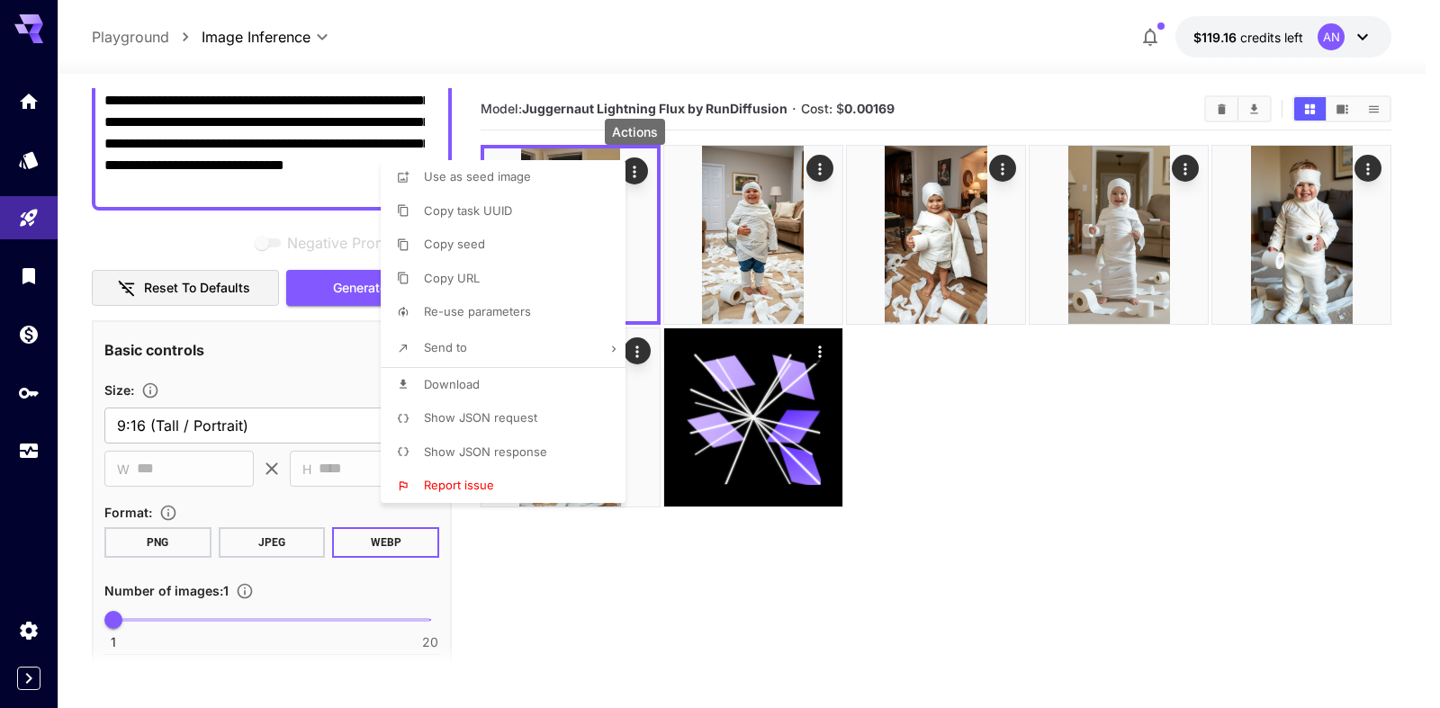
click at [464, 386] on span "Download" at bounding box center [452, 384] width 56 height 14
click at [185, 219] on div at bounding box center [720, 354] width 1440 height 708
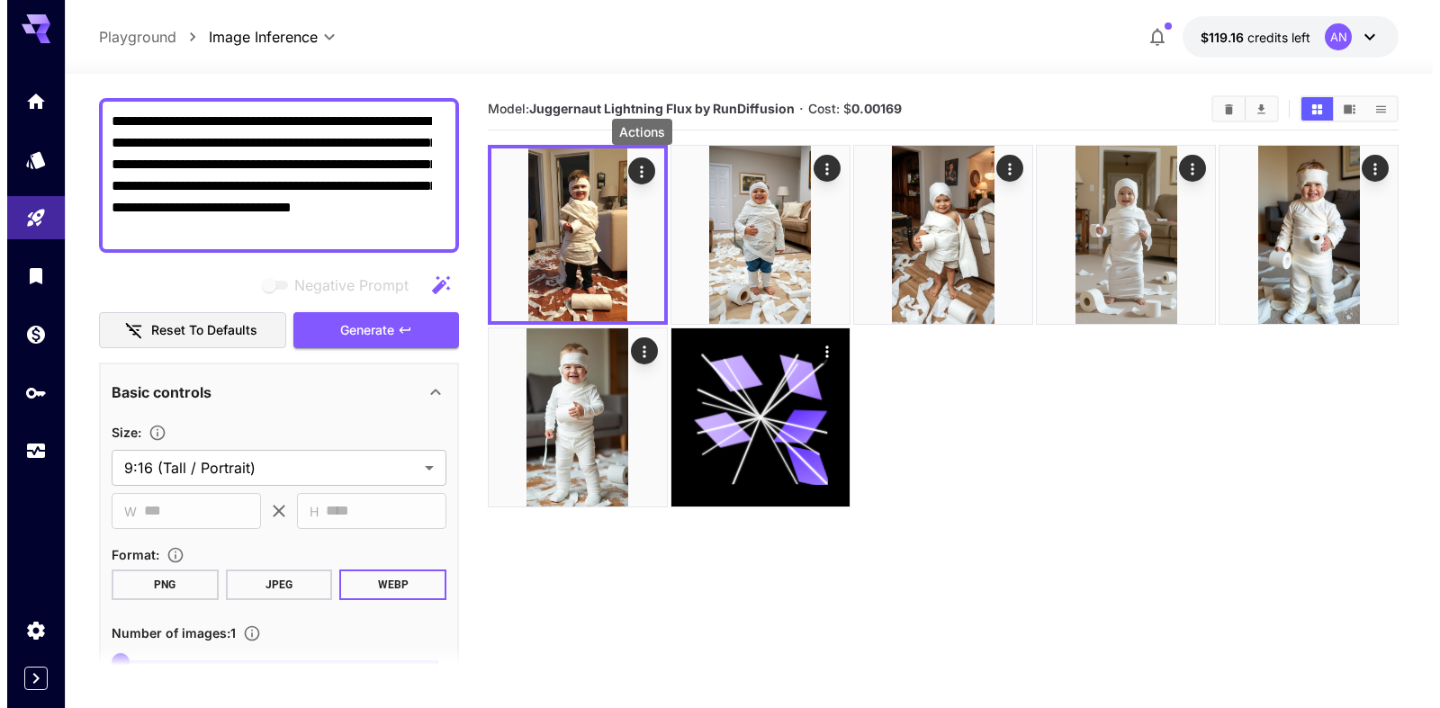
scroll to position [0, 0]
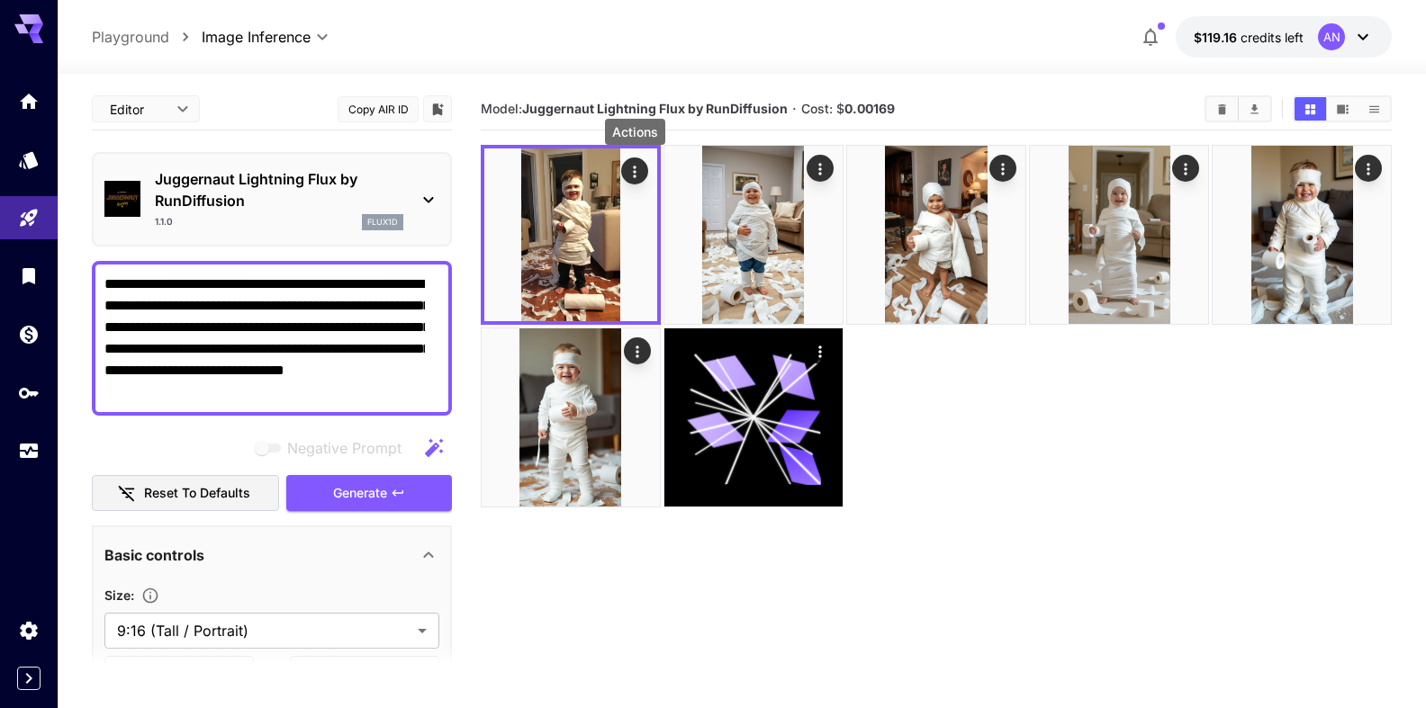
click at [208, 189] on p "Juggernaut Lightning Flux by RunDiffusion" at bounding box center [279, 189] width 248 height 43
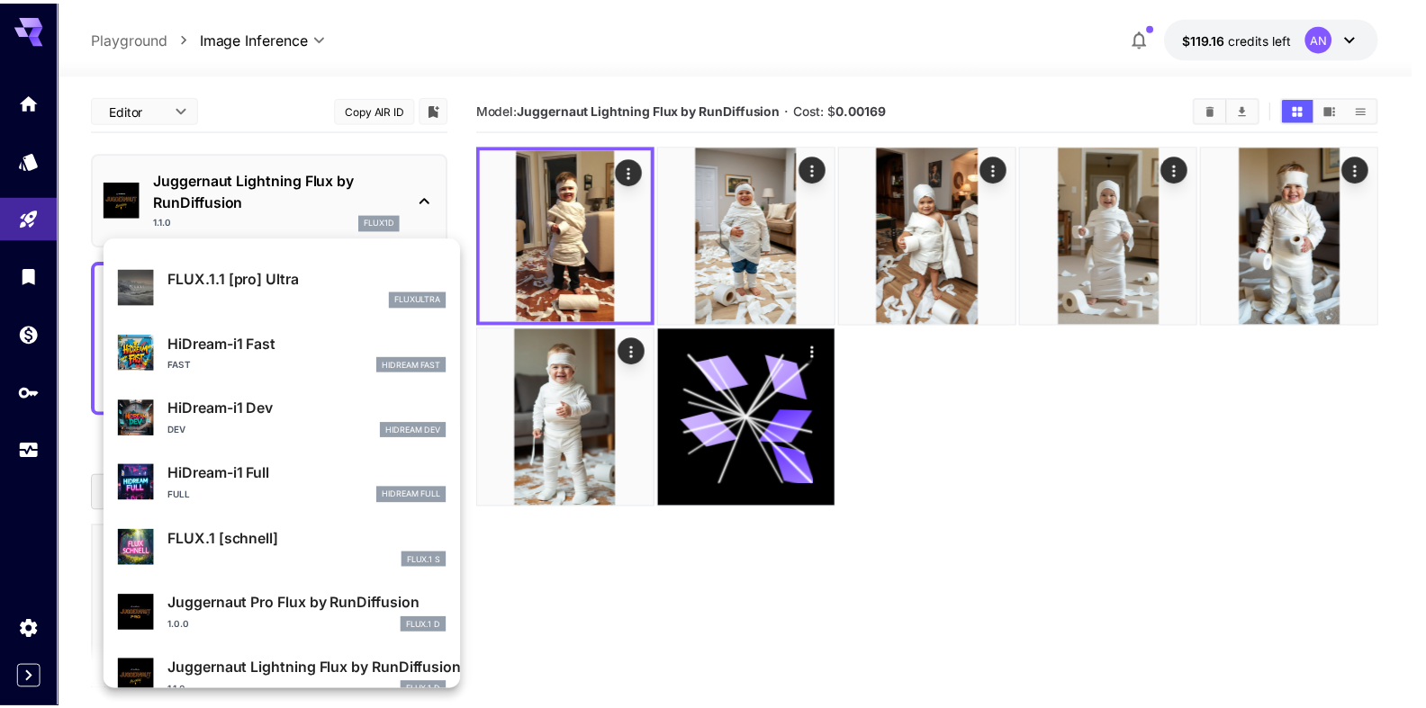
scroll to position [1456, 0]
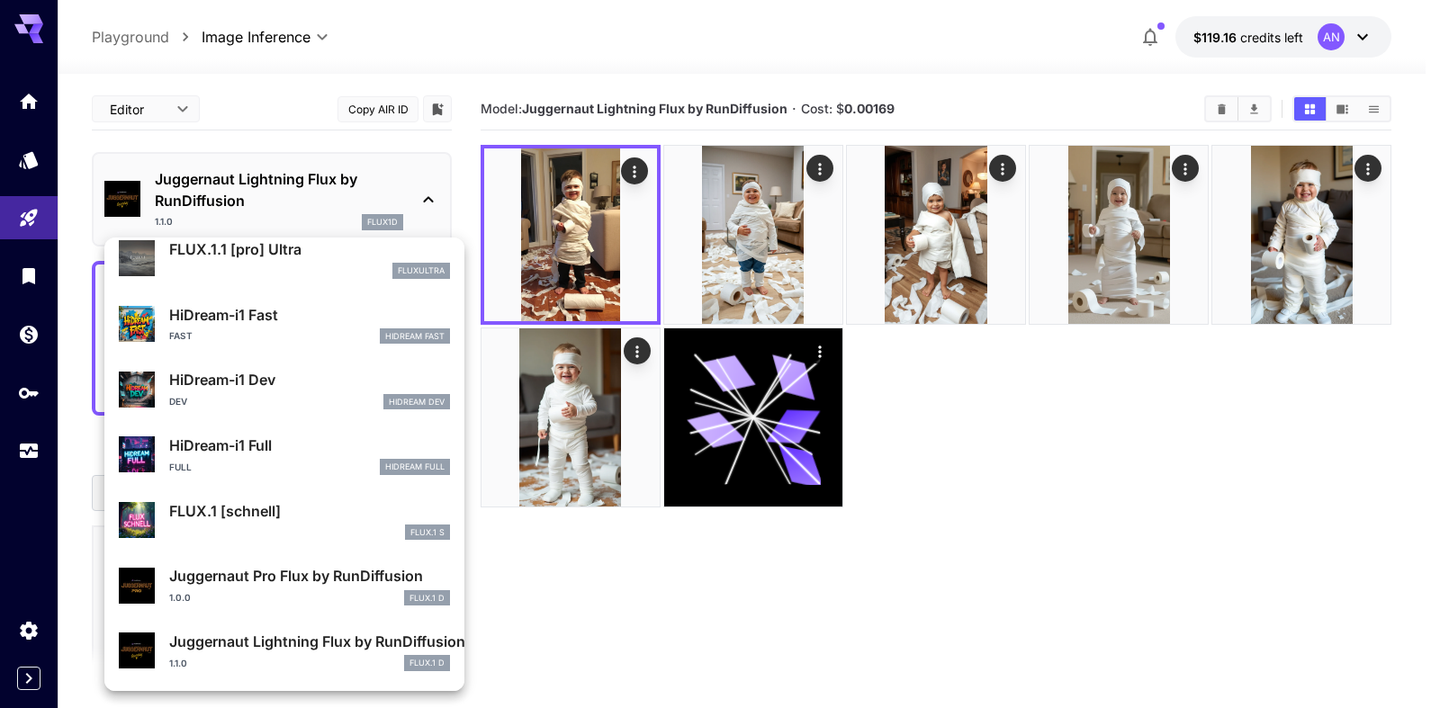
click at [305, 581] on p "Juggernaut Pro Flux by RunDiffusion" at bounding box center [309, 576] width 281 height 22
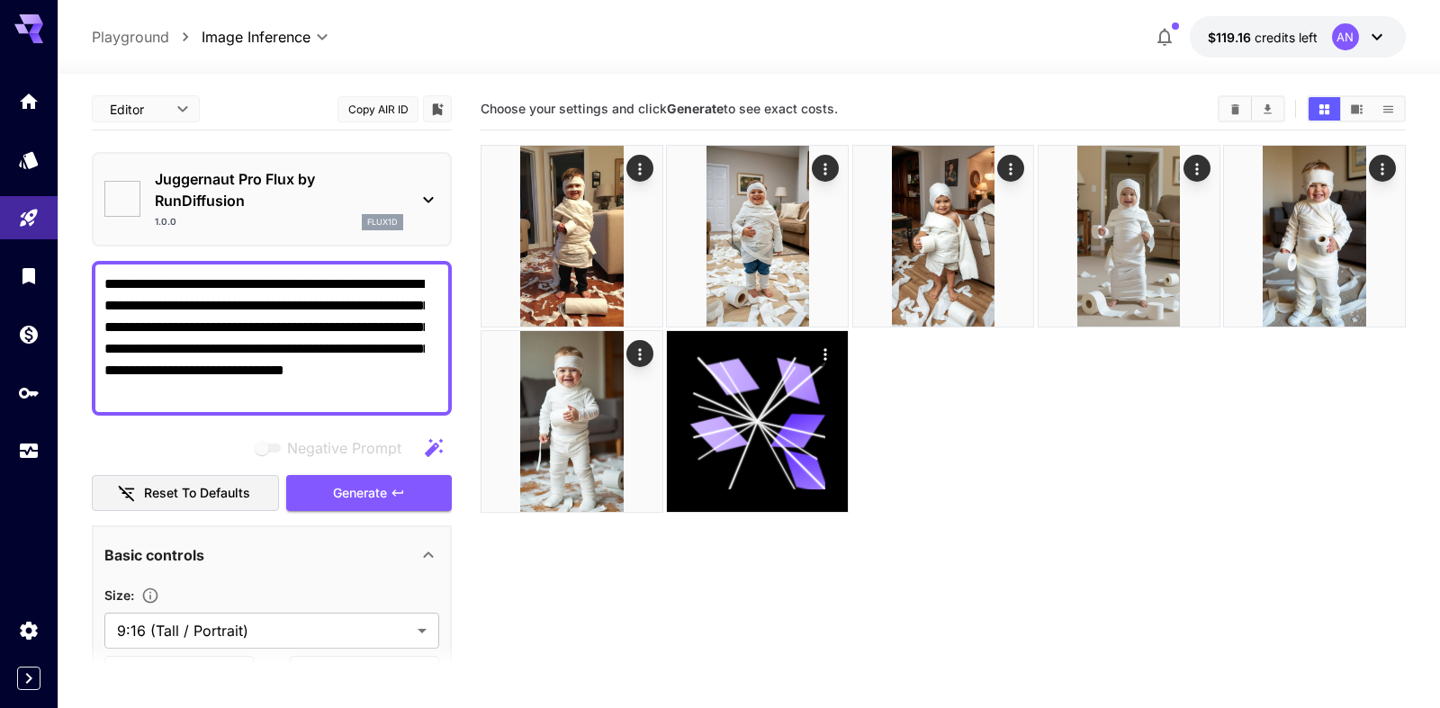
type input "**"
type input "*"
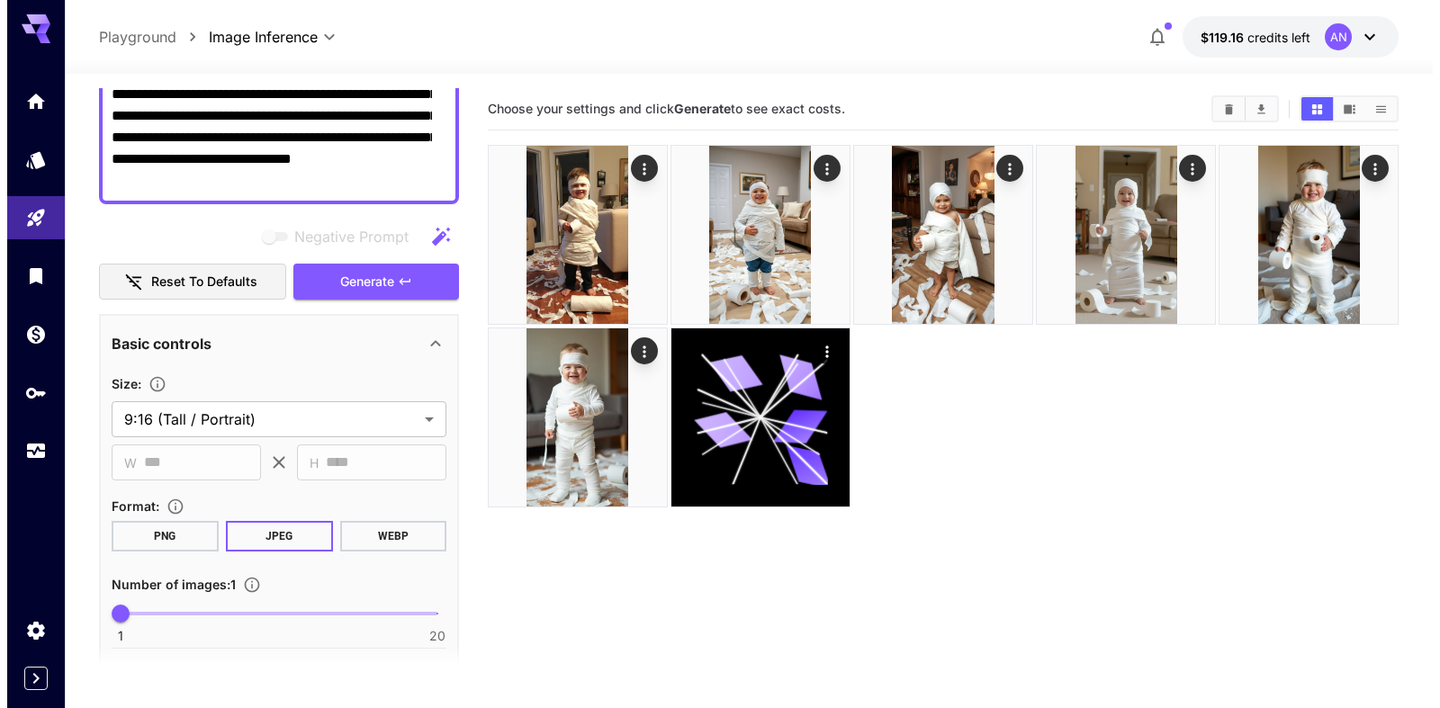
scroll to position [308, 0]
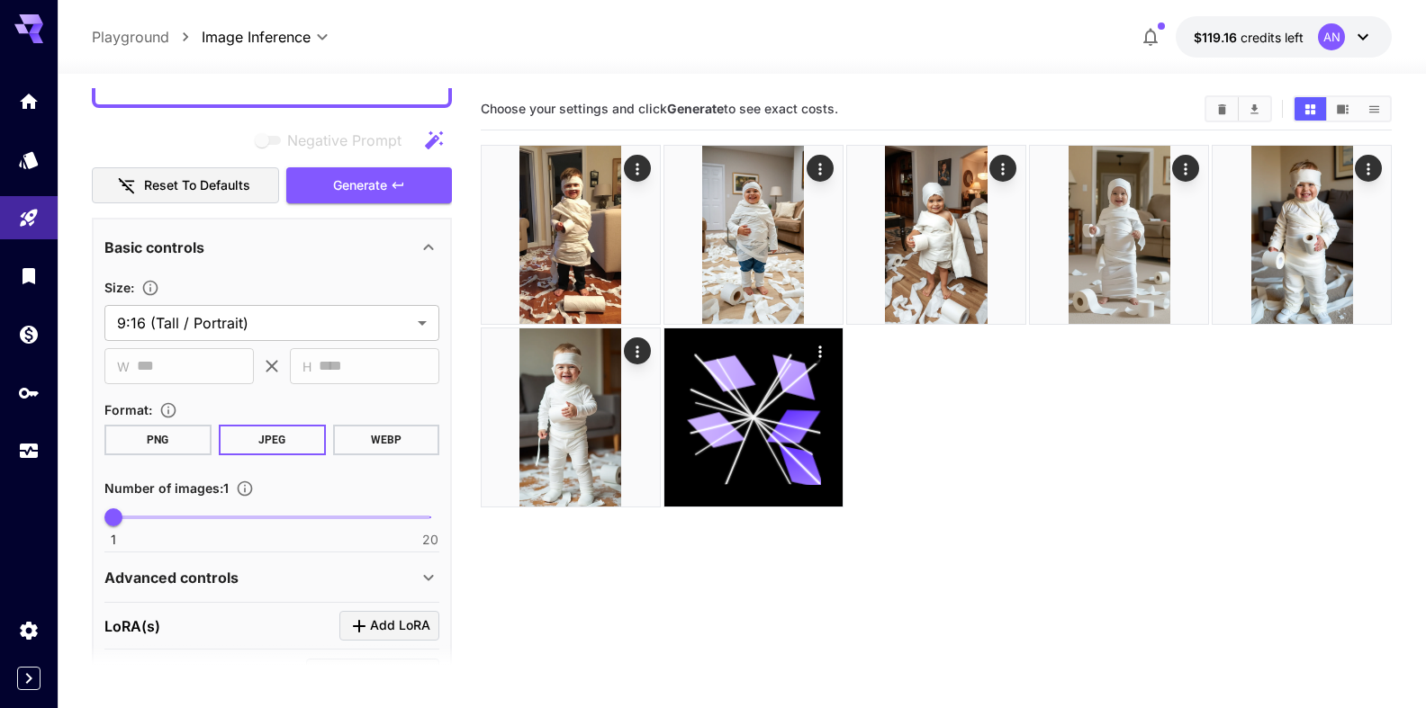
click at [374, 443] on button "WEBP" at bounding box center [385, 440] width 107 height 31
click at [349, 181] on span "Generate" at bounding box center [360, 186] width 54 height 23
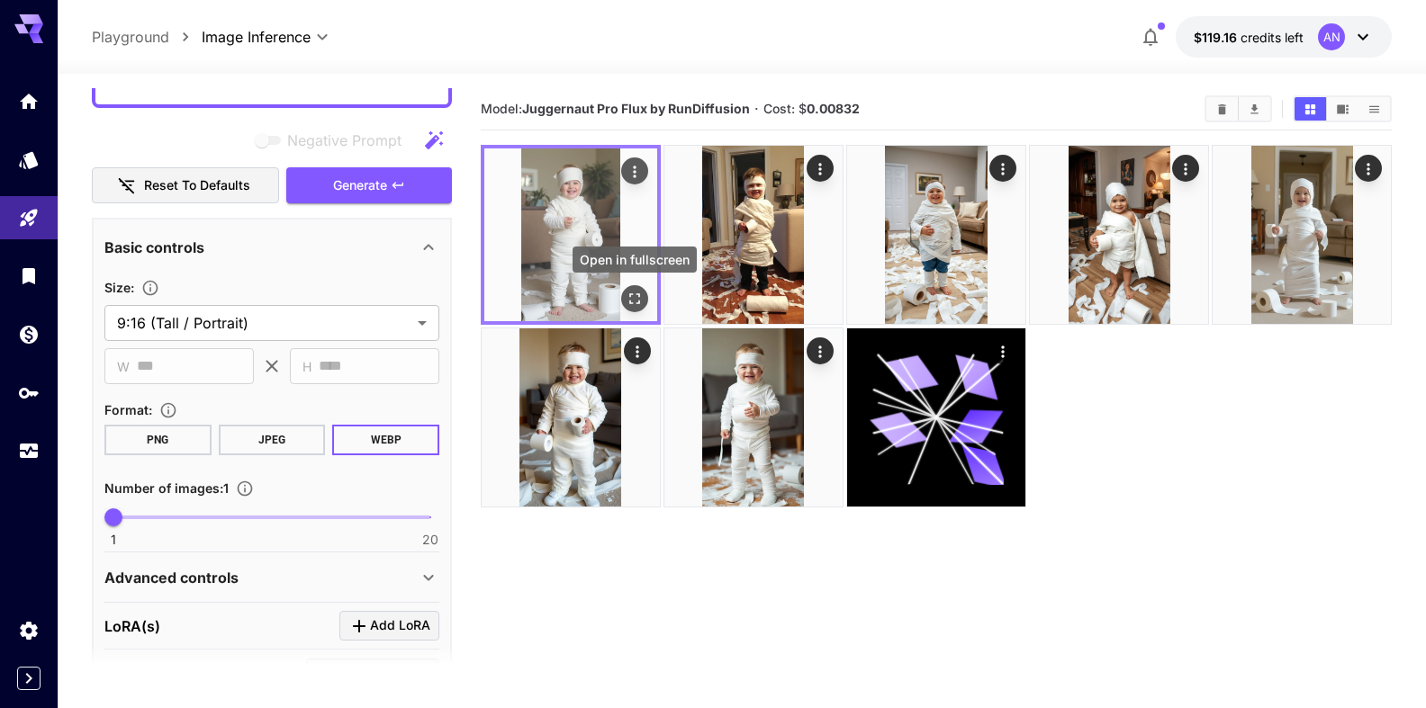
click at [636, 293] on icon "Open in fullscreen" at bounding box center [635, 299] width 18 height 18
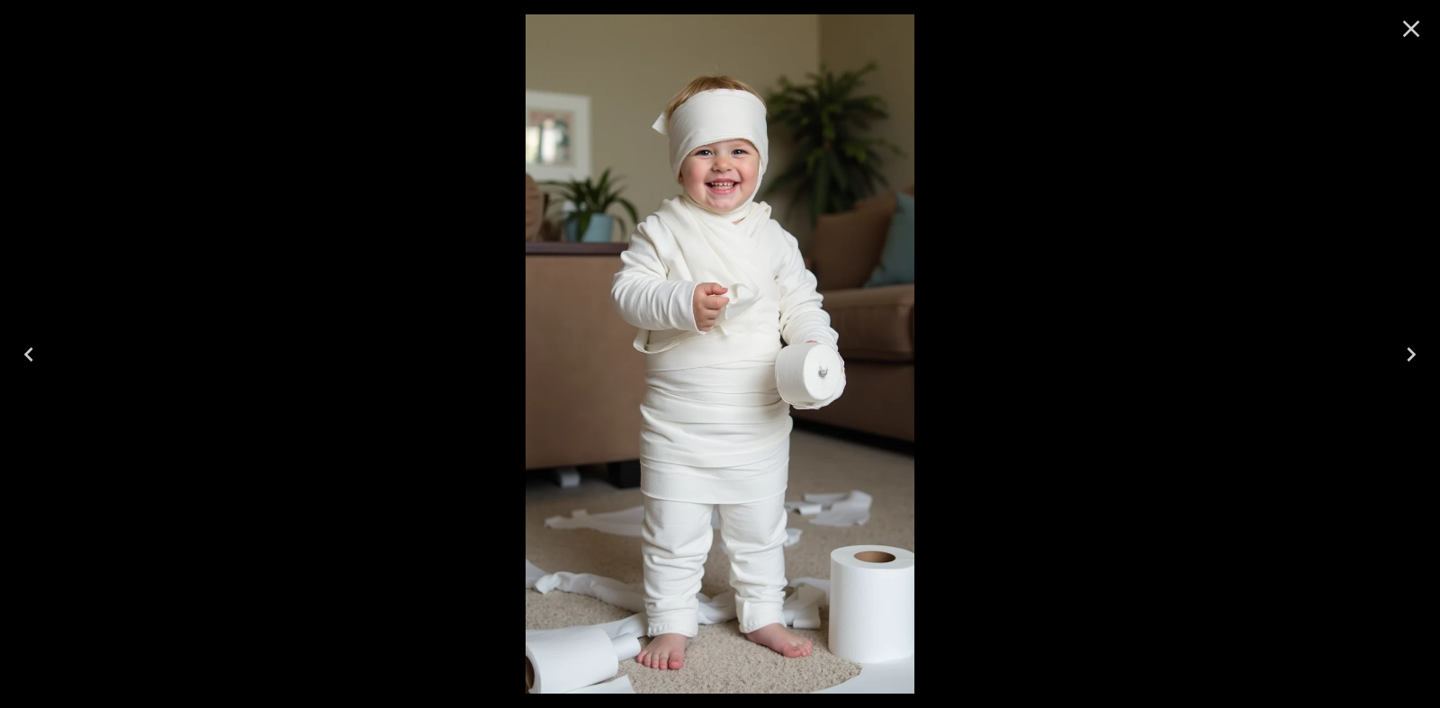
click at [1410, 27] on icon "Close" at bounding box center [1411, 29] width 17 height 17
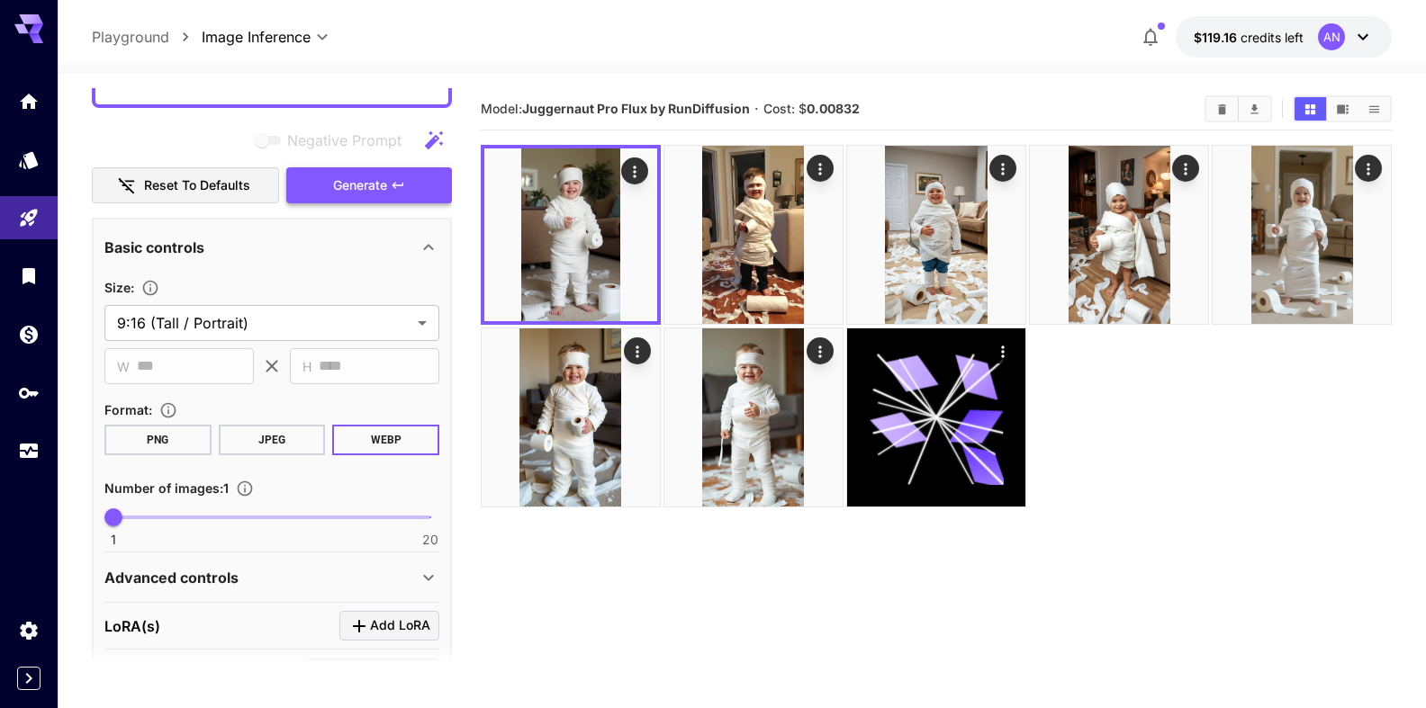
click at [333, 188] on span "Generate" at bounding box center [360, 186] width 54 height 23
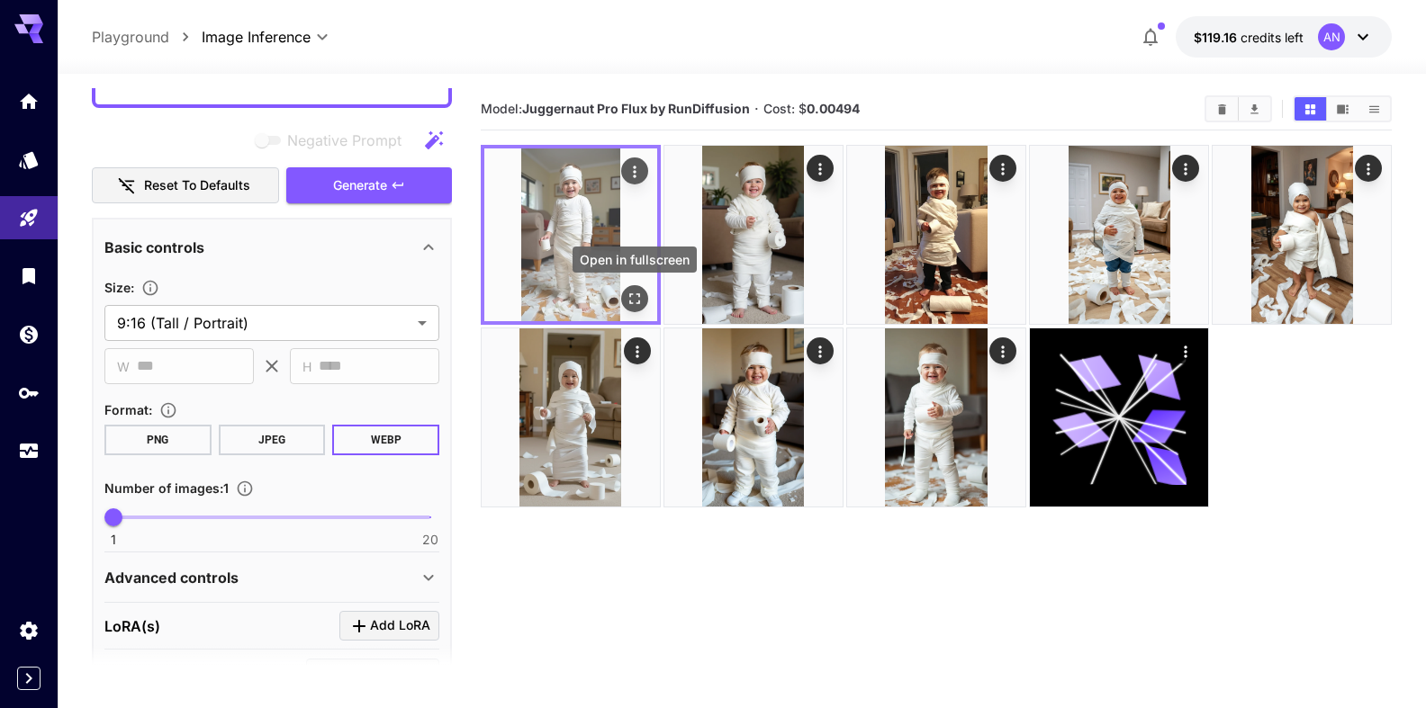
click at [639, 296] on icon "Open in fullscreen" at bounding box center [634, 298] width 11 height 11
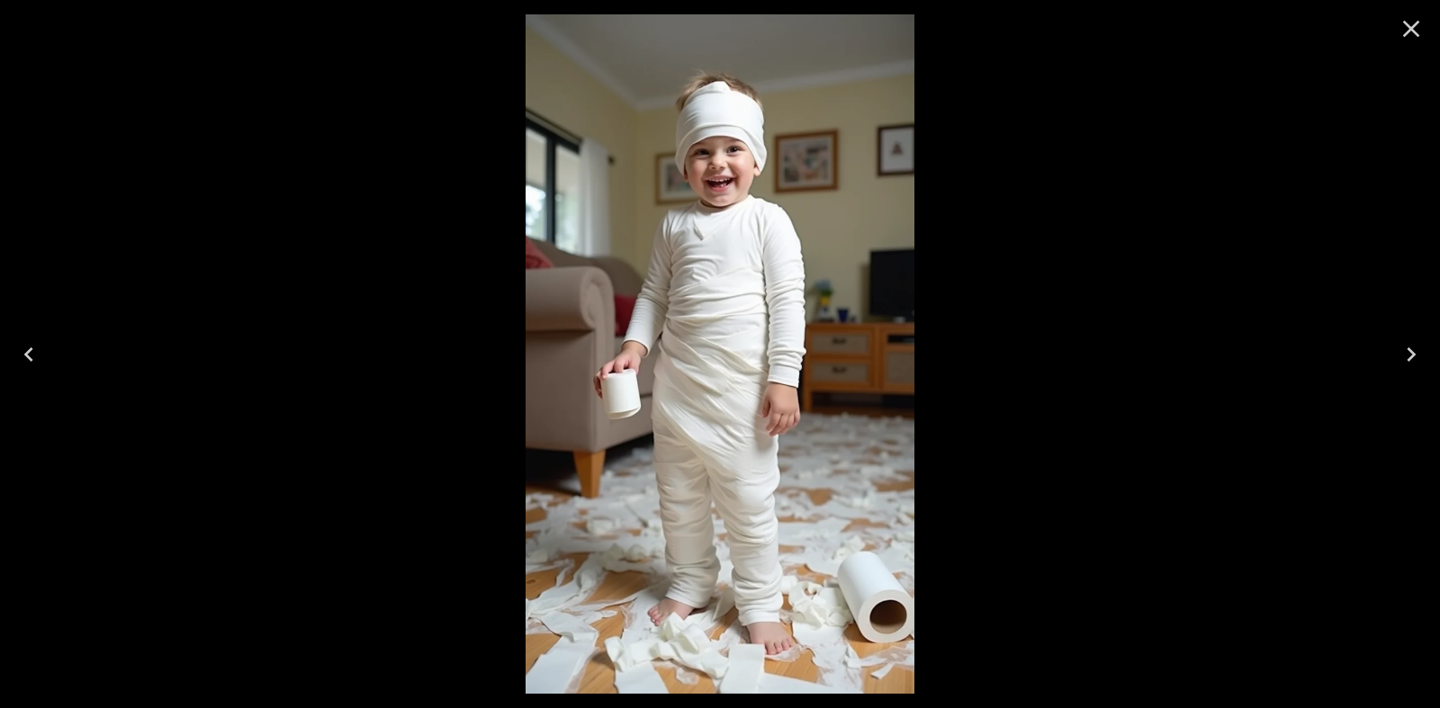
click at [1401, 32] on icon "Close" at bounding box center [1411, 28] width 29 height 29
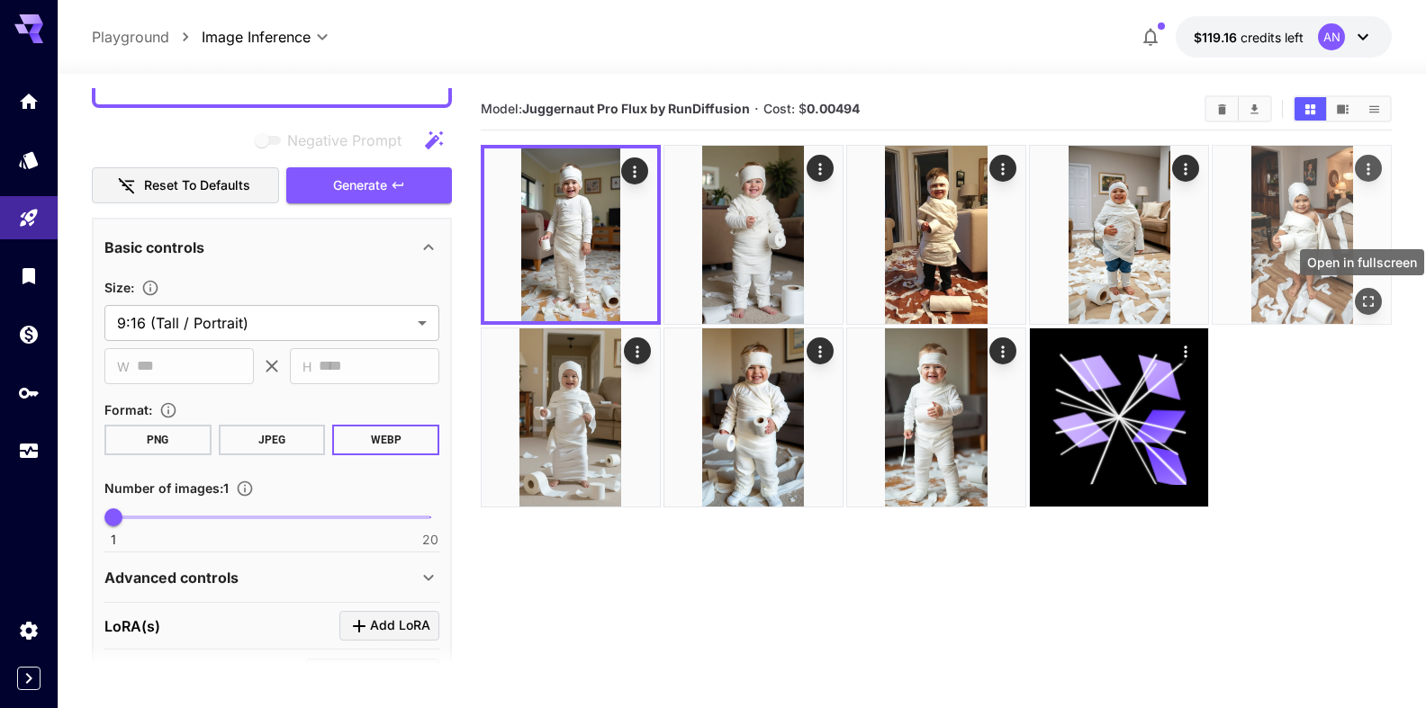
click at [1374, 298] on icon "Open in fullscreen" at bounding box center [1368, 302] width 18 height 18
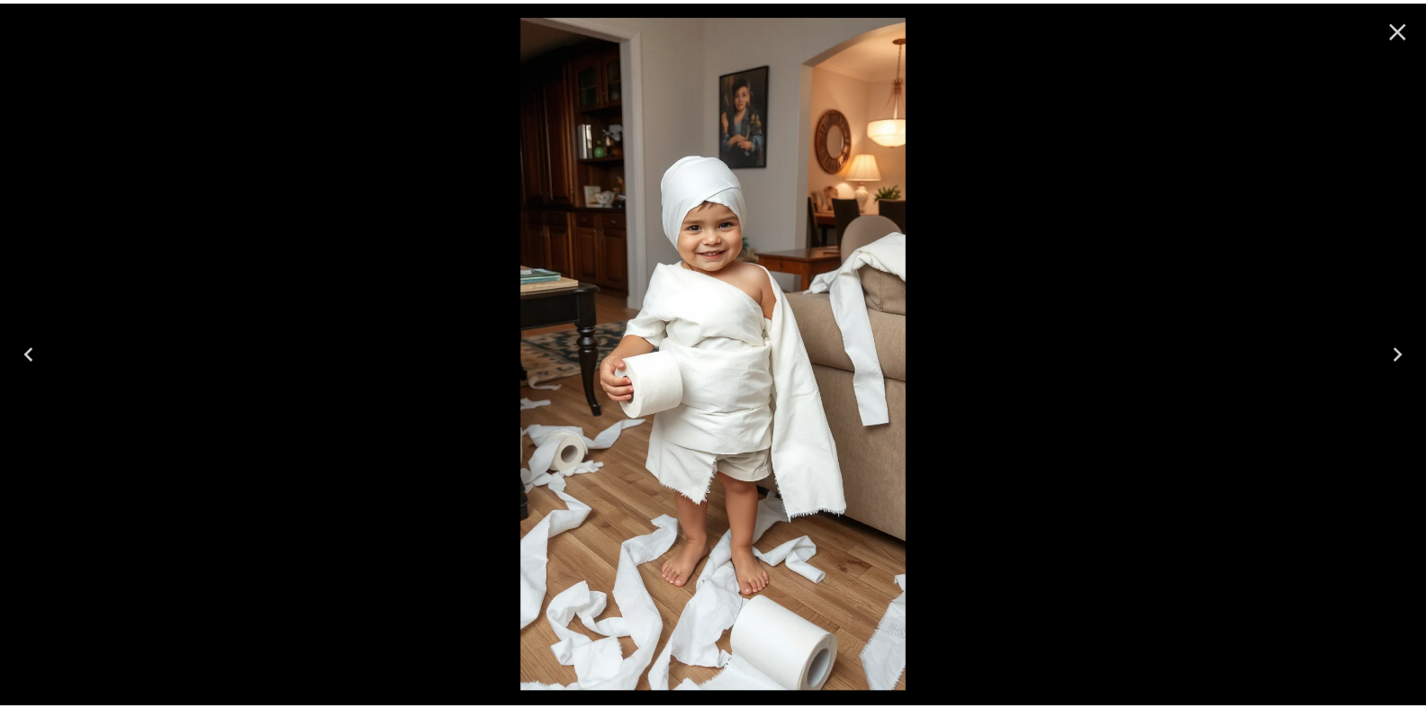
scroll to position [308, 0]
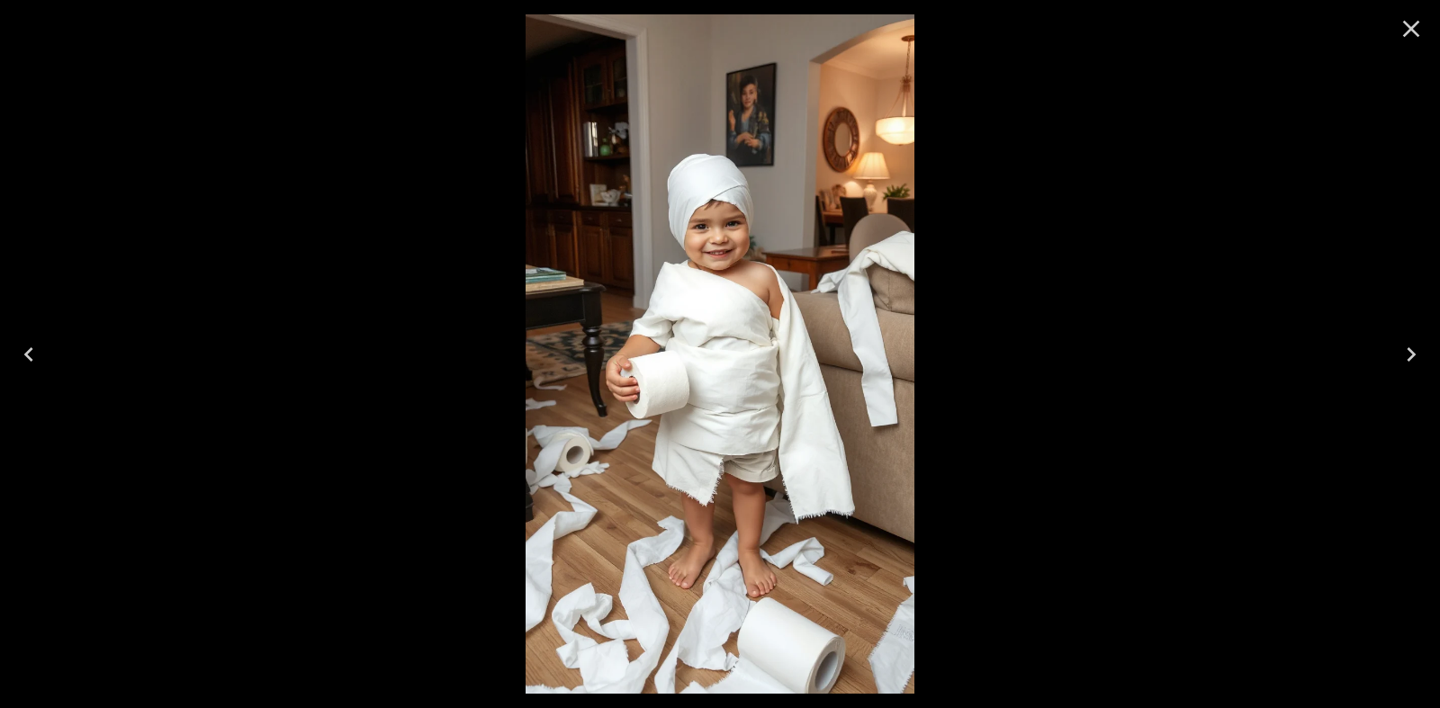
click at [1405, 35] on icon "Close" at bounding box center [1411, 29] width 17 height 17
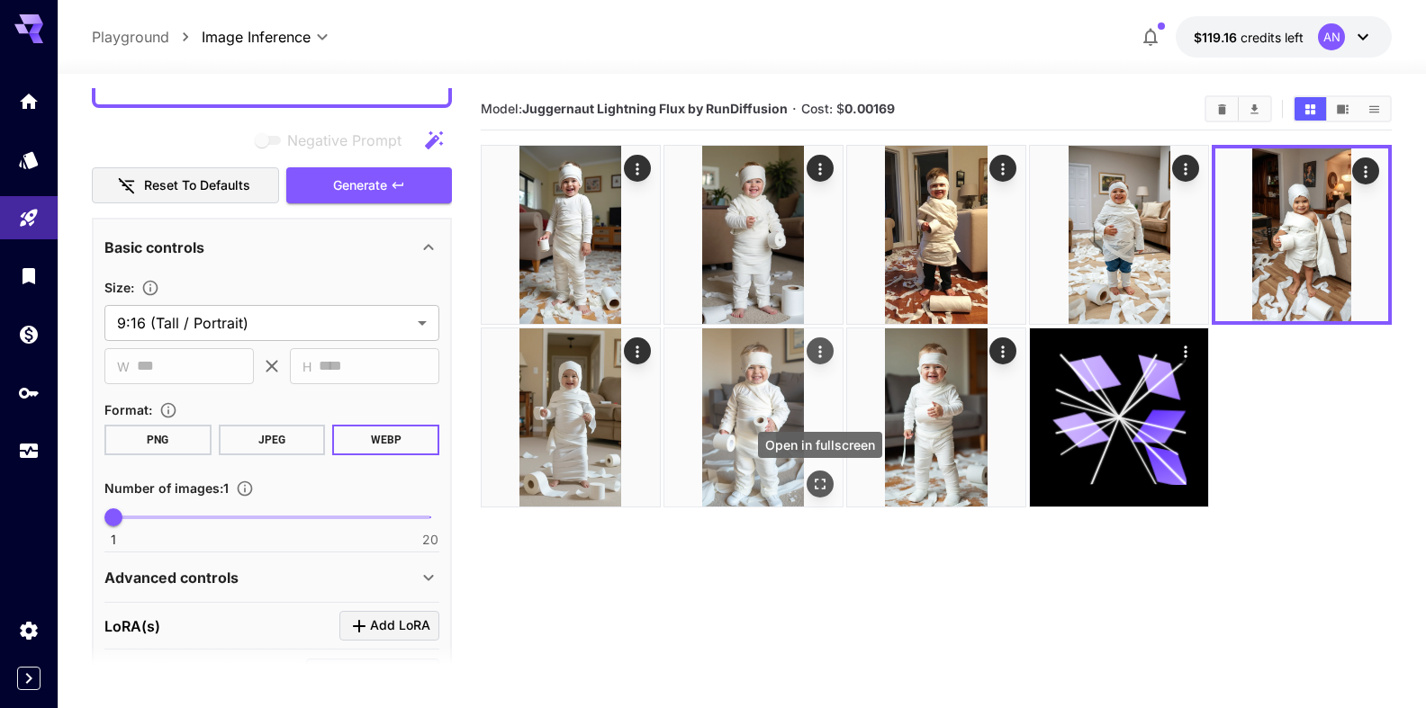
click at [825, 480] on icon "Open in fullscreen" at bounding box center [820, 484] width 18 height 18
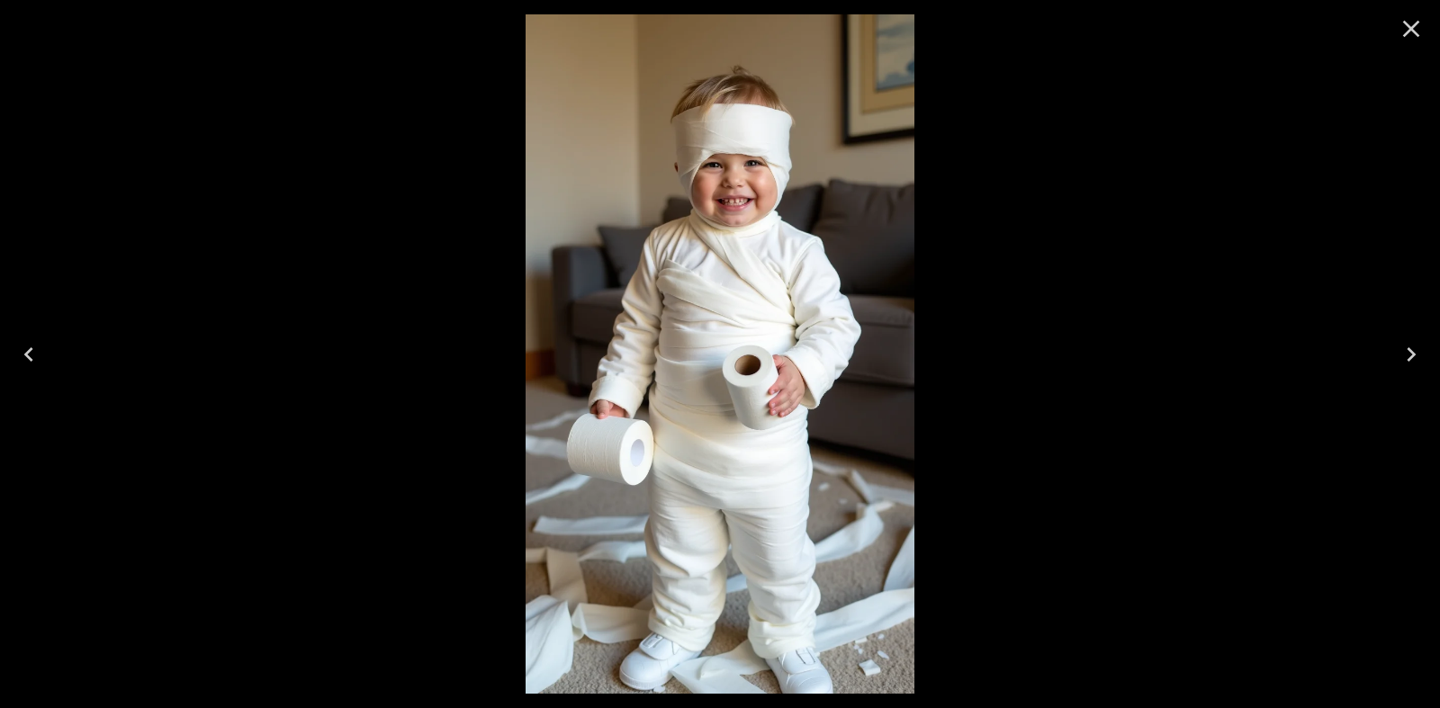
click at [1418, 33] on icon "Close" at bounding box center [1411, 28] width 29 height 29
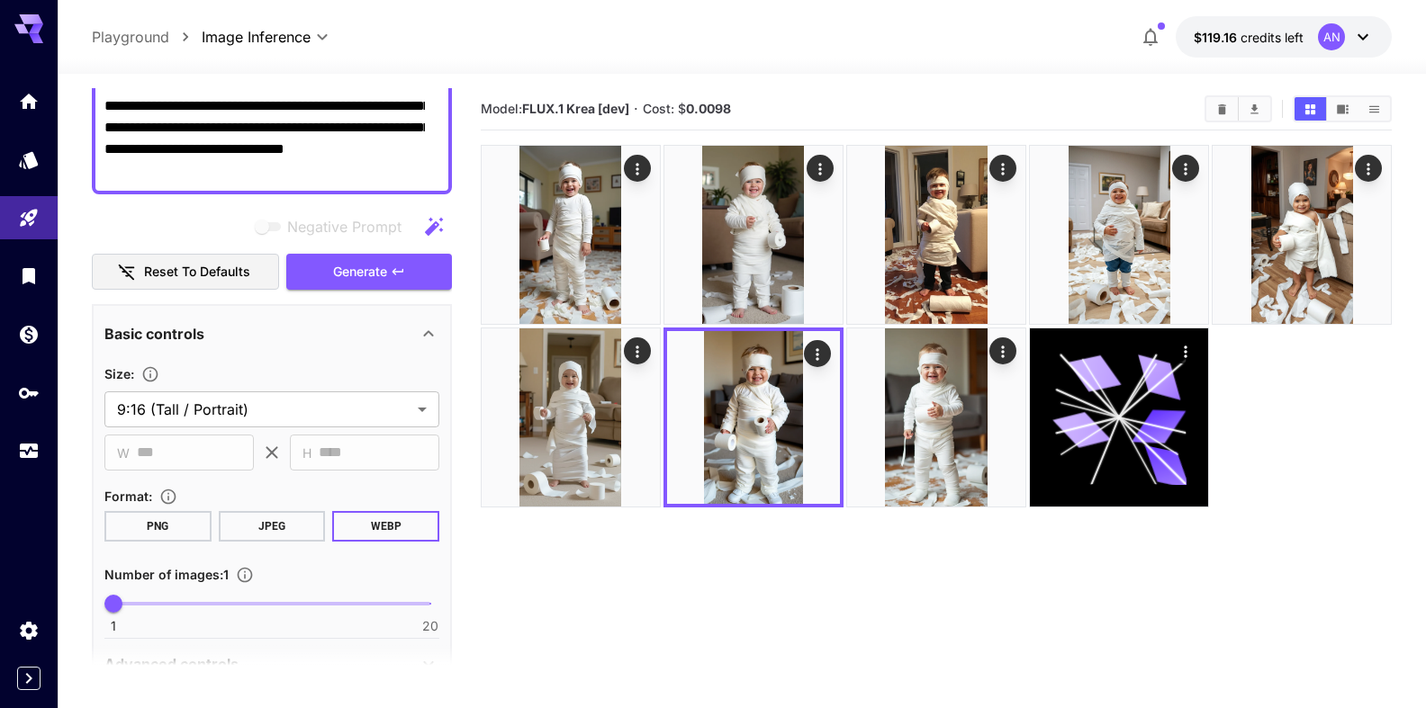
scroll to position [0, 0]
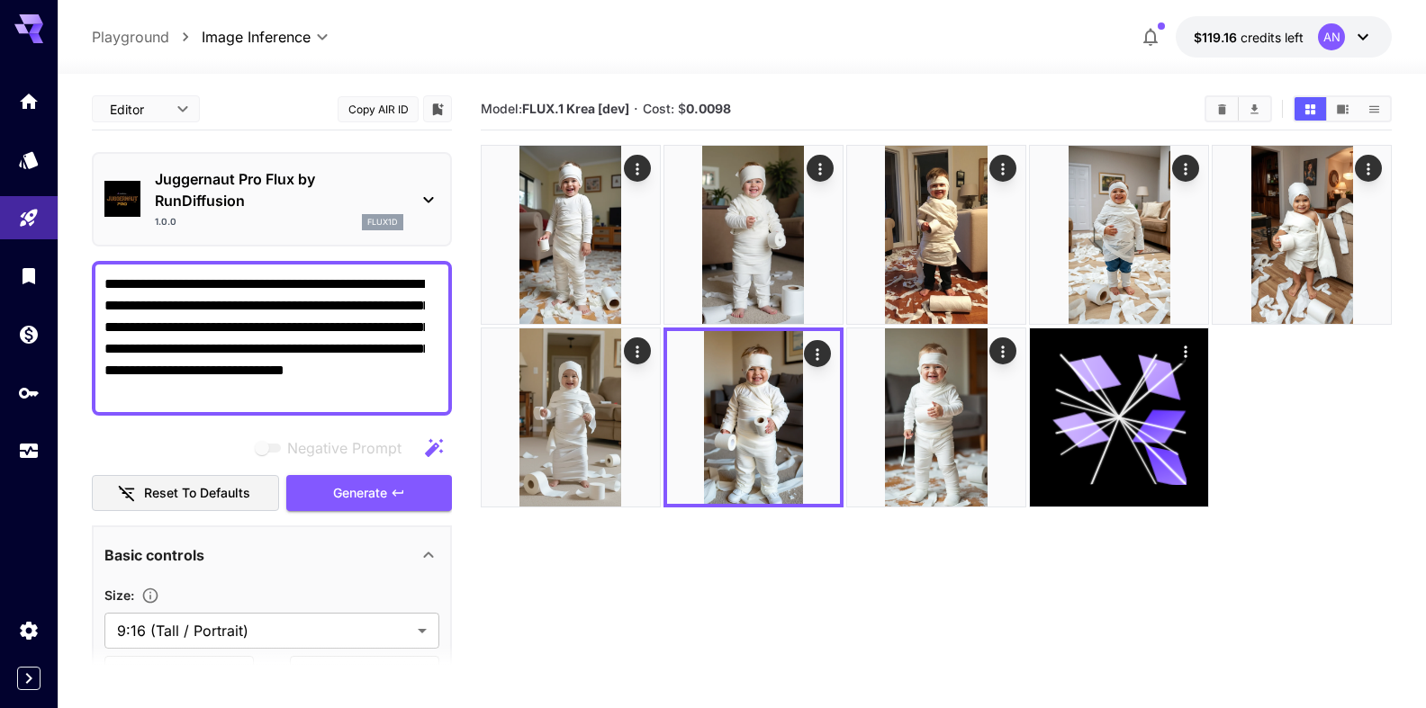
click at [213, 183] on p "Juggernaut Pro Flux by RunDiffusion" at bounding box center [279, 189] width 248 height 43
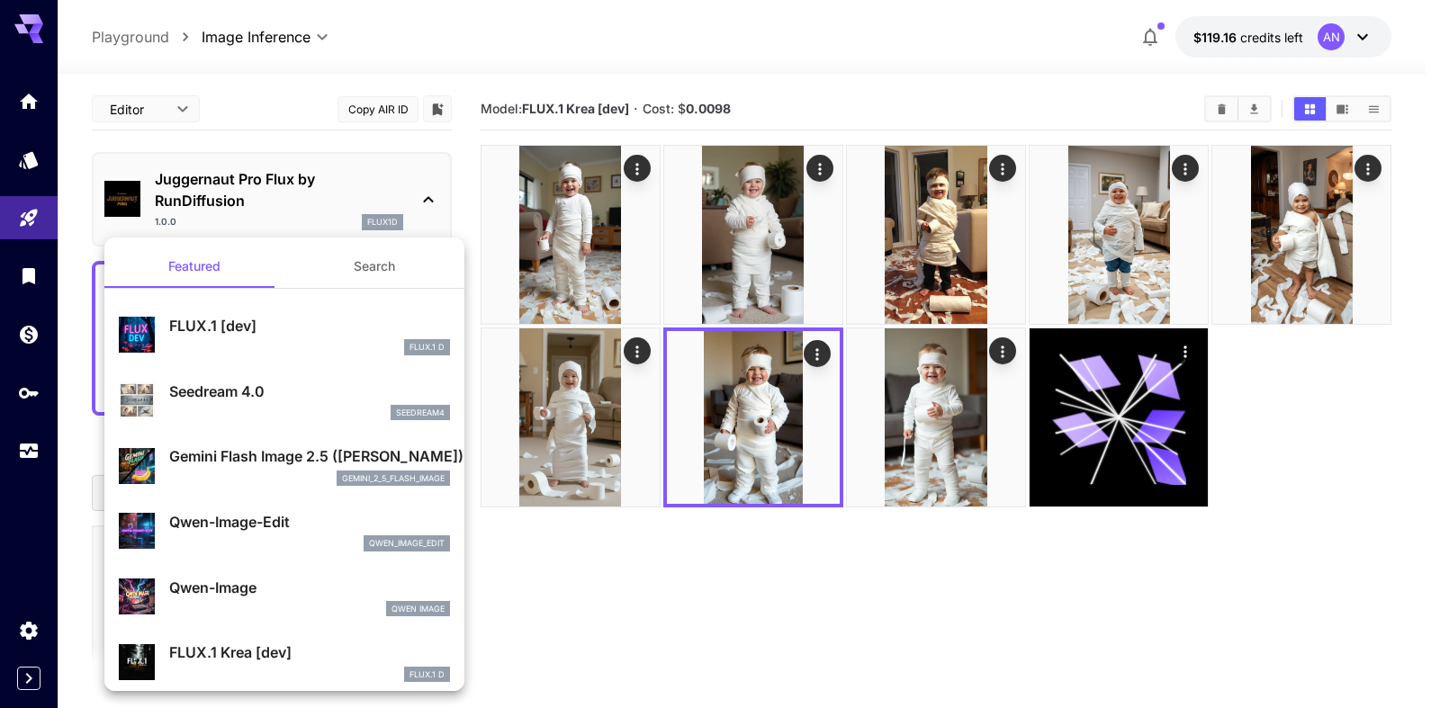
click at [224, 325] on p "FLUX.1 [dev]" at bounding box center [309, 326] width 281 height 22
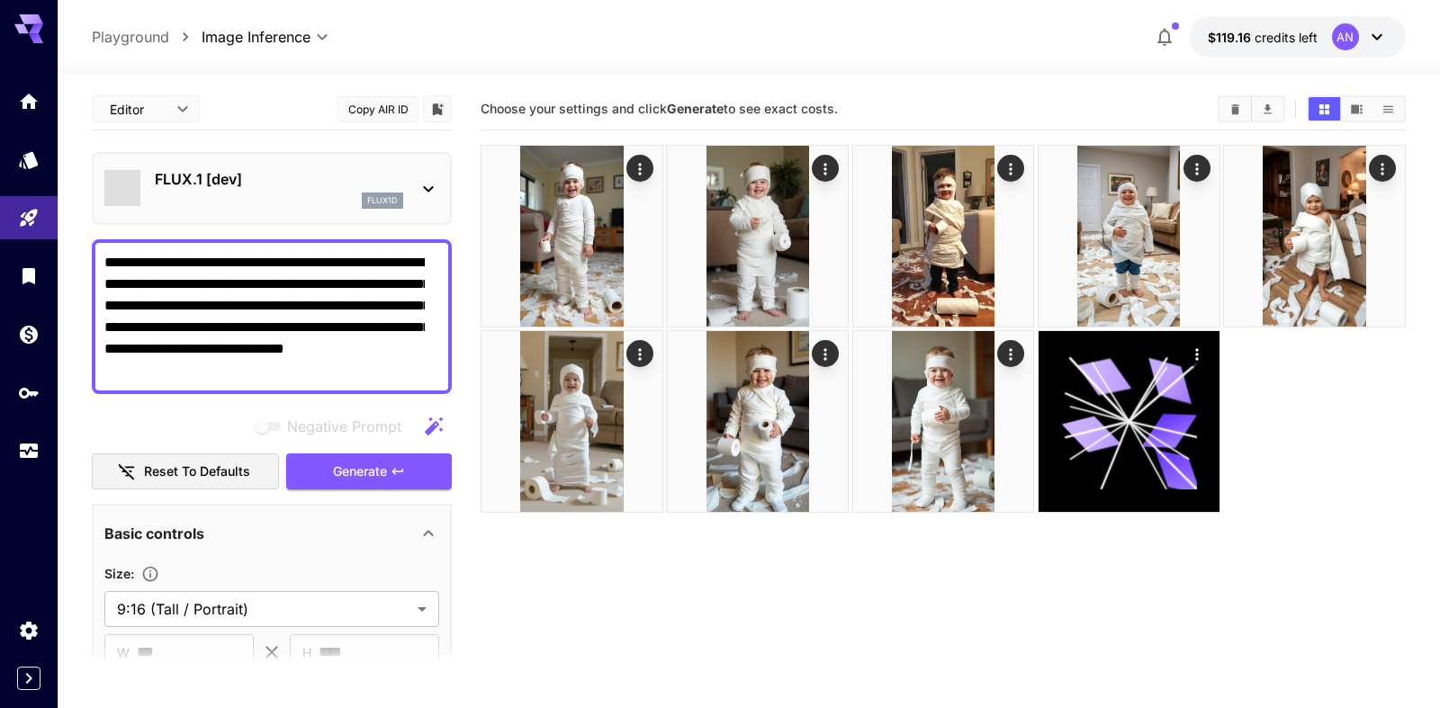
type input "**"
type input "***"
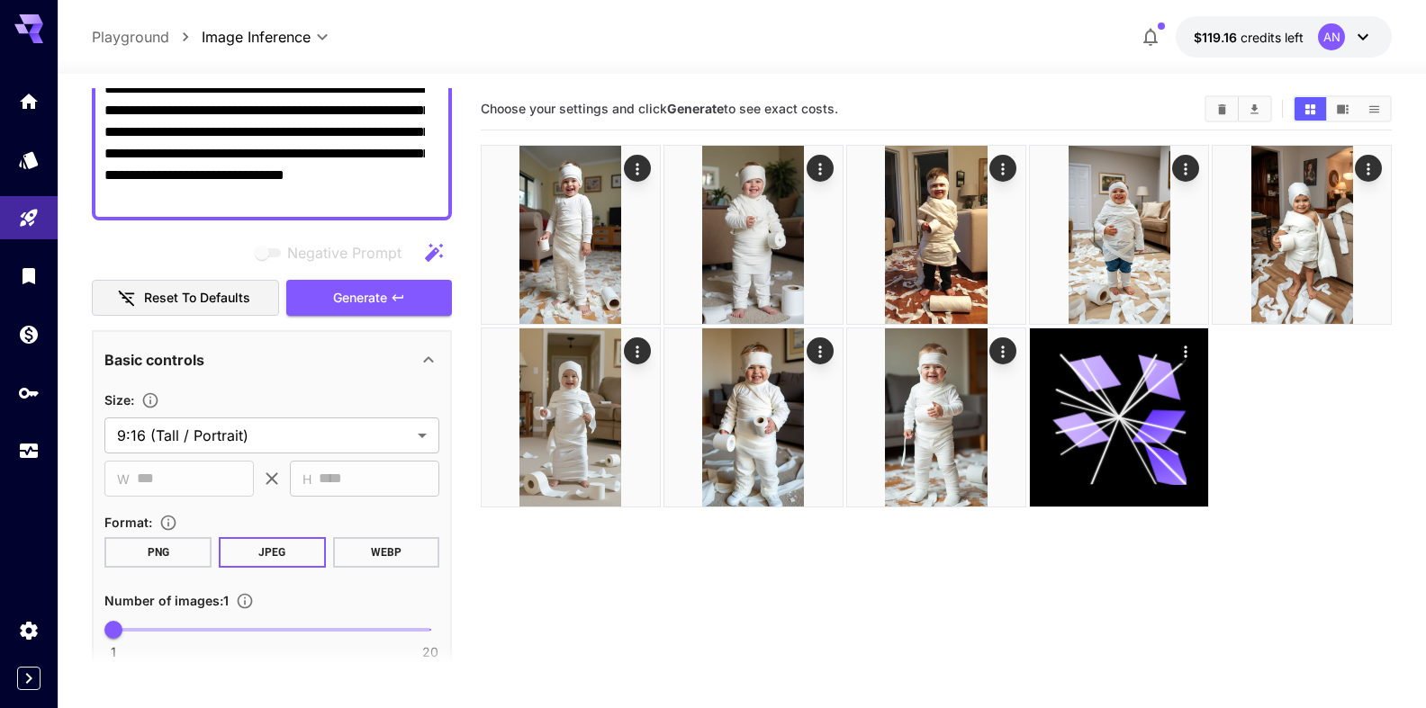
scroll to position [205, 0]
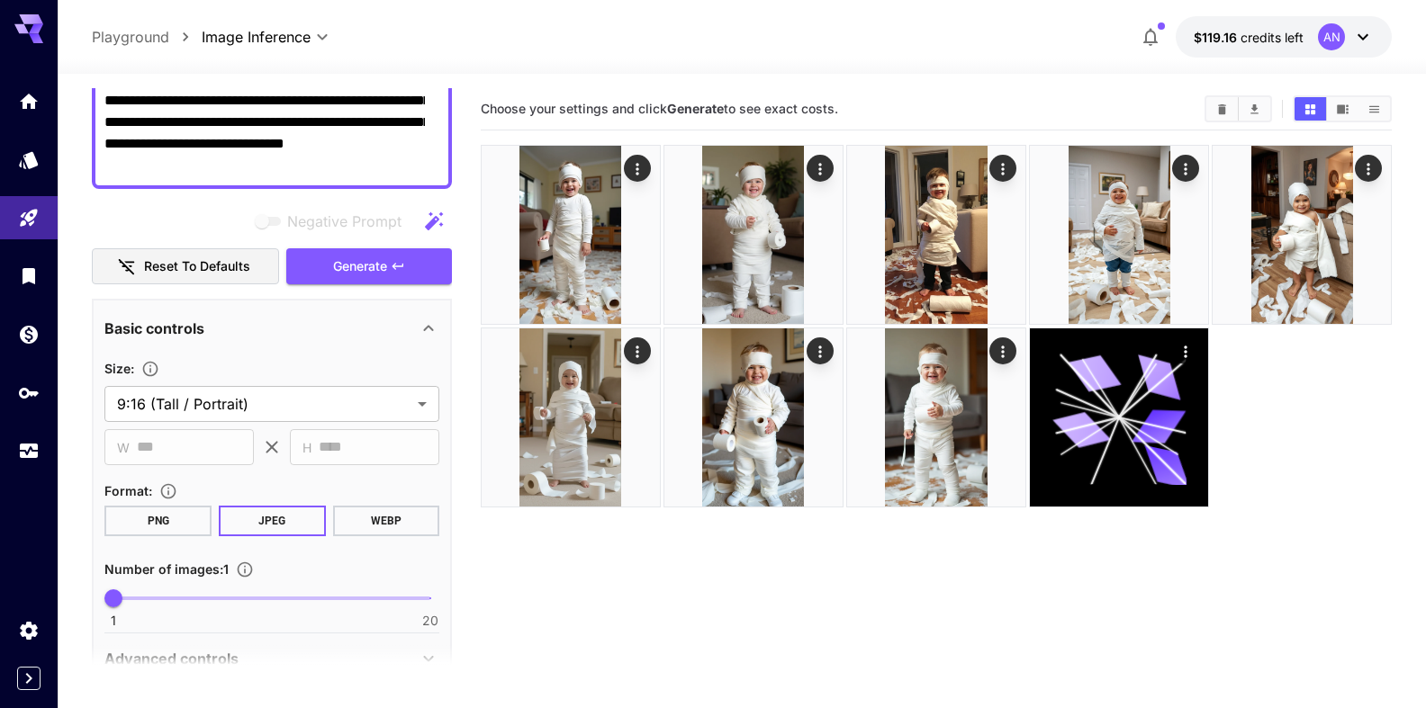
click at [402, 517] on button "WEBP" at bounding box center [385, 521] width 107 height 31
click at [1222, 98] on button "Clear All" at bounding box center [1222, 108] width 32 height 23
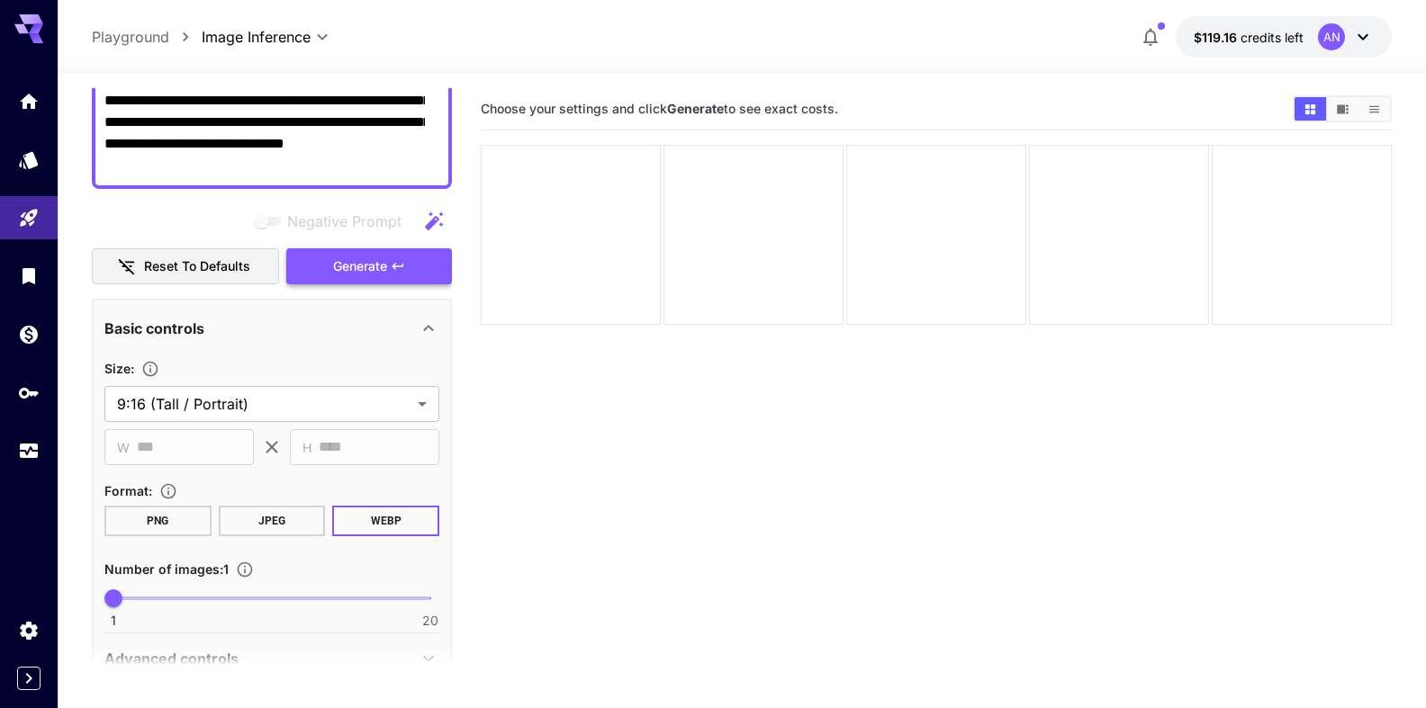
click at [336, 258] on span "Generate" at bounding box center [360, 267] width 54 height 23
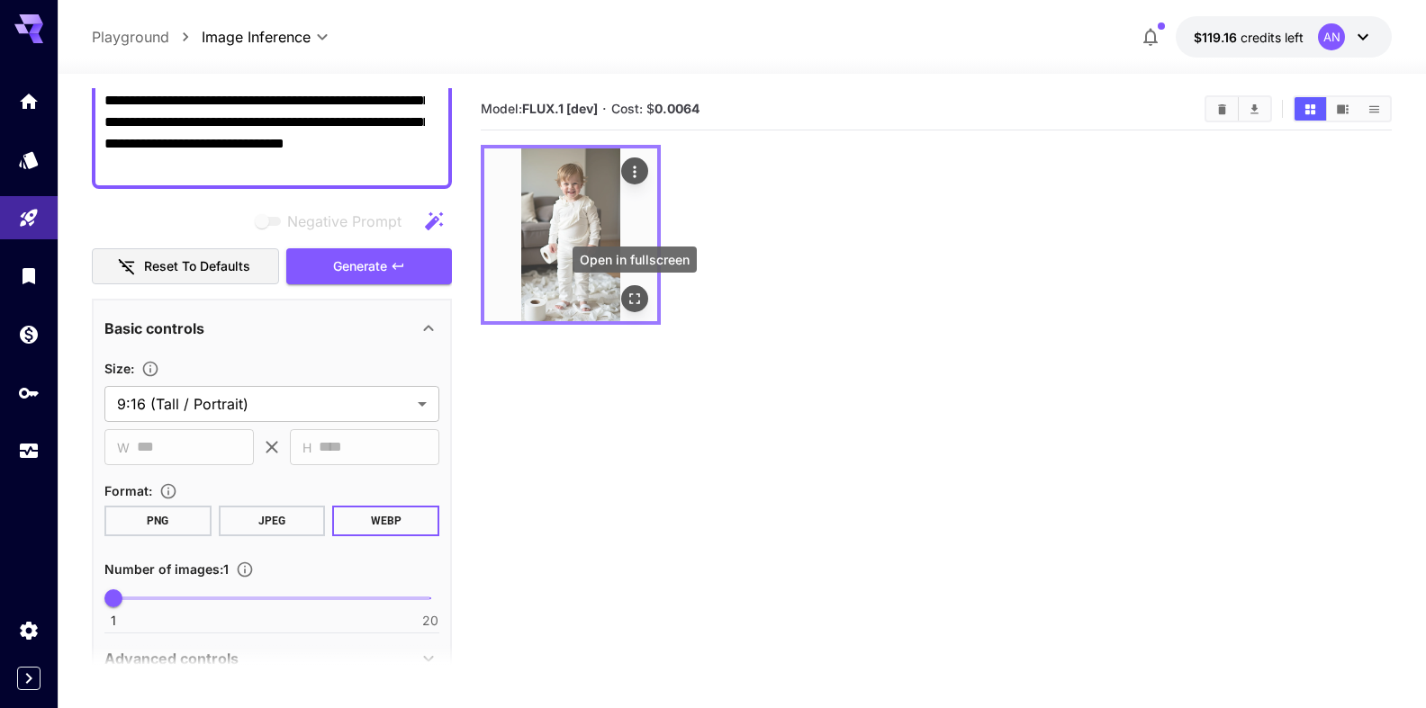
click at [639, 303] on icon "Open in fullscreen" at bounding box center [635, 299] width 18 height 18
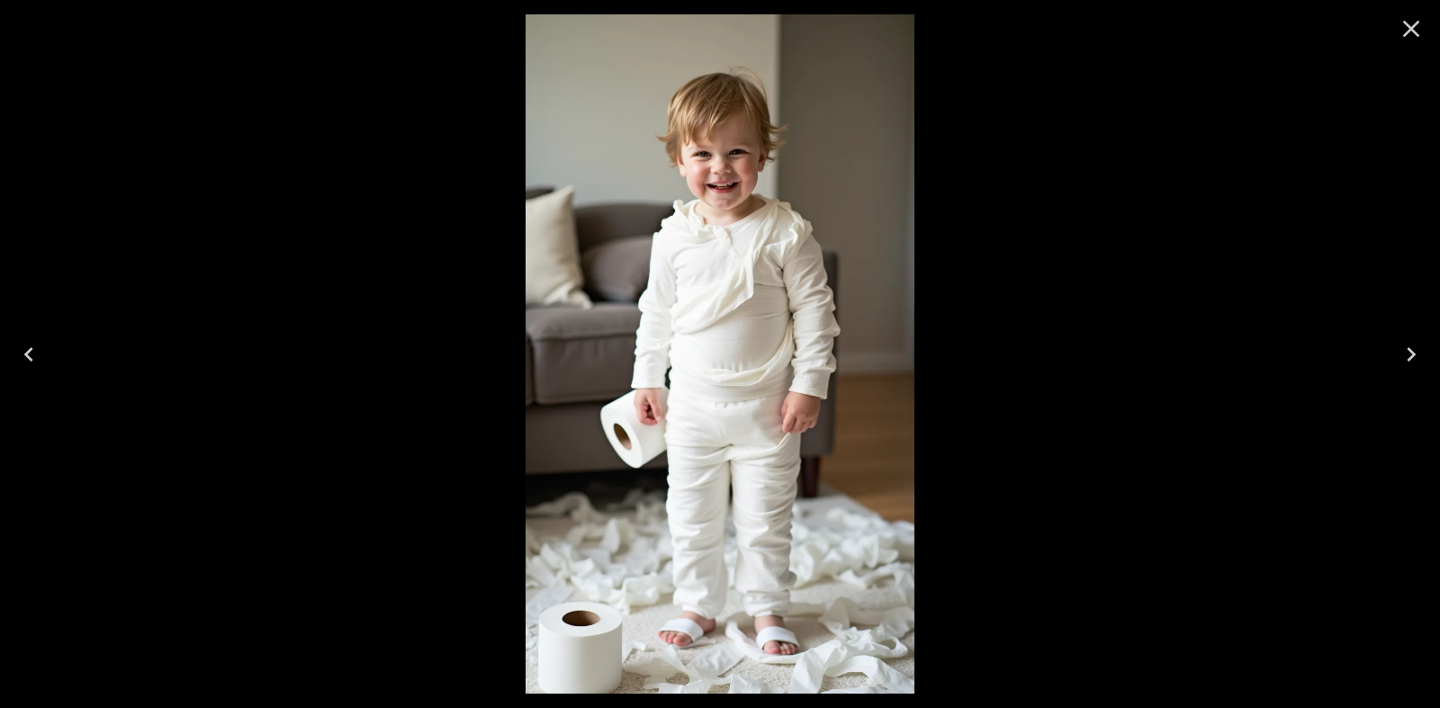
click at [1419, 30] on icon "Close" at bounding box center [1411, 28] width 29 height 29
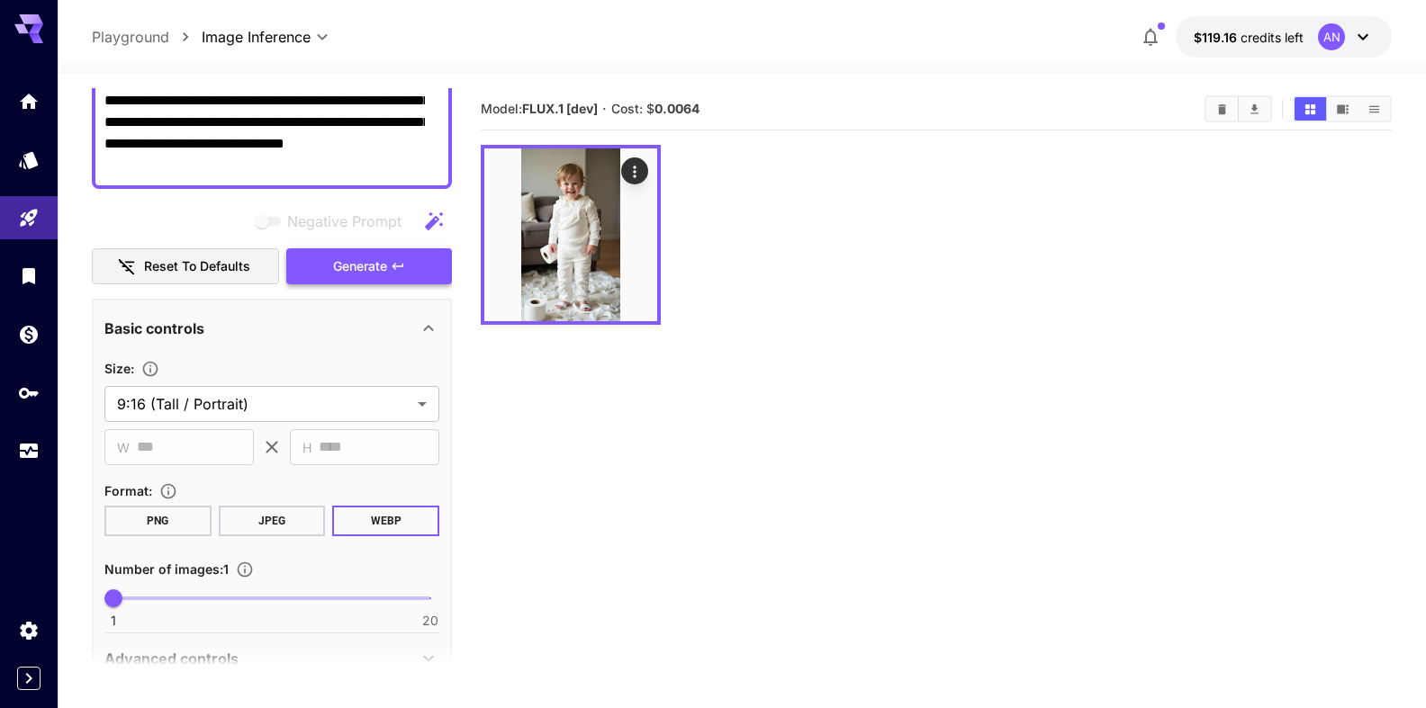
click at [338, 271] on span "Generate" at bounding box center [360, 267] width 54 height 23
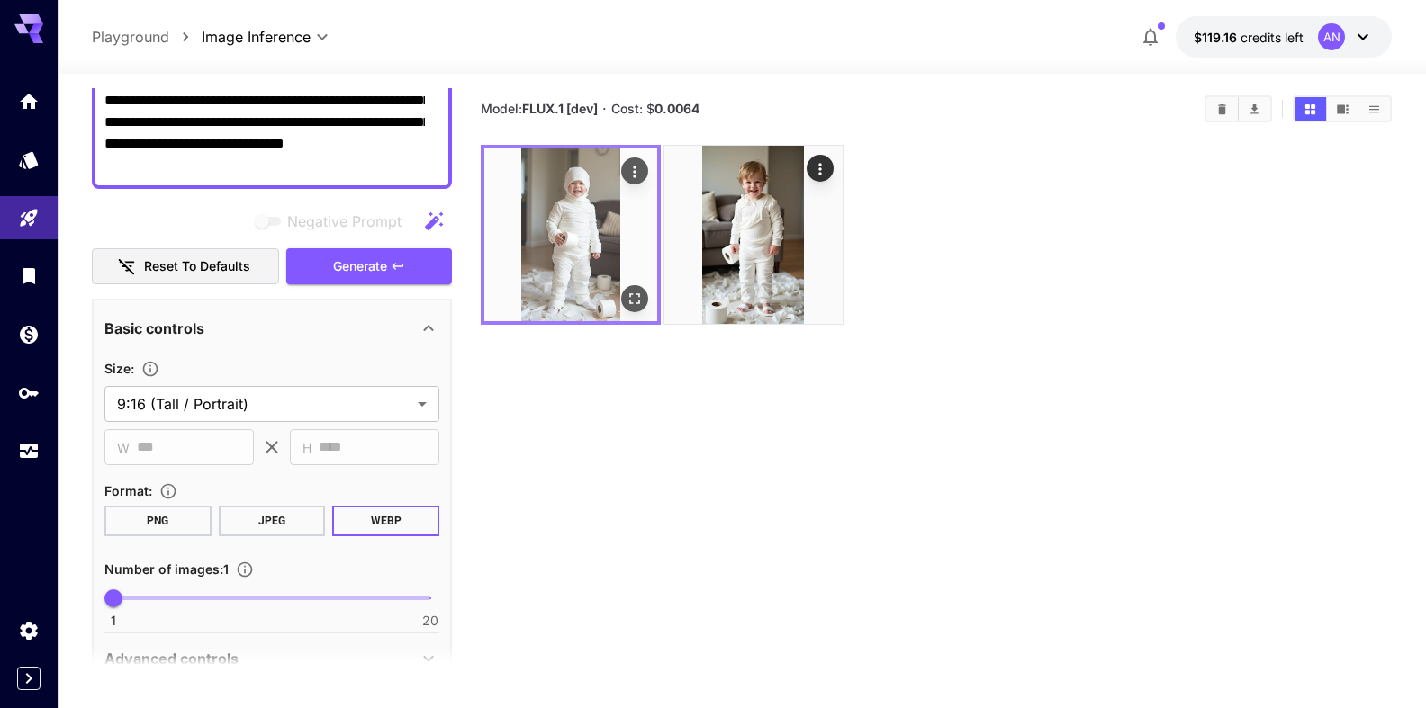
click at [648, 300] on img at bounding box center [570, 235] width 173 height 173
click at [634, 300] on icon "Open in fullscreen" at bounding box center [635, 299] width 18 height 18
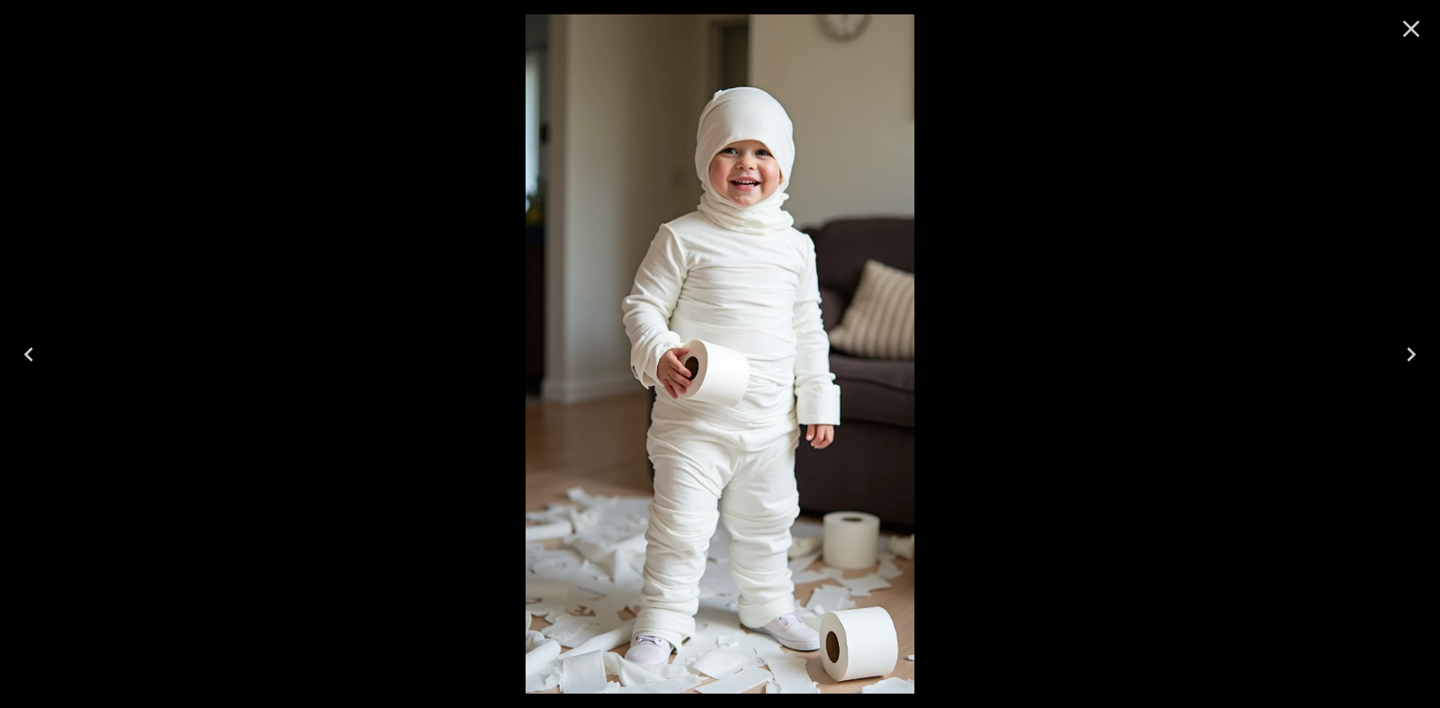
click at [1410, 23] on icon "Close" at bounding box center [1411, 28] width 29 height 29
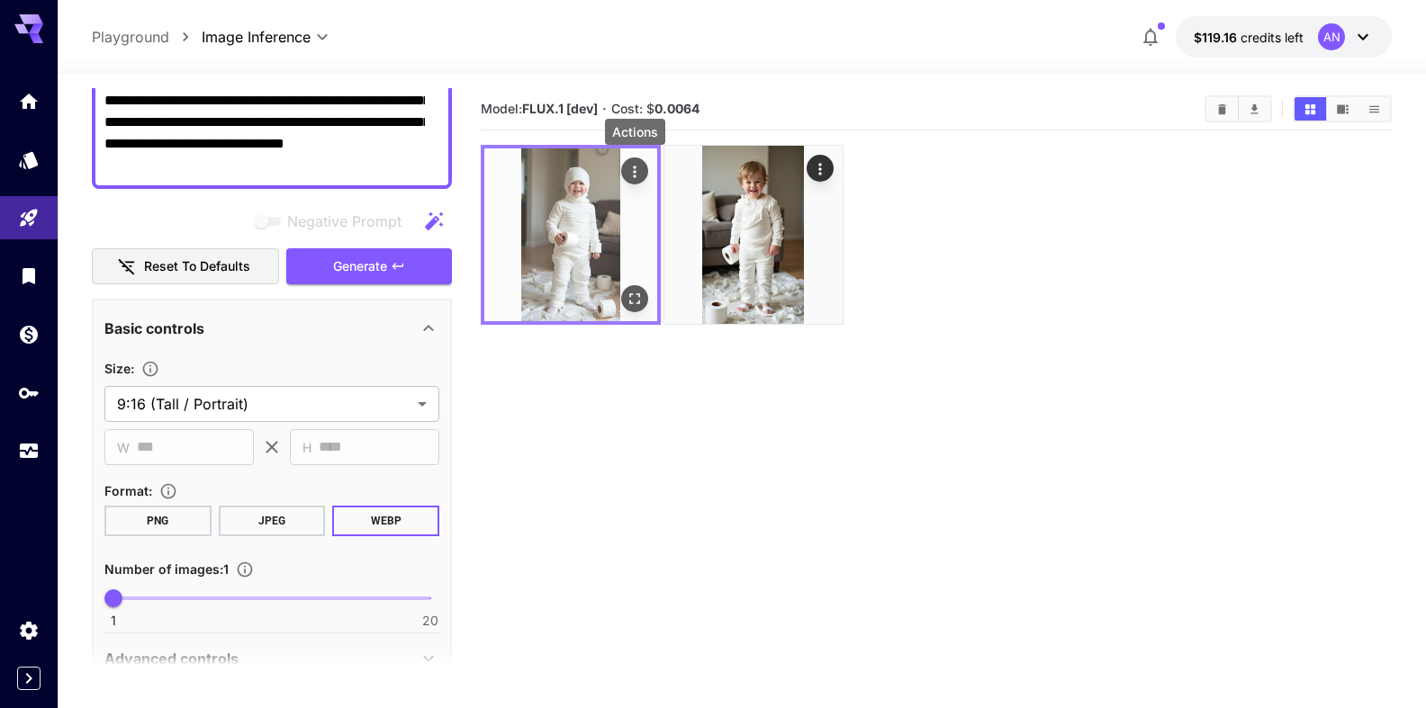
click at [624, 175] on button "Actions" at bounding box center [634, 171] width 27 height 27
click at [631, 169] on icon "Actions" at bounding box center [635, 172] width 18 height 18
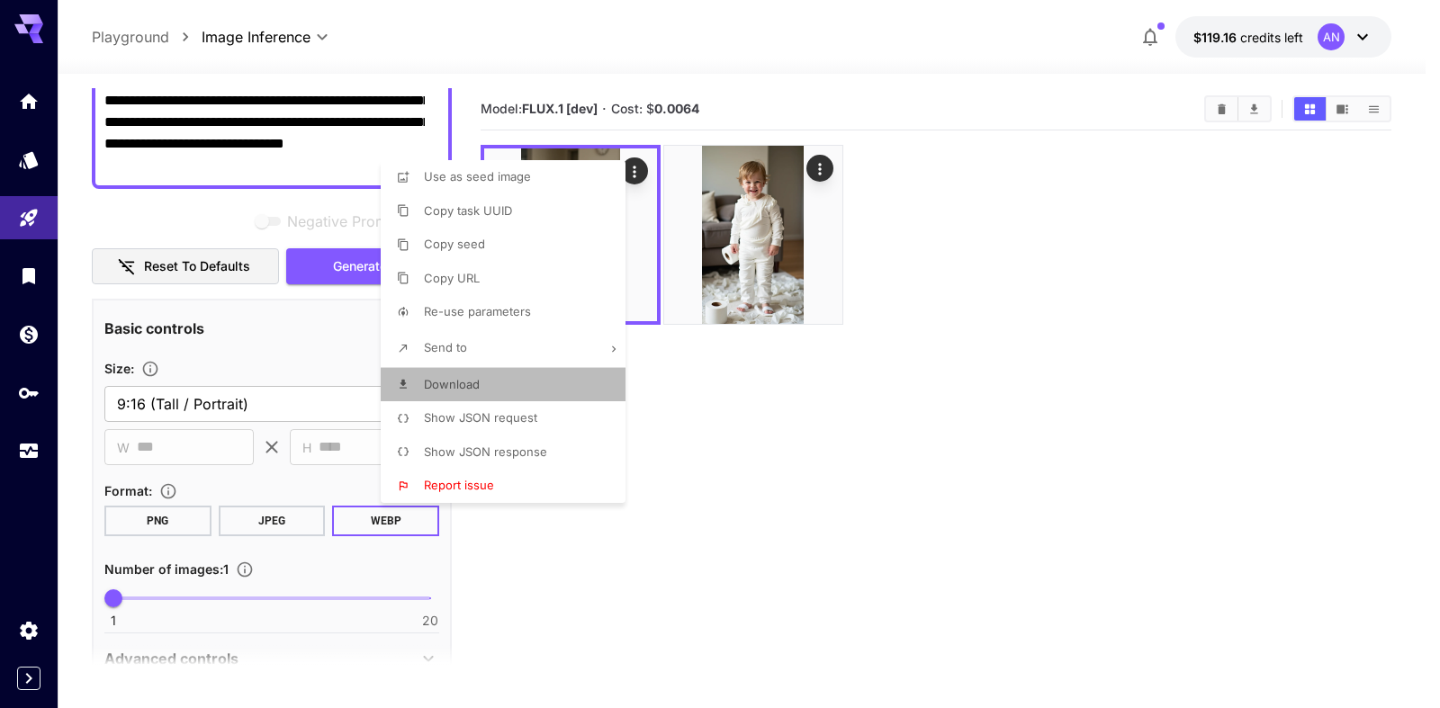
click at [456, 378] on span "Download" at bounding box center [452, 384] width 56 height 14
click at [1221, 112] on div at bounding box center [720, 354] width 1440 height 708
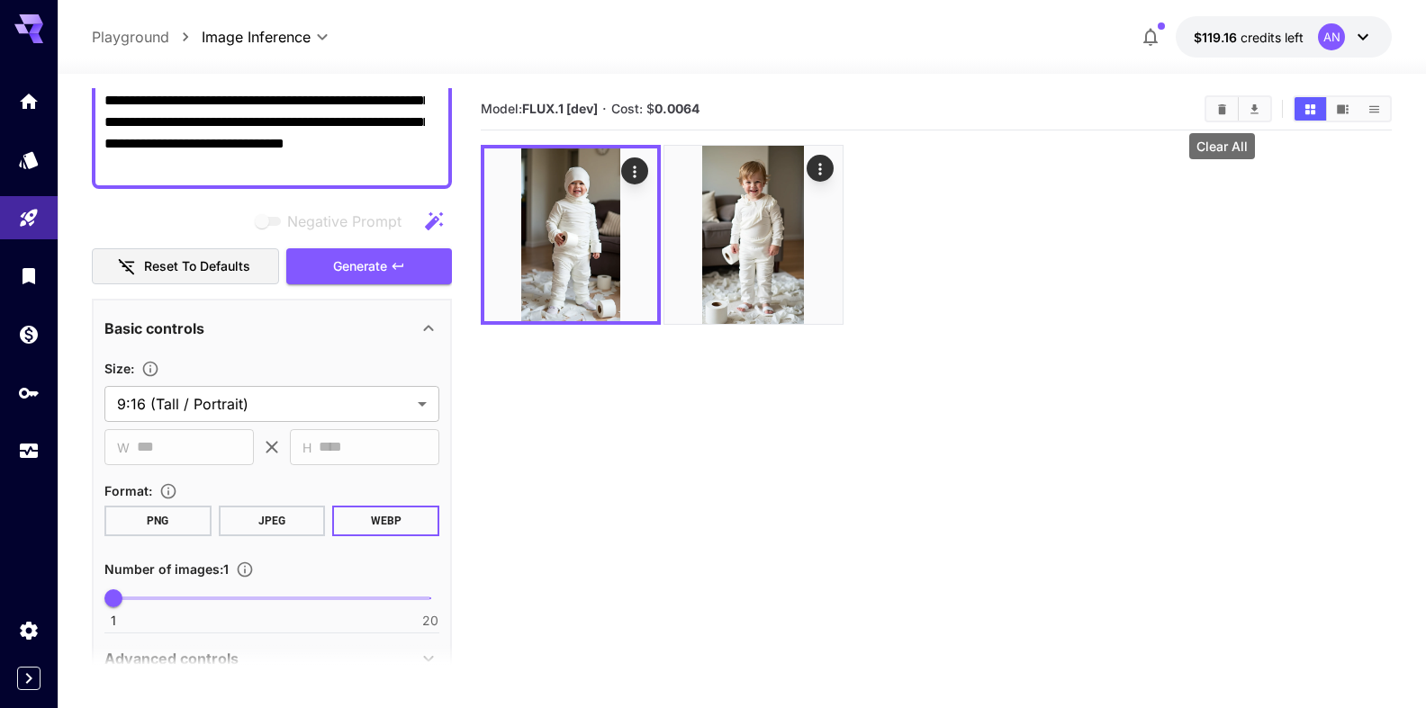
click at [1221, 112] on icon "Clear All" at bounding box center [1222, 109] width 8 height 10
